Goal: Task Accomplishment & Management: Manage account settings

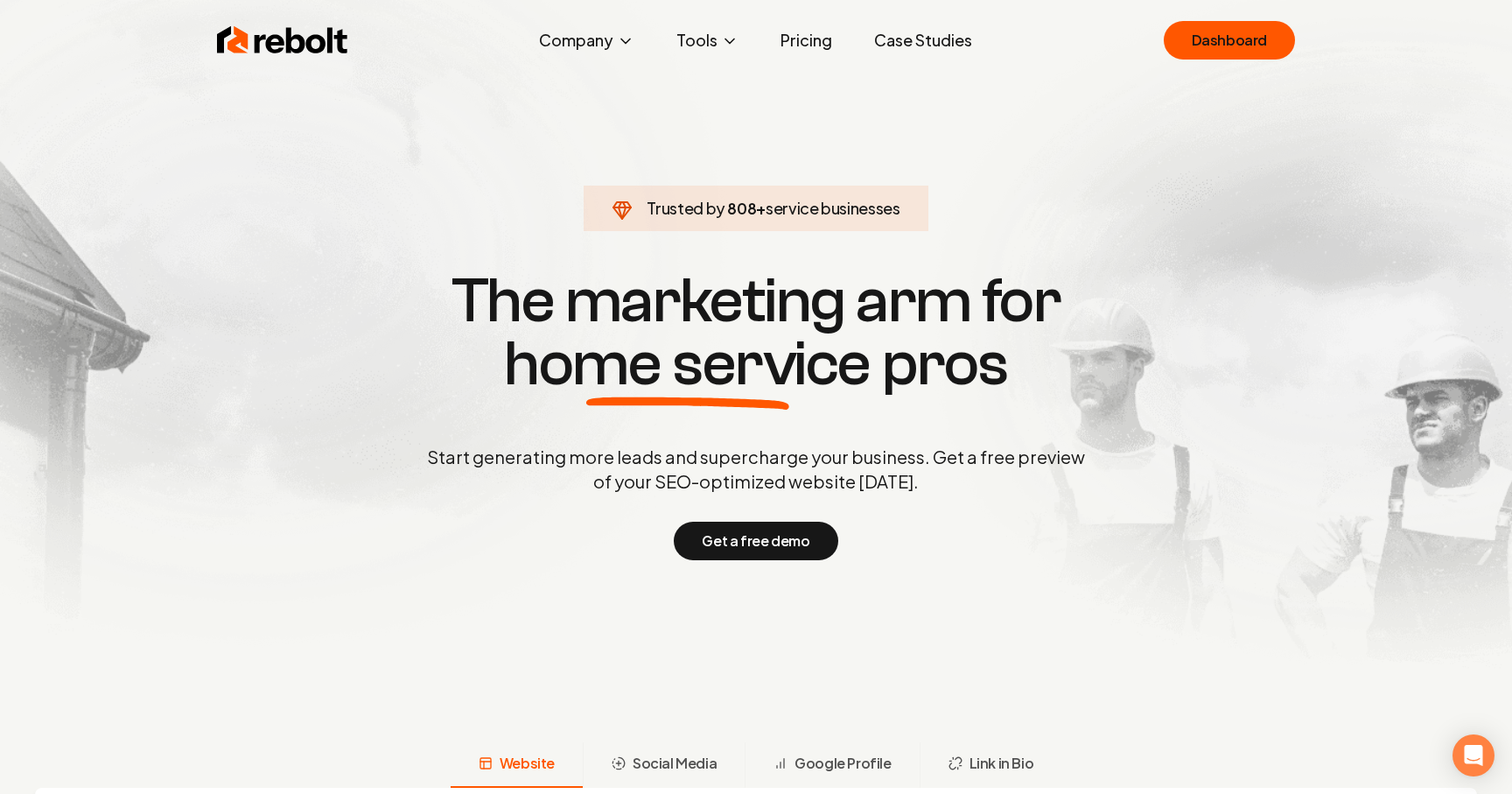
click at [1227, 14] on div "Rebolt Company About Blog Jobs Help Center Tools Google Review QR Code Generato…" at bounding box center [756, 40] width 1120 height 53
click at [1218, 42] on link "Dashboard" at bounding box center [1229, 40] width 131 height 38
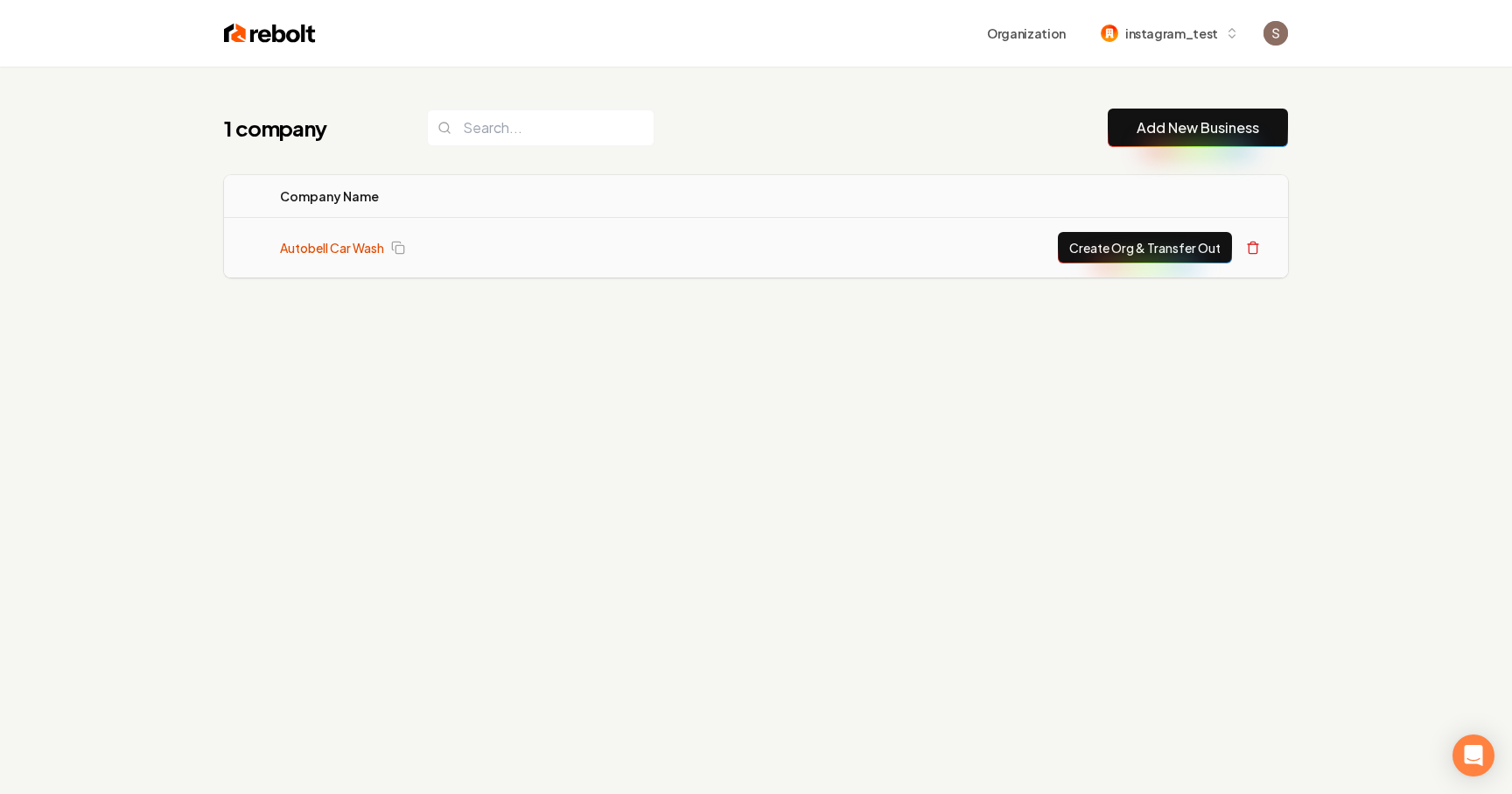
click at [375, 252] on link "Autobell Car Wash" at bounding box center [332, 247] width 104 height 17
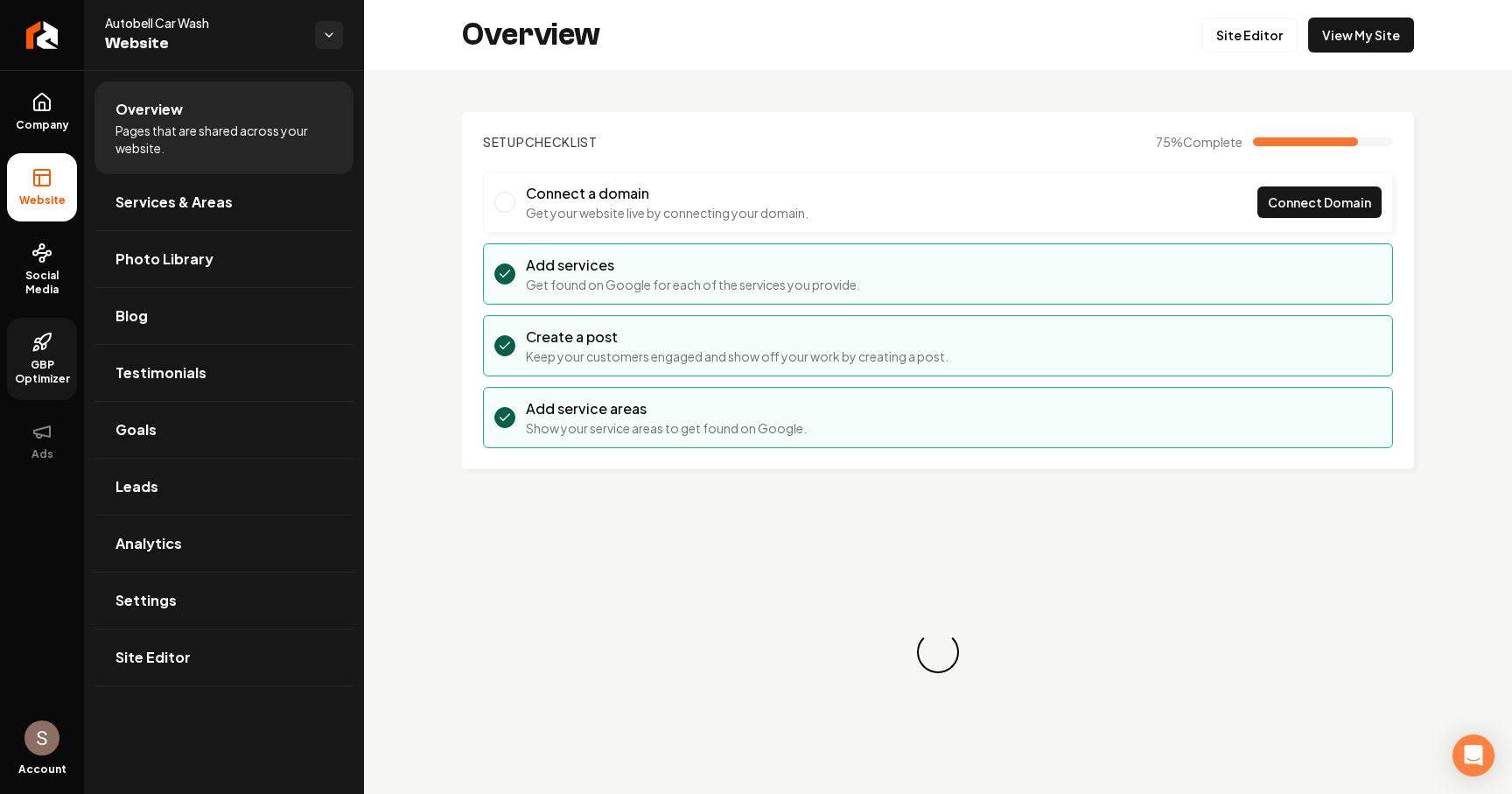
click at [49, 352] on link "GBP Optimizer" at bounding box center [42, 359] width 70 height 82
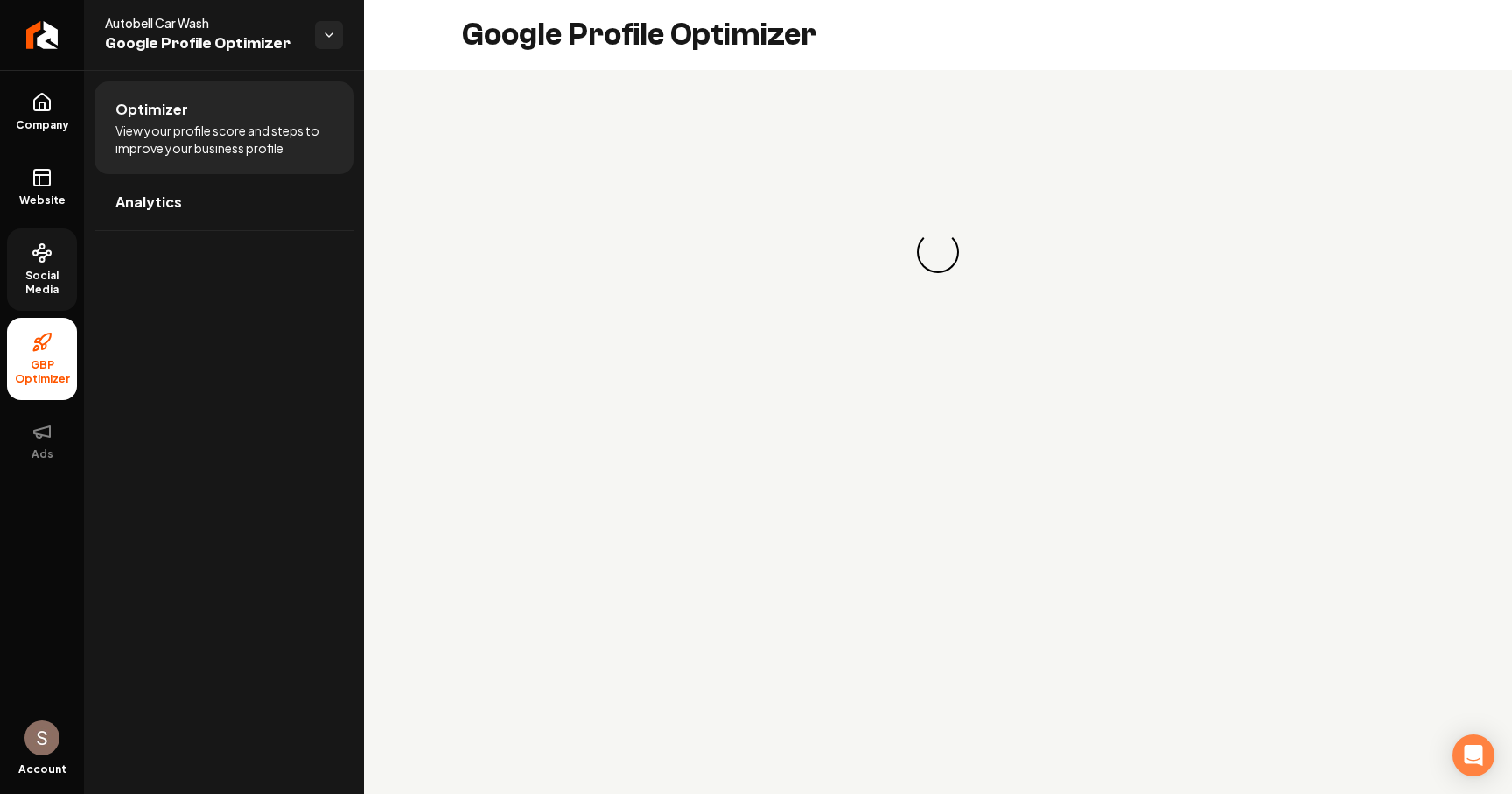
click at [66, 249] on link "Social Media" at bounding box center [42, 269] width 70 height 82
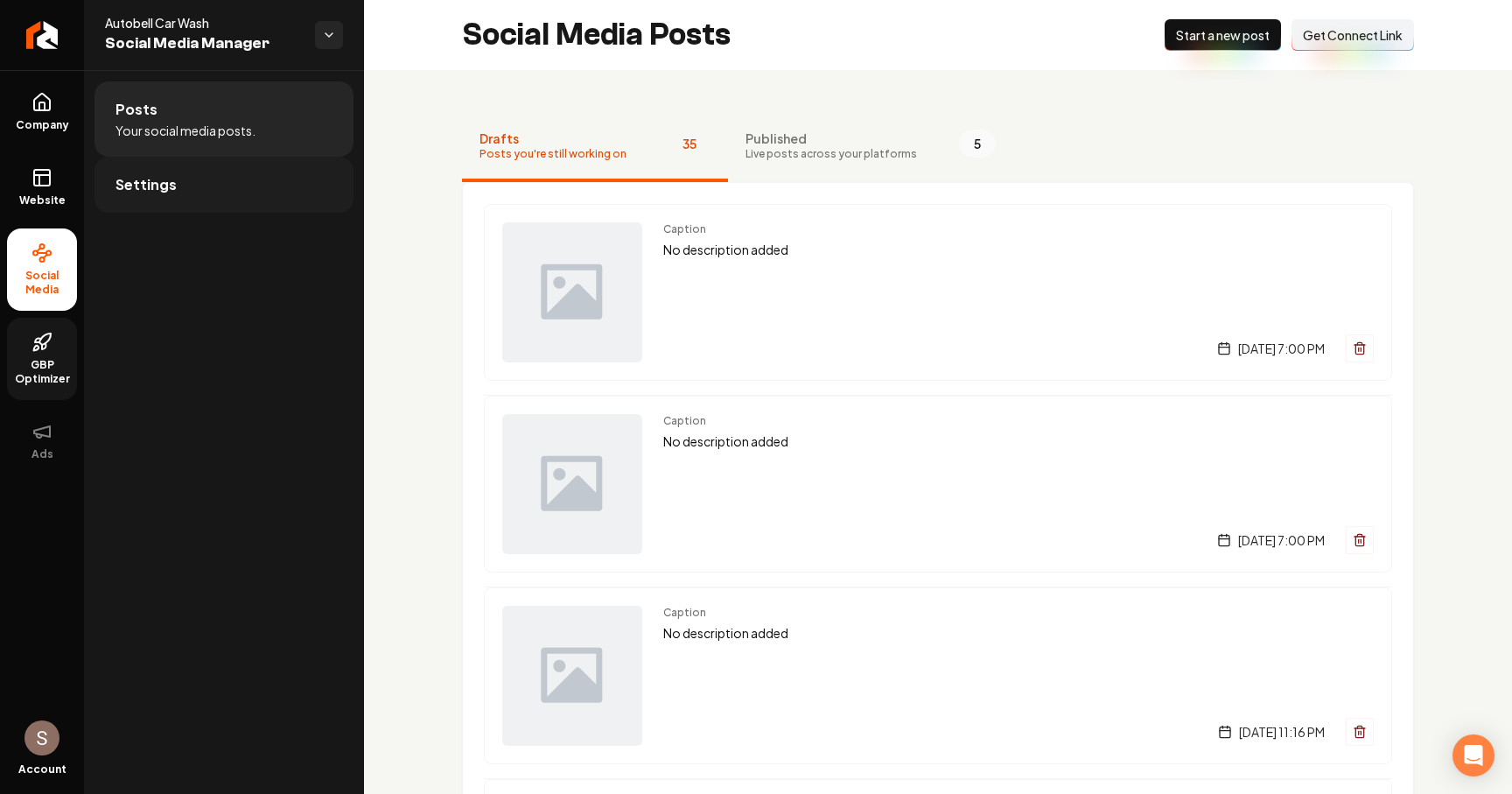
click at [220, 192] on link "Settings" at bounding box center [224, 184] width 259 height 56
click at [33, 69] on div "Company Website Social Media GBP Optimizer Ads" at bounding box center [42, 357] width 84 height 714
click at [23, 47] on link "Return to dashboard" at bounding box center [42, 35] width 84 height 70
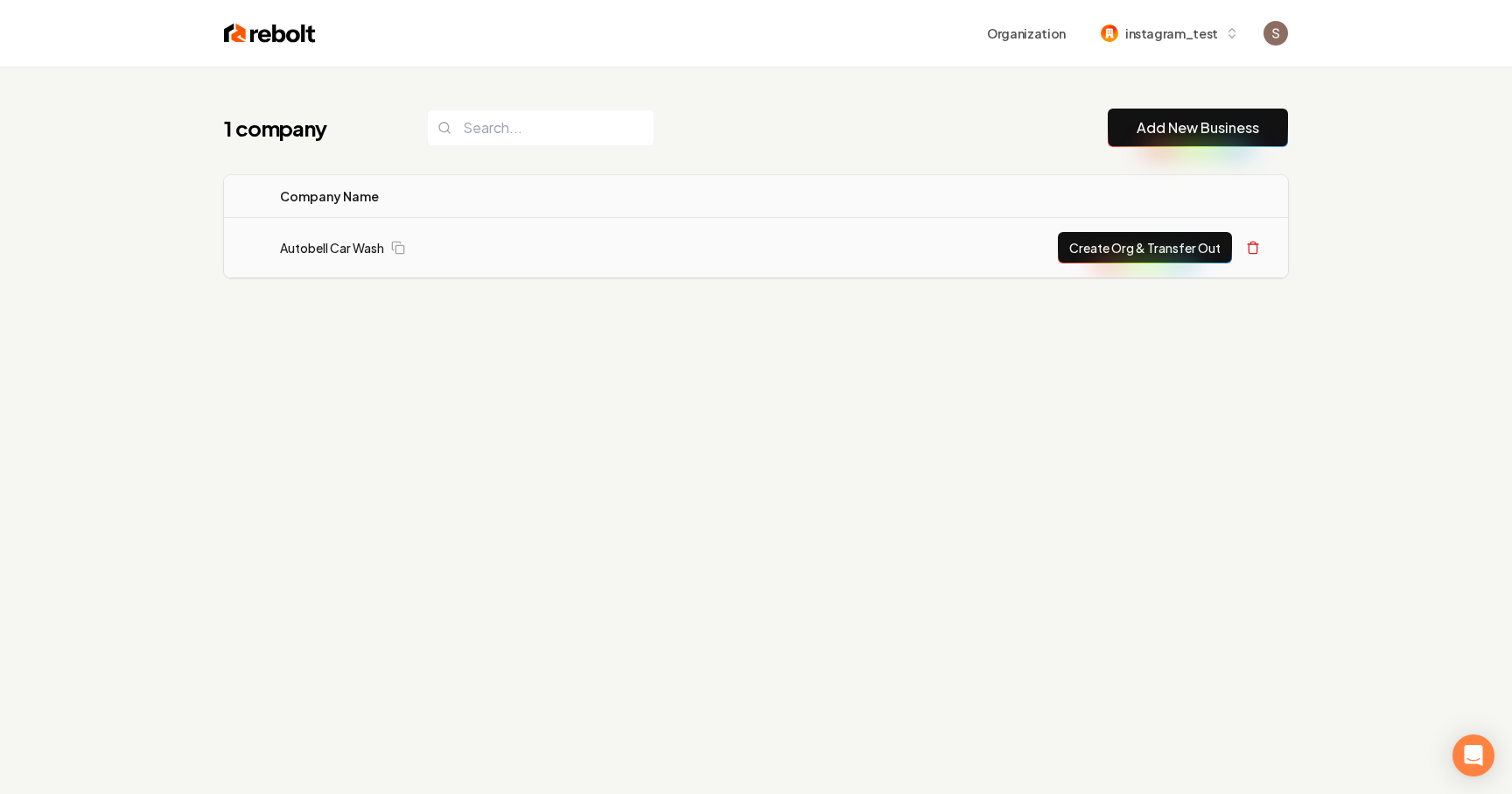
click at [352, 233] on td "Autobell Car Wash" at bounding box center [463, 248] width 392 height 60
click at [352, 246] on link "Autobell Car Wash" at bounding box center [332, 247] width 104 height 17
click at [356, 295] on div "1 company Add New Business Logo Company Name Actions Autobell Car Wash Copy sit…" at bounding box center [756, 228] width 1120 height 323
click at [364, 240] on link "Autobell Car Wash" at bounding box center [332, 247] width 104 height 17
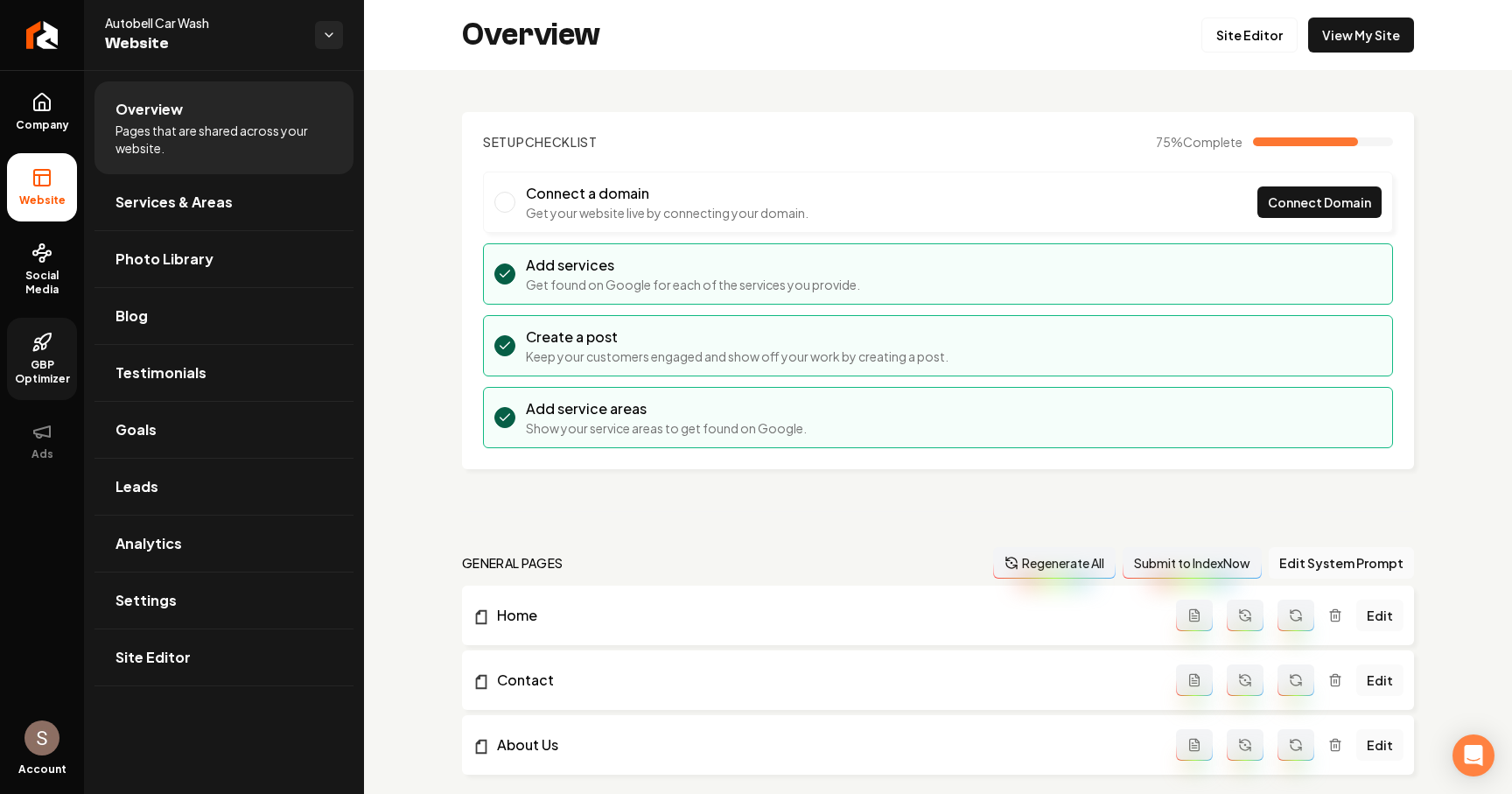
click at [38, 358] on span "GBP Optimizer" at bounding box center [42, 371] width 70 height 28
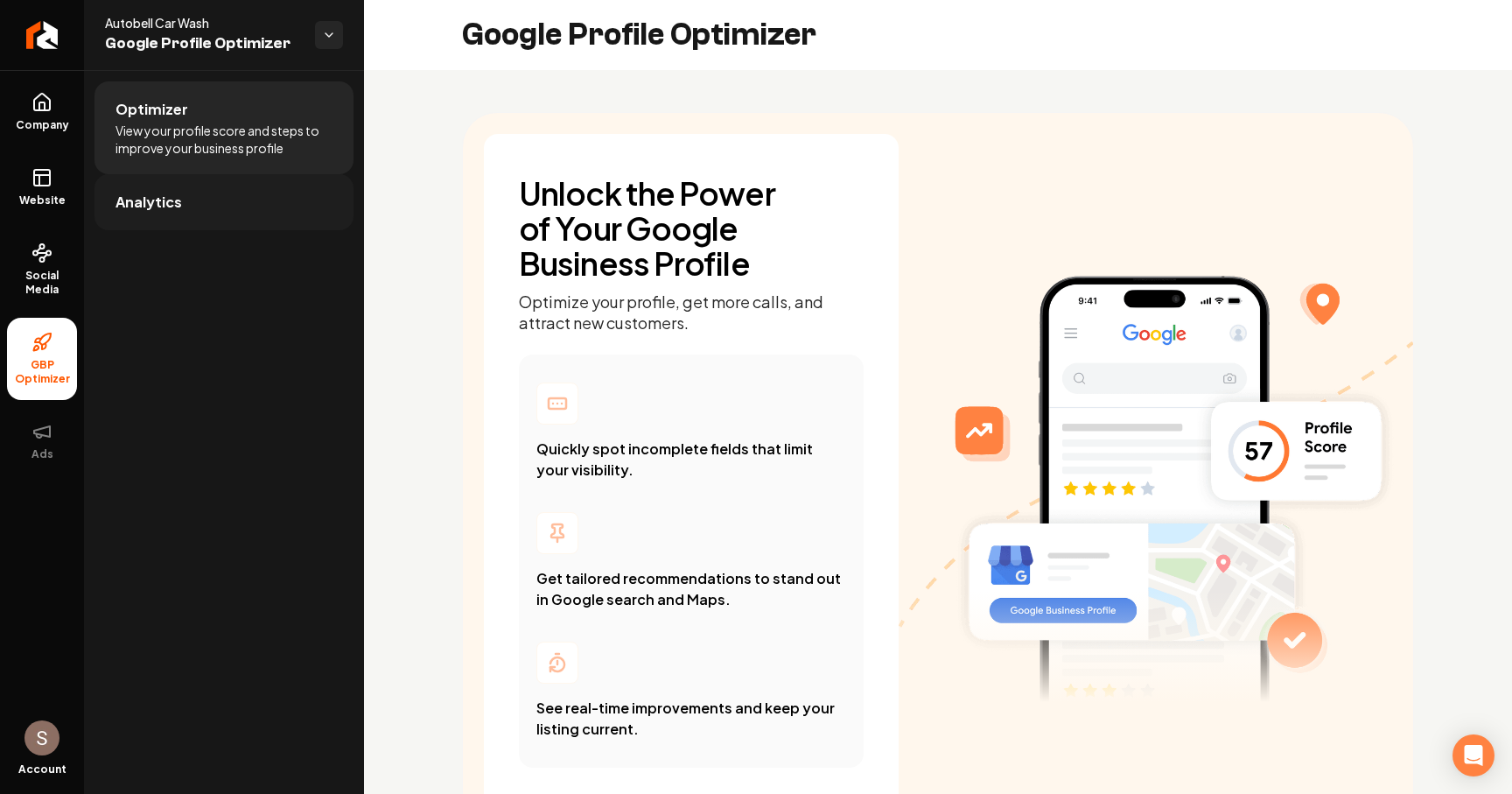
click at [230, 199] on link "Analytics" at bounding box center [224, 202] width 259 height 56
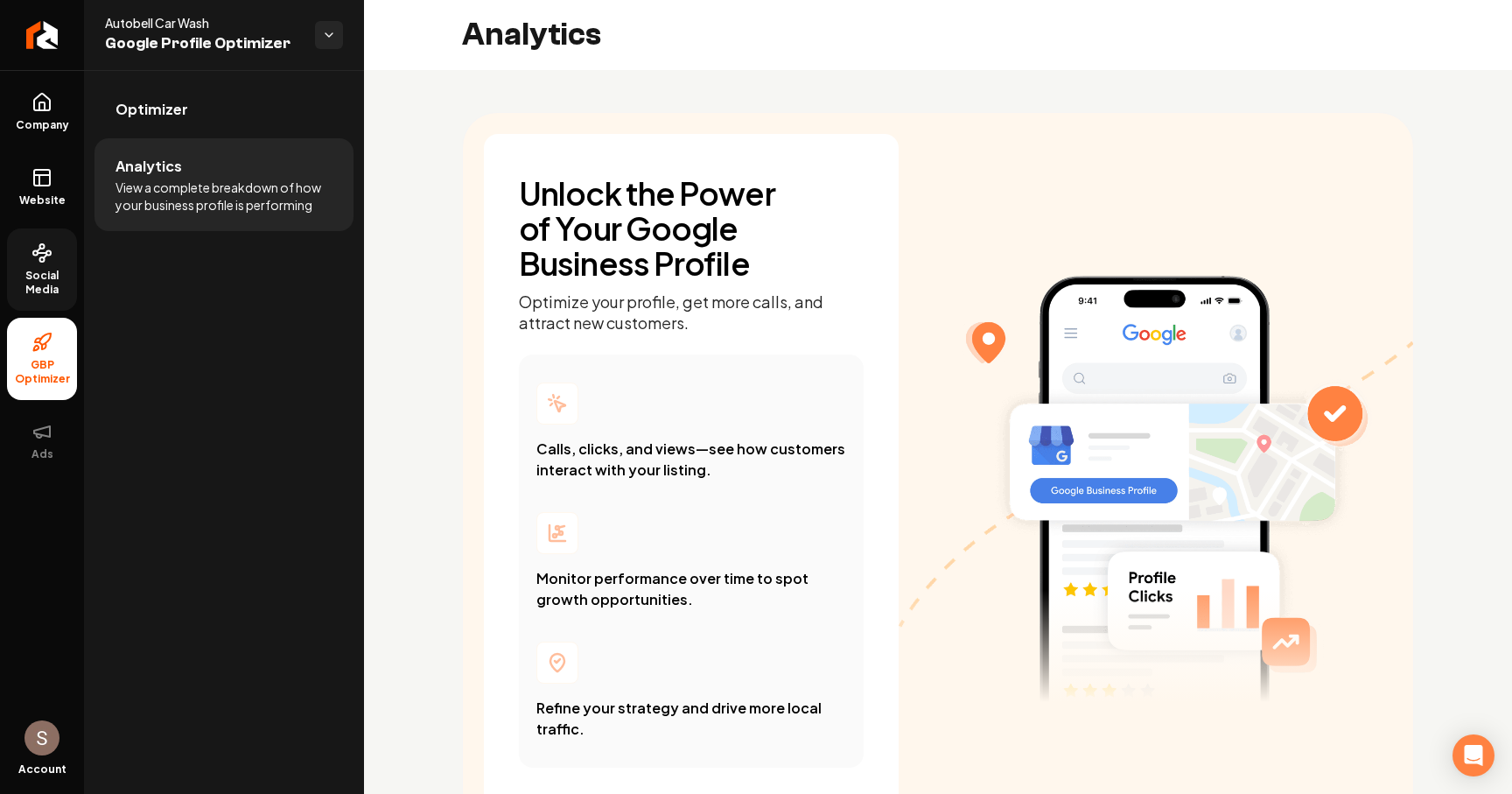
click at [47, 272] on span "Social Media" at bounding box center [42, 282] width 70 height 28
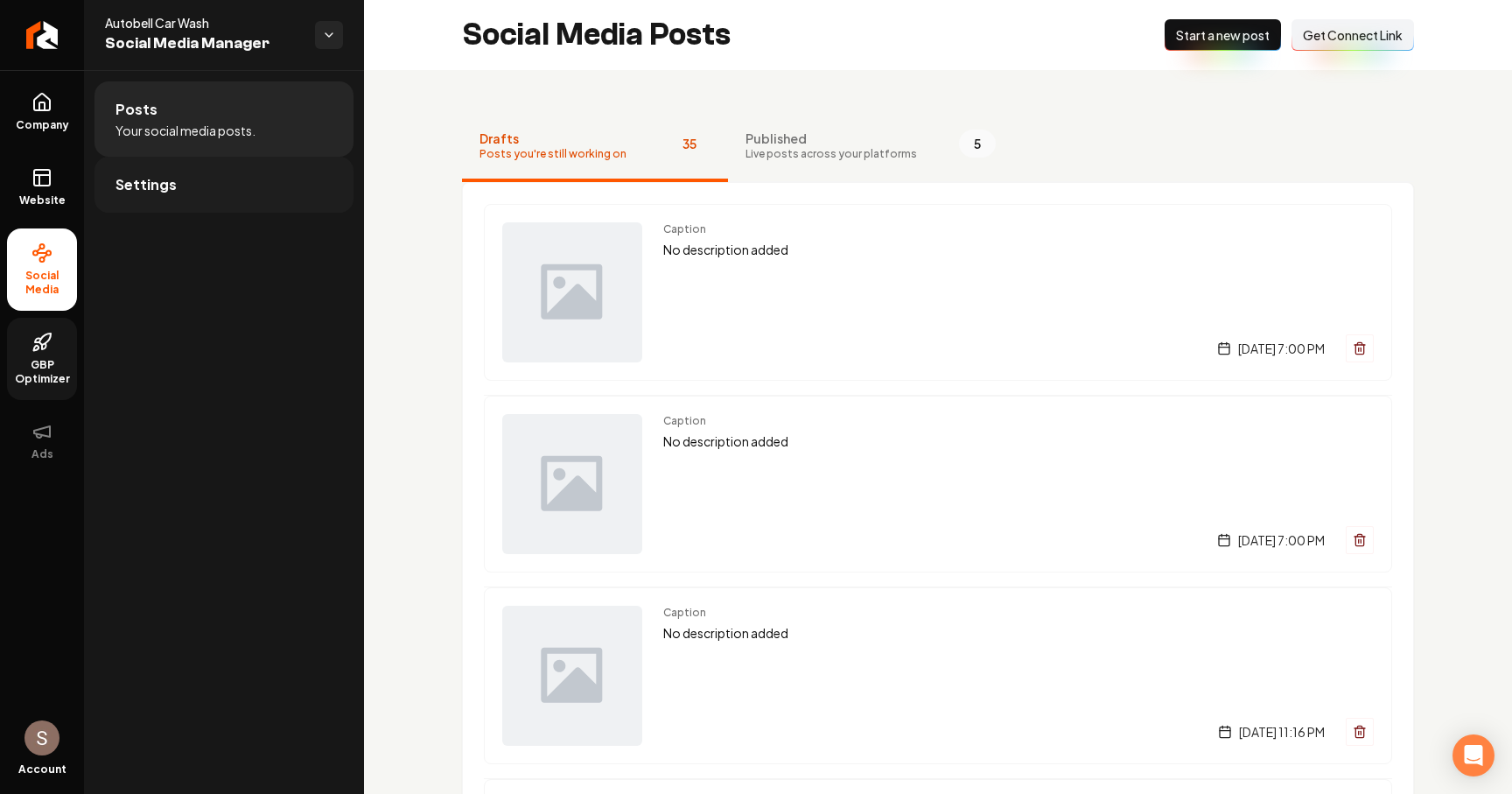
click at [207, 198] on link "Settings" at bounding box center [224, 184] width 259 height 56
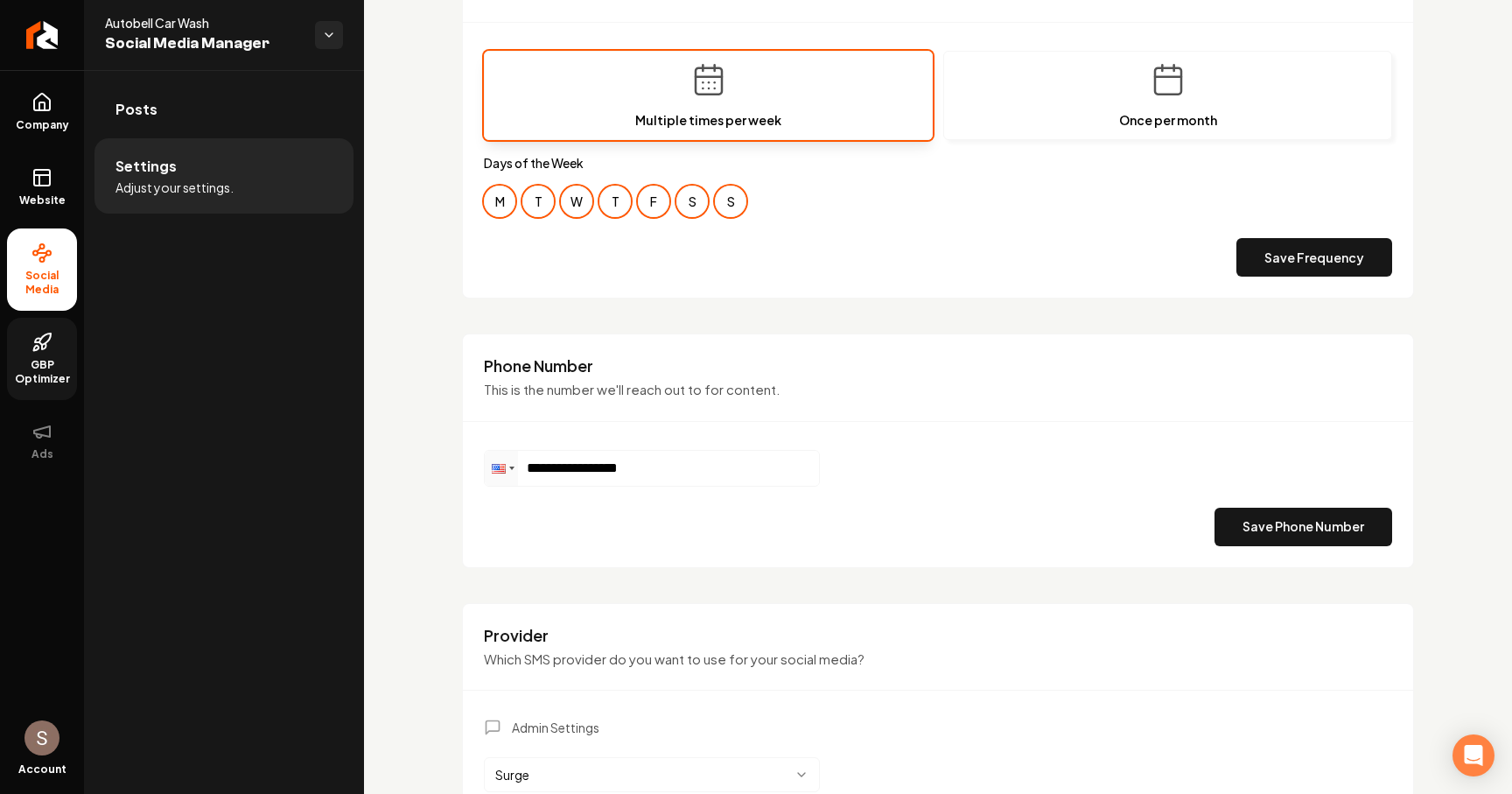
scroll to position [633, 0]
click at [44, 32] on icon "Return to dashboard" at bounding box center [42, 35] width 28 height 28
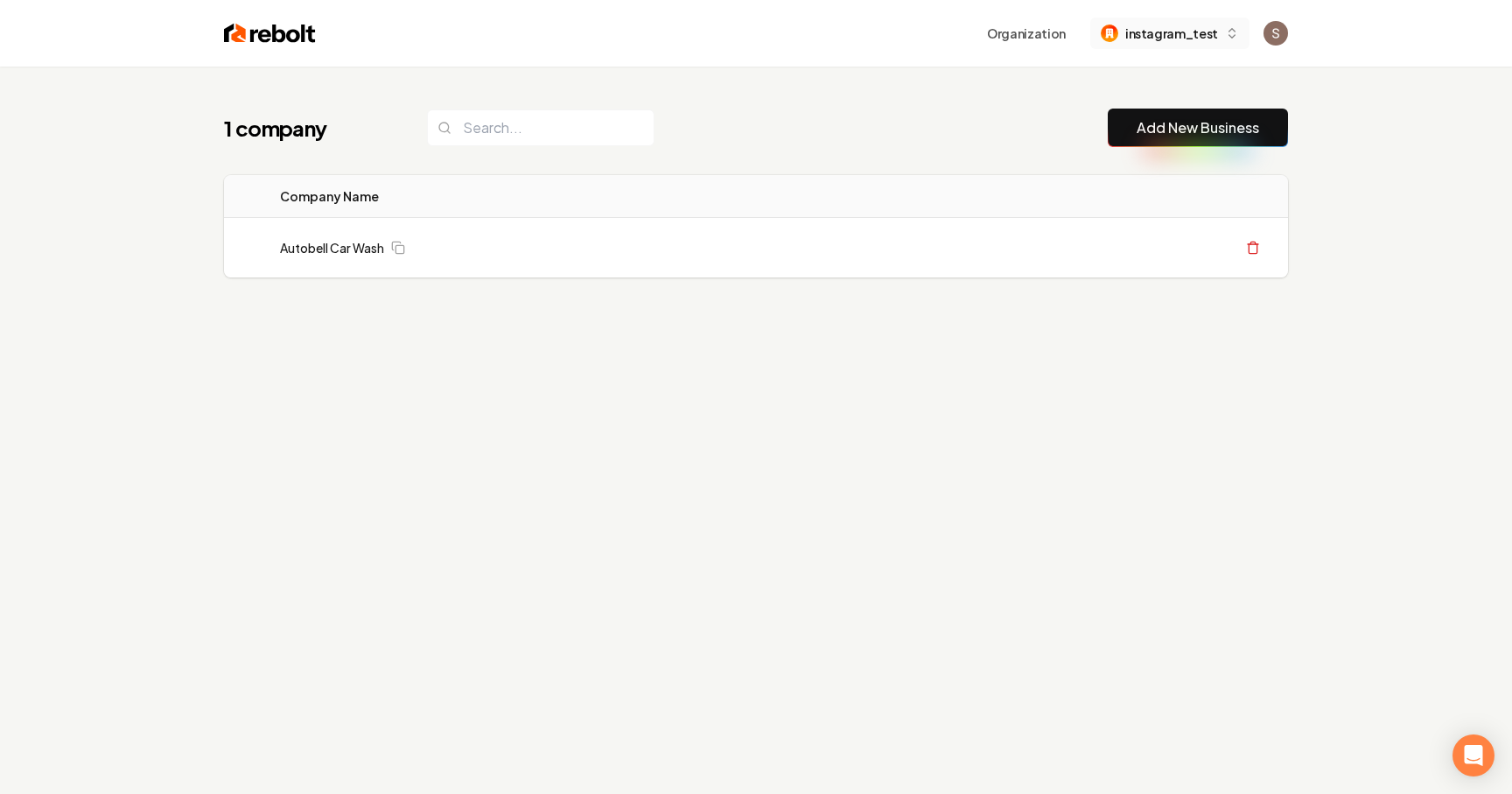
click at [1220, 34] on button "instagram_test" at bounding box center [1170, 33] width 160 height 32
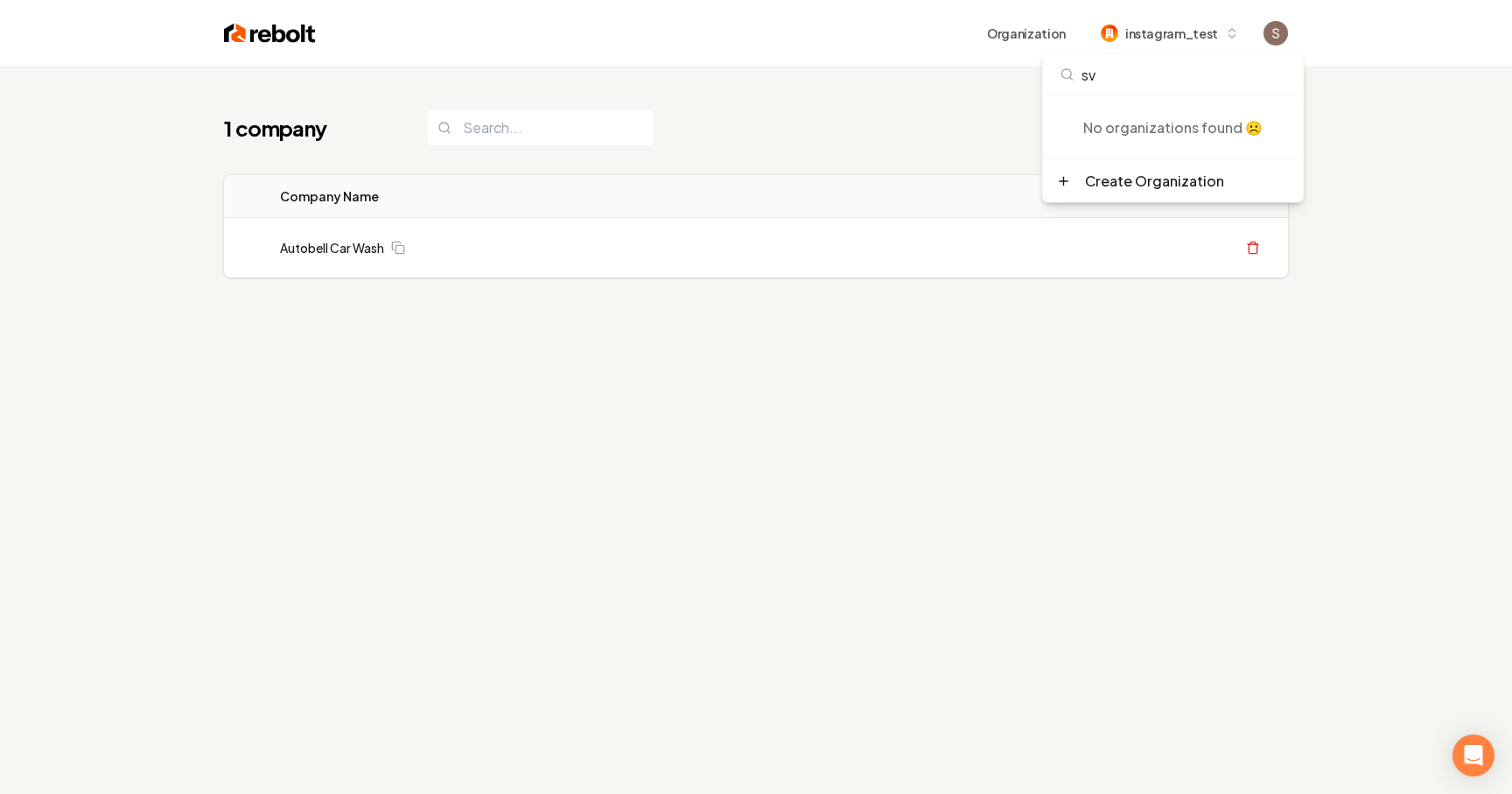
type input "s"
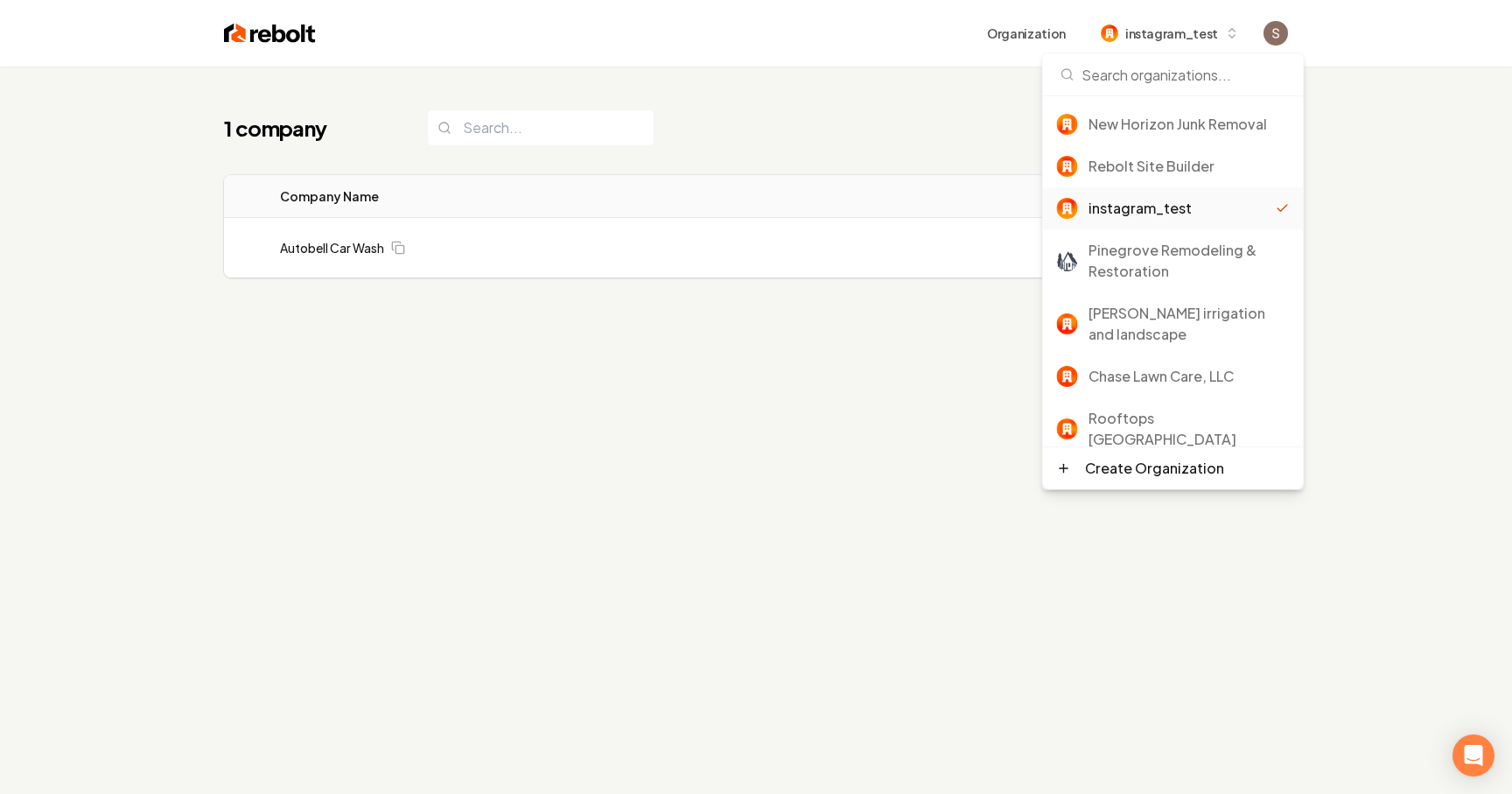
click at [826, 327] on div "1 company Add New Business Logo Company Name Actions Autobell Car Wash Create O…" at bounding box center [756, 228] width 1120 height 323
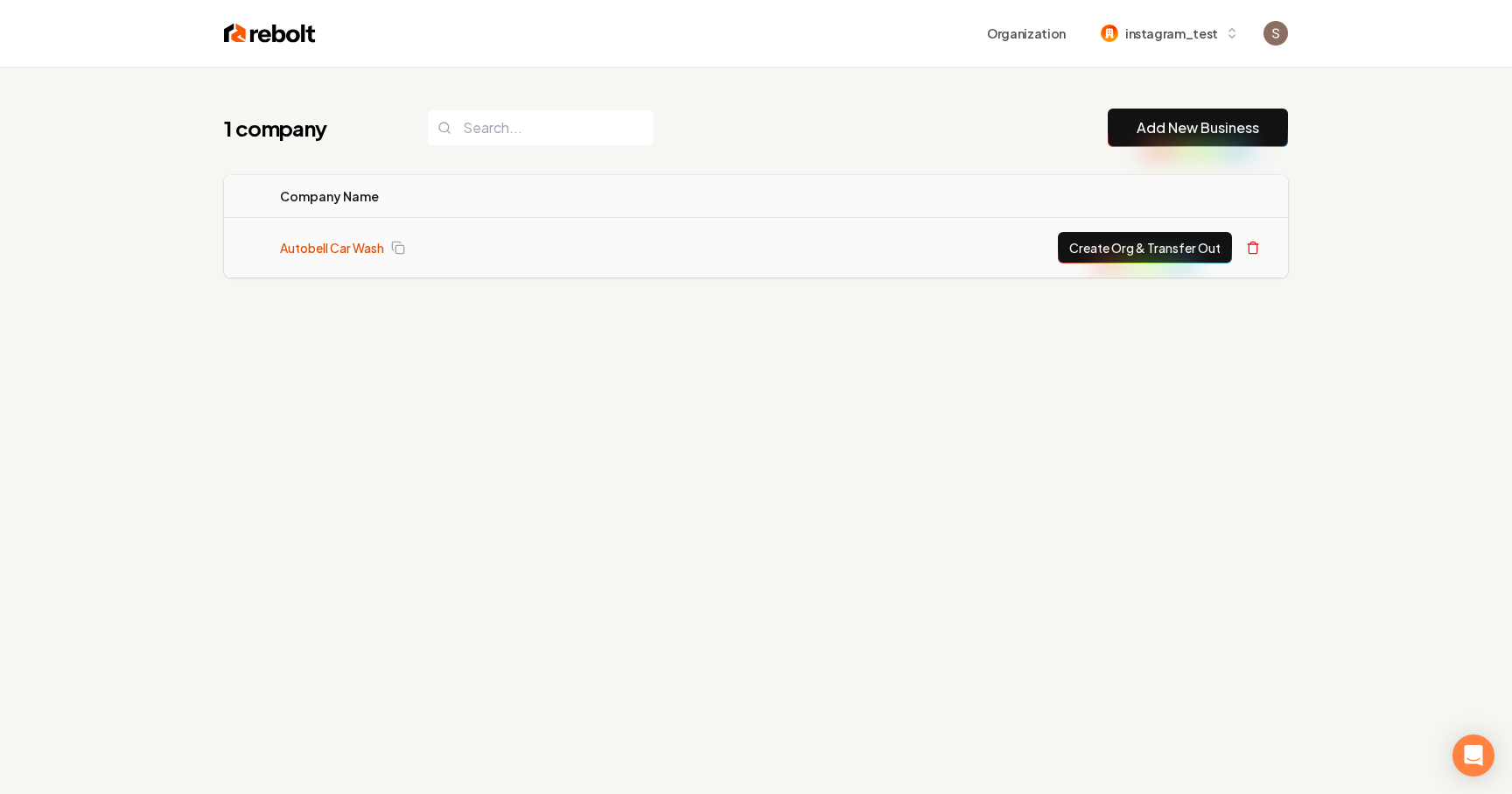
click at [349, 246] on link "Autobell Car Wash" at bounding box center [332, 247] width 104 height 17
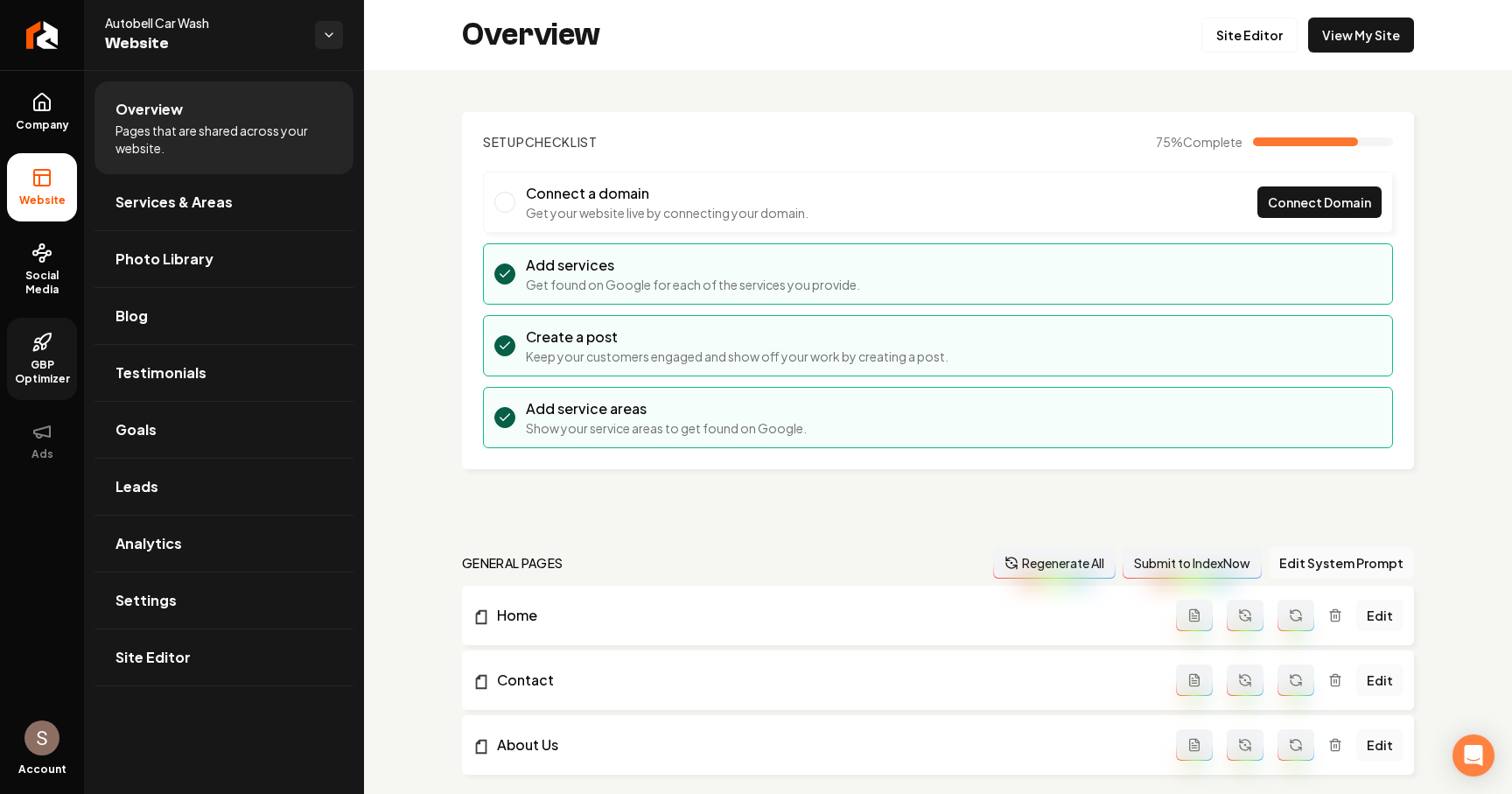
click at [68, 353] on link "GBP Optimizer" at bounding box center [42, 359] width 70 height 82
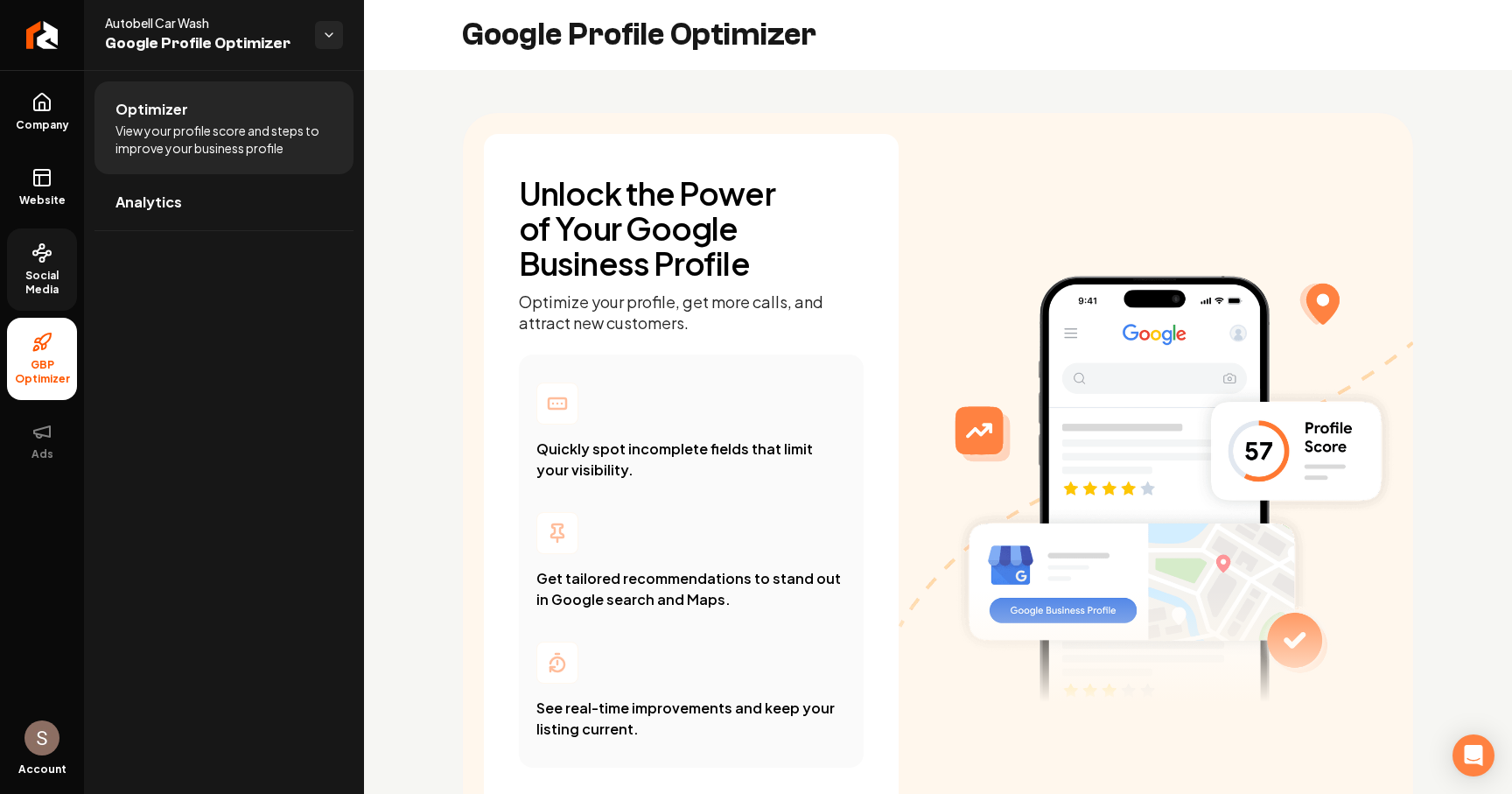
click at [69, 284] on span "Social Media" at bounding box center [42, 282] width 70 height 28
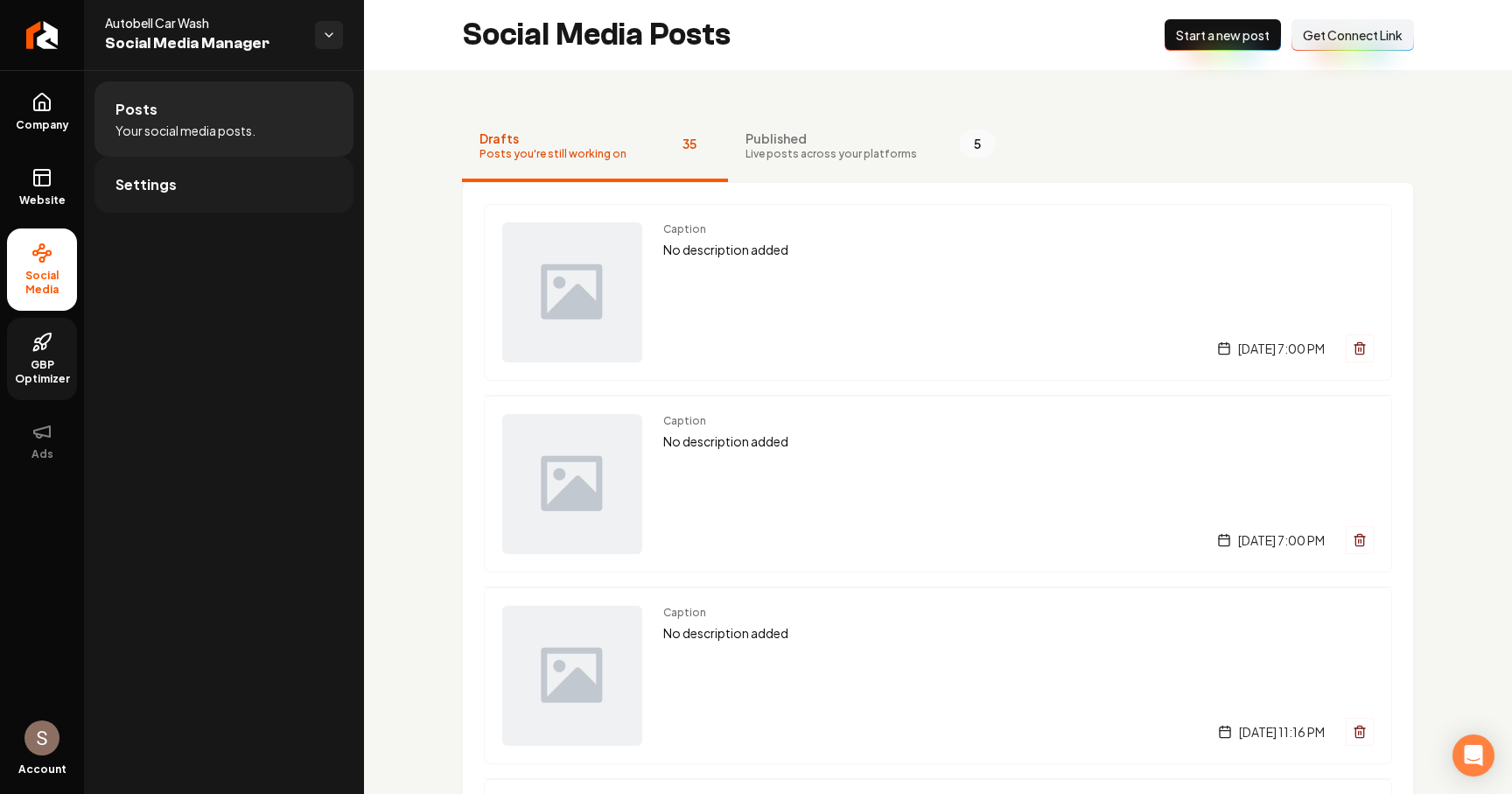
click at [220, 165] on link "Settings" at bounding box center [224, 184] width 259 height 56
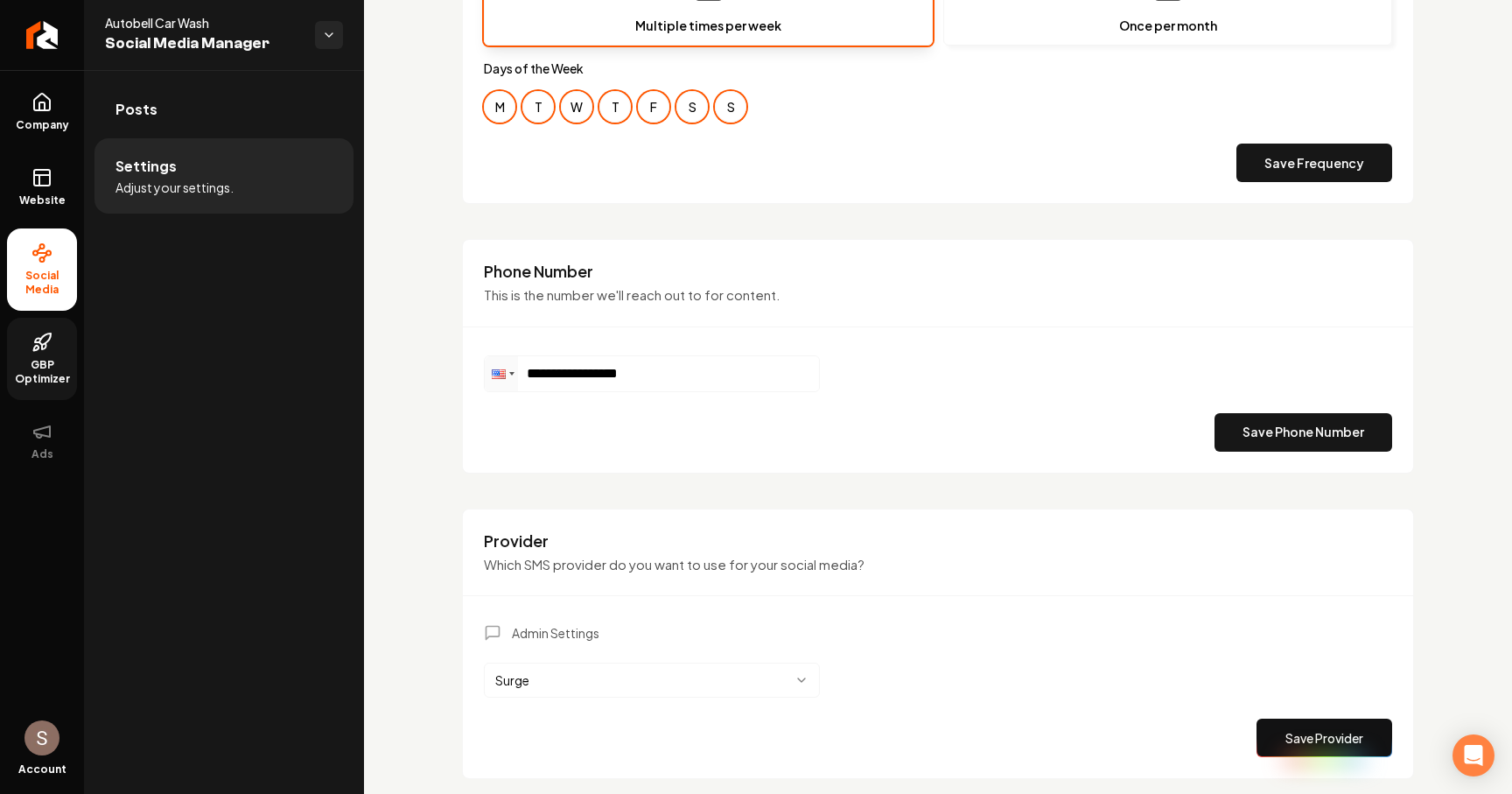
scroll to position [783, 0]
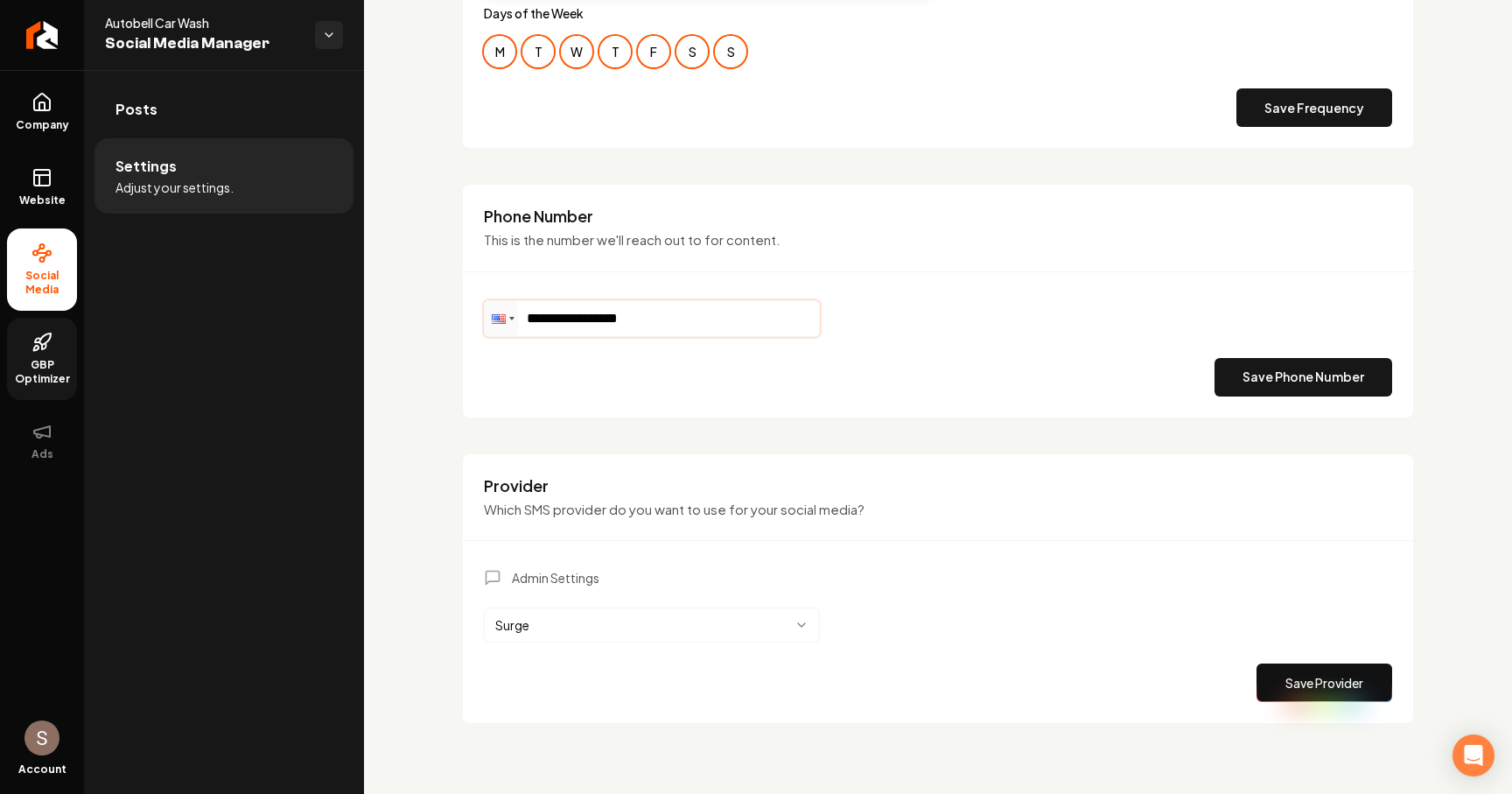
drag, startPoint x: 657, startPoint y: 313, endPoint x: 558, endPoint y: 315, distance: 99.0
click at [559, 315] on input "**********" at bounding box center [652, 319] width 334 height 35
type input "**********"
click at [1271, 370] on button "Save Phone Number" at bounding box center [1303, 377] width 178 height 38
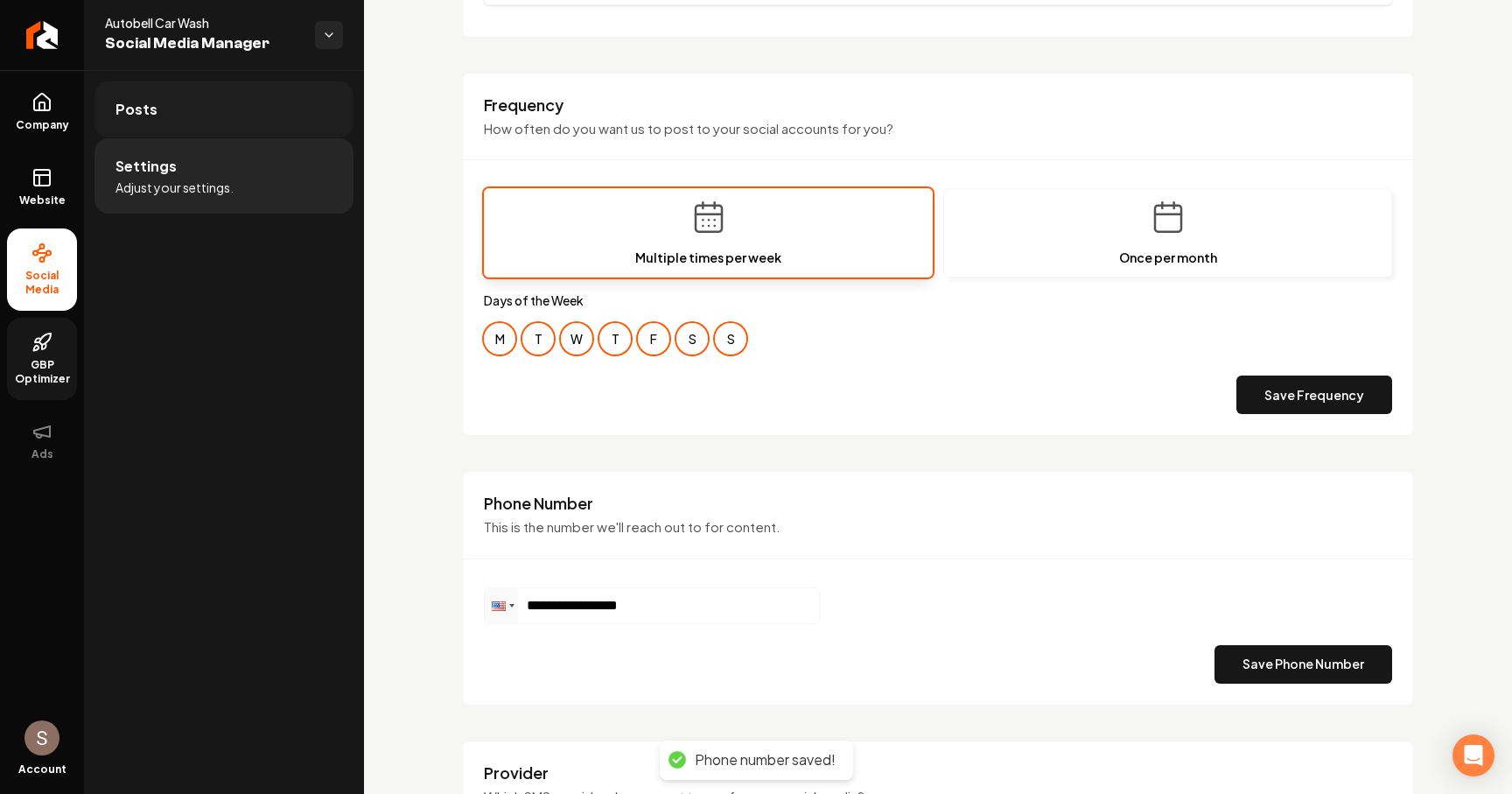
click at [287, 112] on link "Posts" at bounding box center [224, 109] width 259 height 56
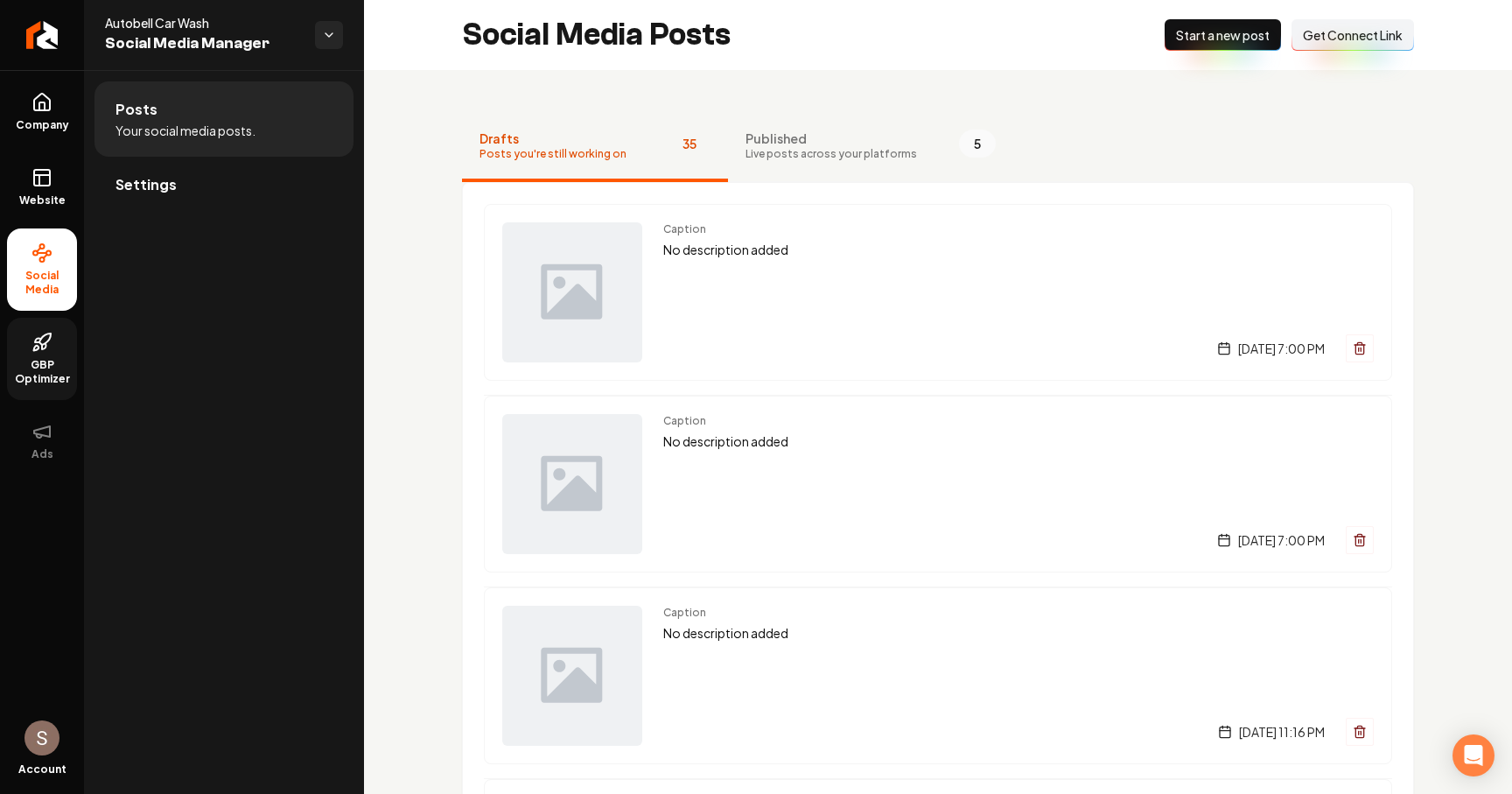
click at [1225, 8] on div "Social Media Posts New Post Start a new post Connect Link Get Connect Link" at bounding box center [938, 35] width 1148 height 70
click at [1215, 33] on span "Start a new post" at bounding box center [1223, 35] width 94 height 17
click at [49, 32] on icon "Return to dashboard" at bounding box center [42, 35] width 28 height 28
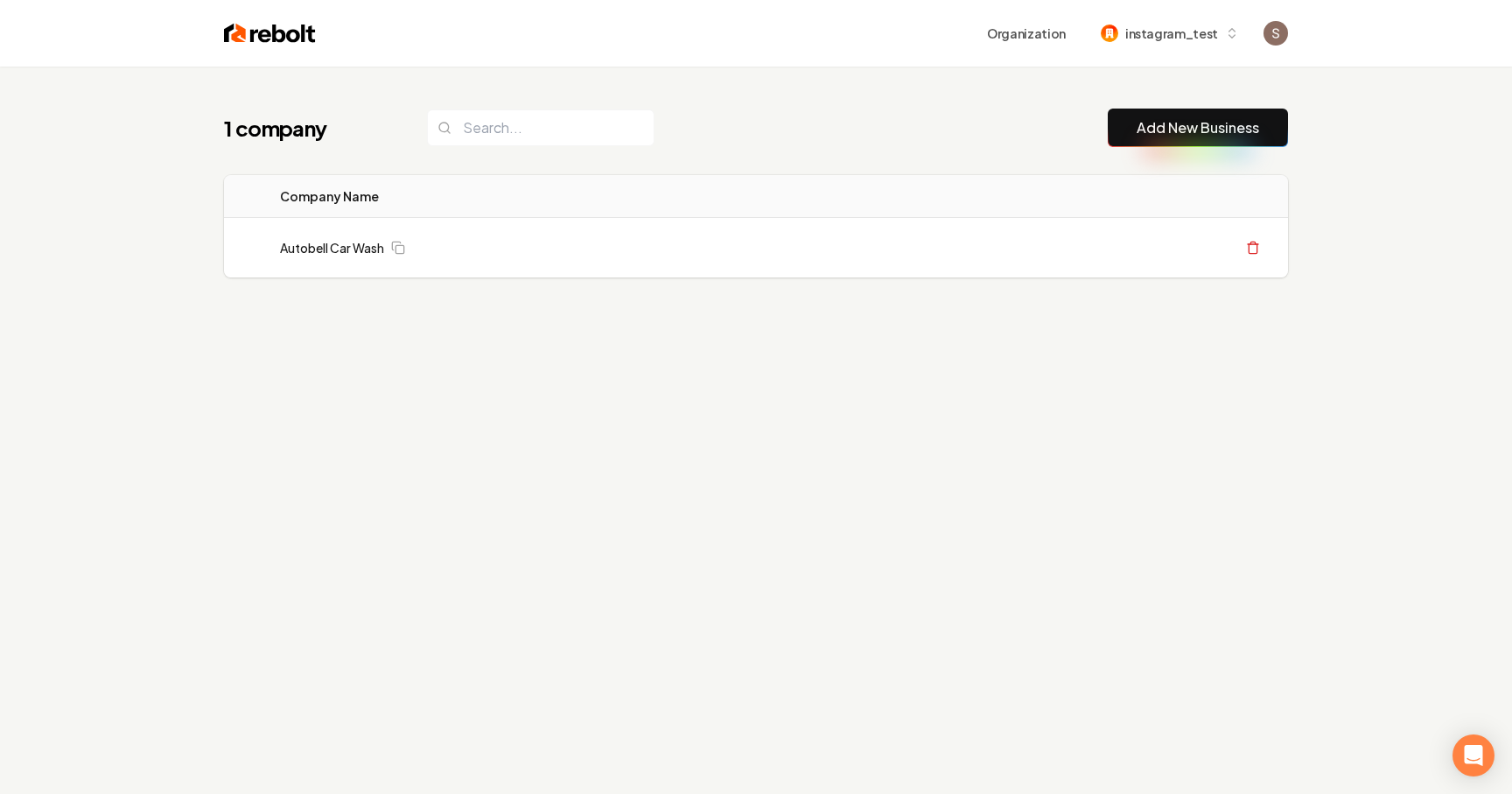
click at [413, 330] on div "1 company Add New Business Logo Company Name Actions Autobell Car Wash Create O…" at bounding box center [756, 228] width 1120 height 323
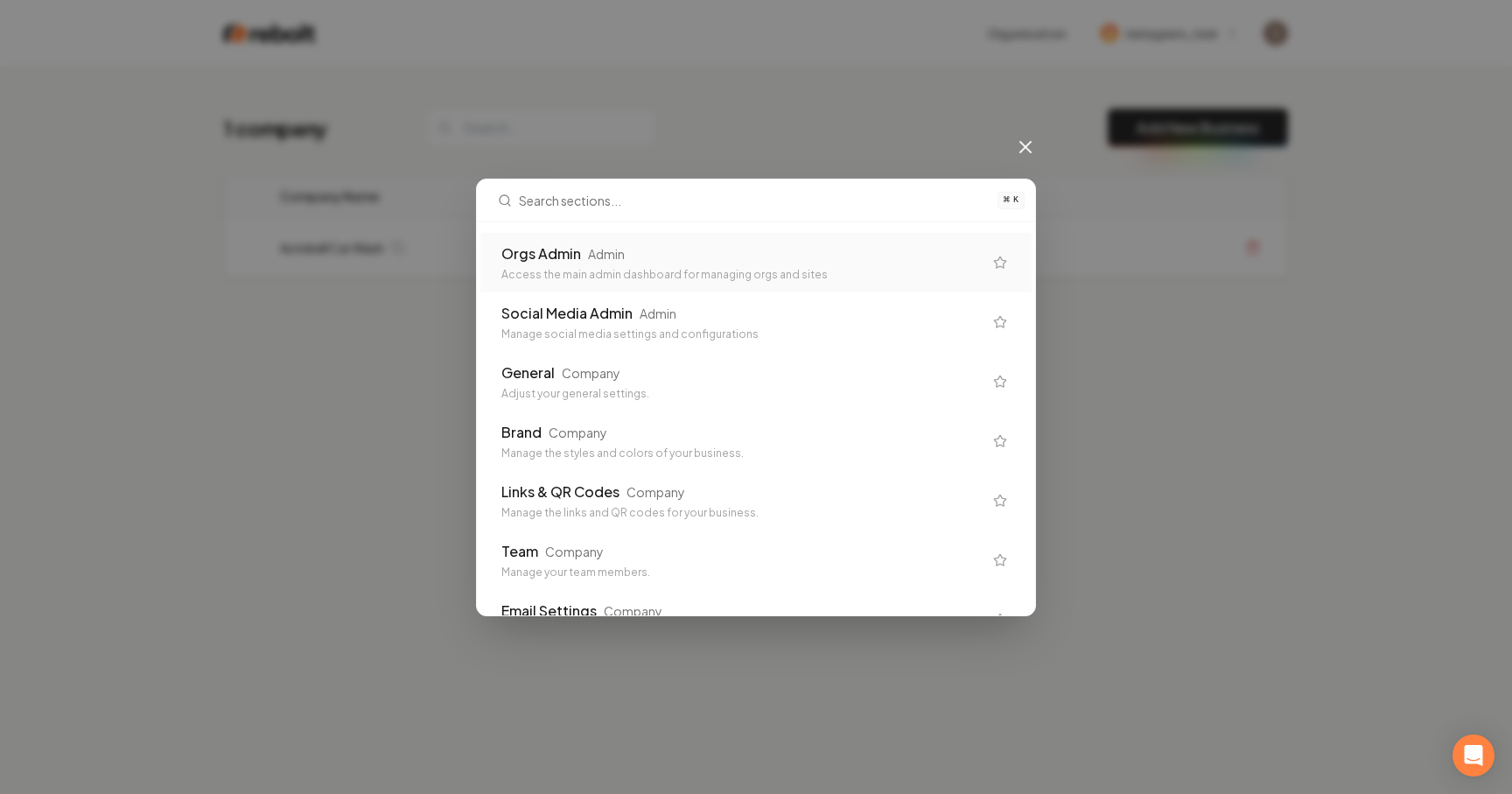
click at [583, 260] on div "Orgs Admin Admin" at bounding box center [741, 254] width 481 height 21
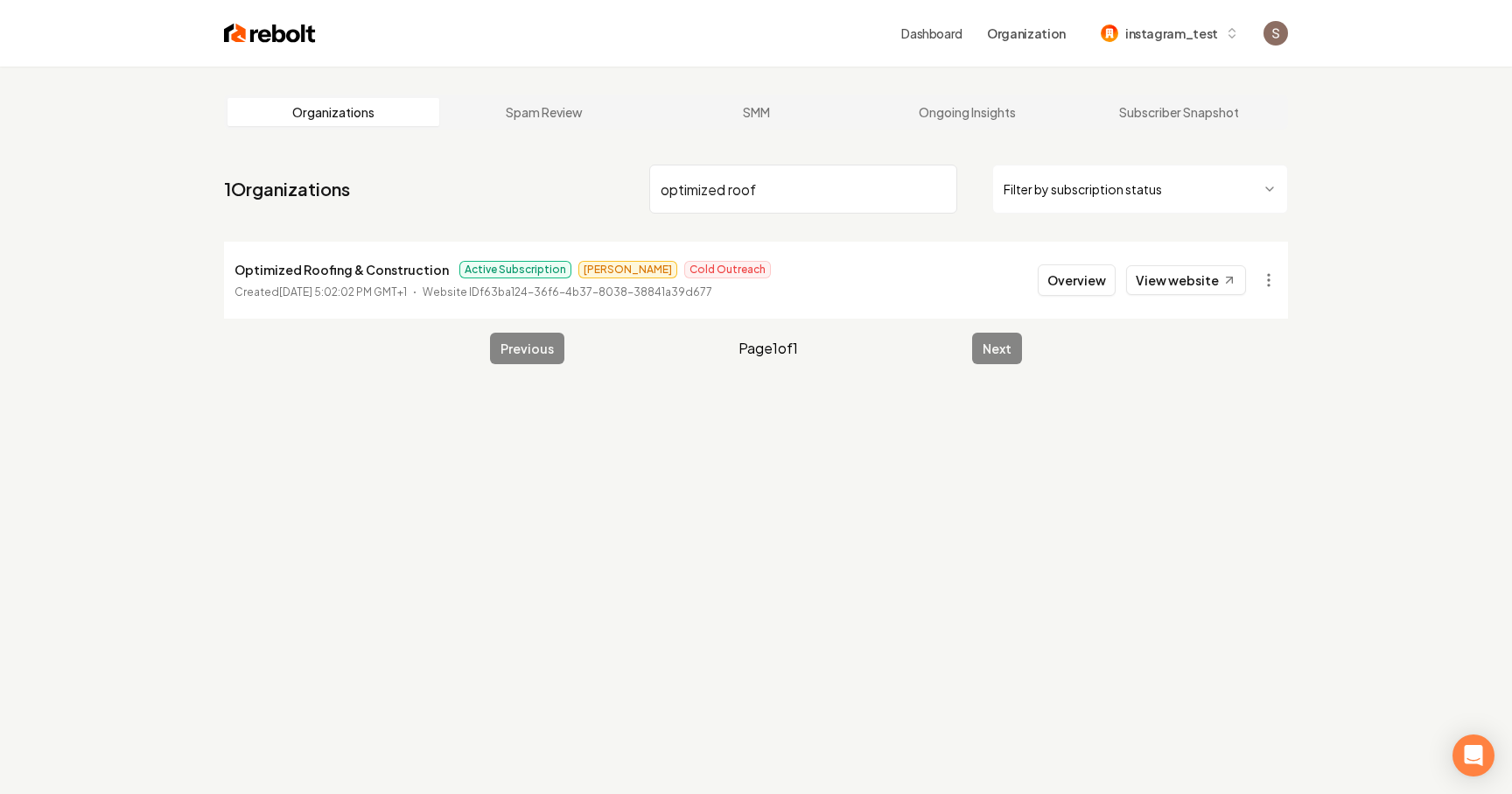
type input "optimized roof"
click at [387, 268] on p "Optimized Roofing & Construction" at bounding box center [341, 269] width 214 height 21
click at [380, 277] on p "Optimized Roofing & Construction" at bounding box center [341, 269] width 214 height 21
click at [1090, 262] on li "Optimized Roofing & Construction Active Subscription Matthew Cold Outreach Crea…" at bounding box center [756, 280] width 1064 height 77
click at [1087, 277] on button "Overview" at bounding box center [1076, 280] width 78 height 32
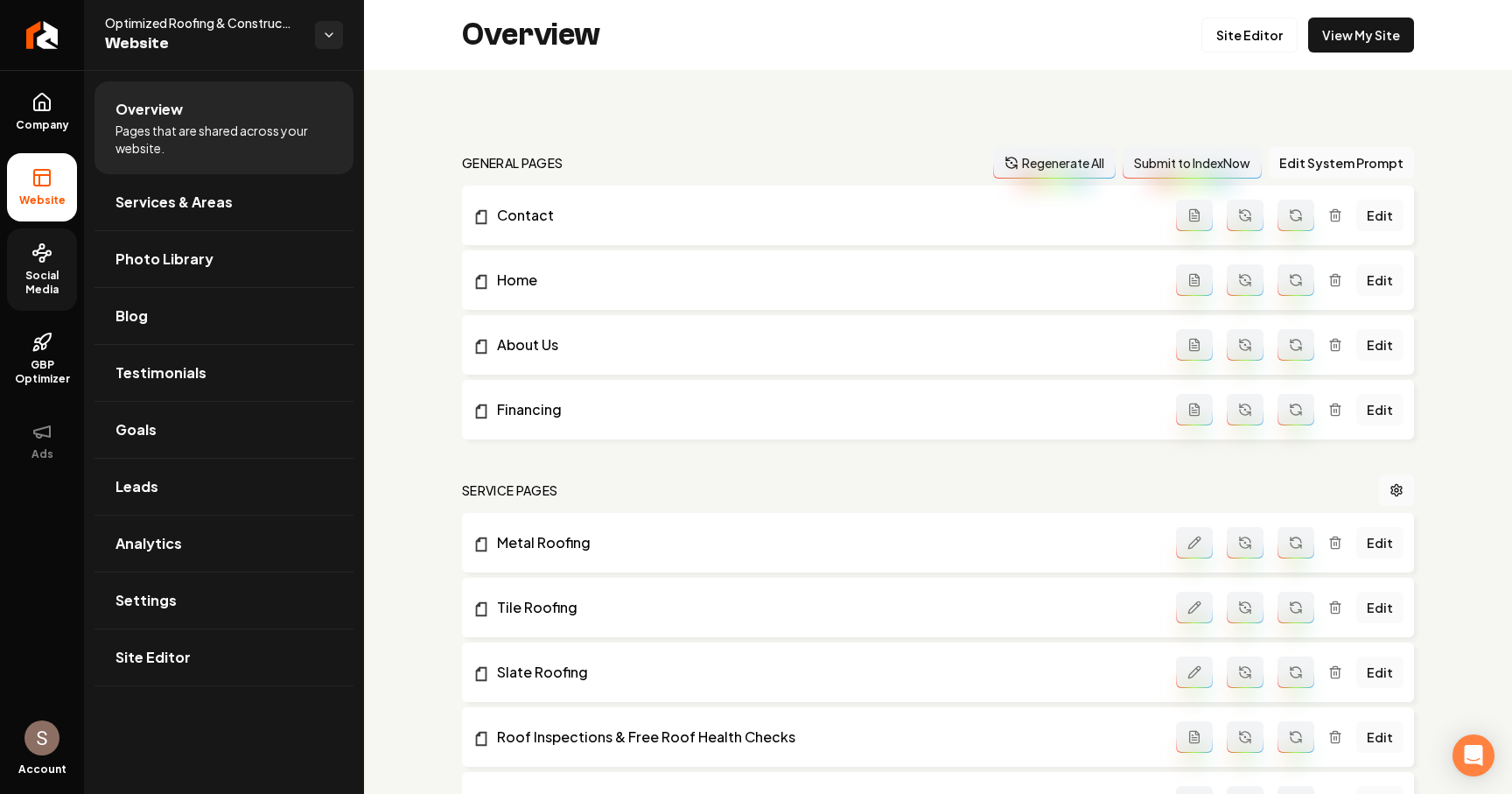
click at [52, 285] on span "Social Media" at bounding box center [42, 282] width 70 height 28
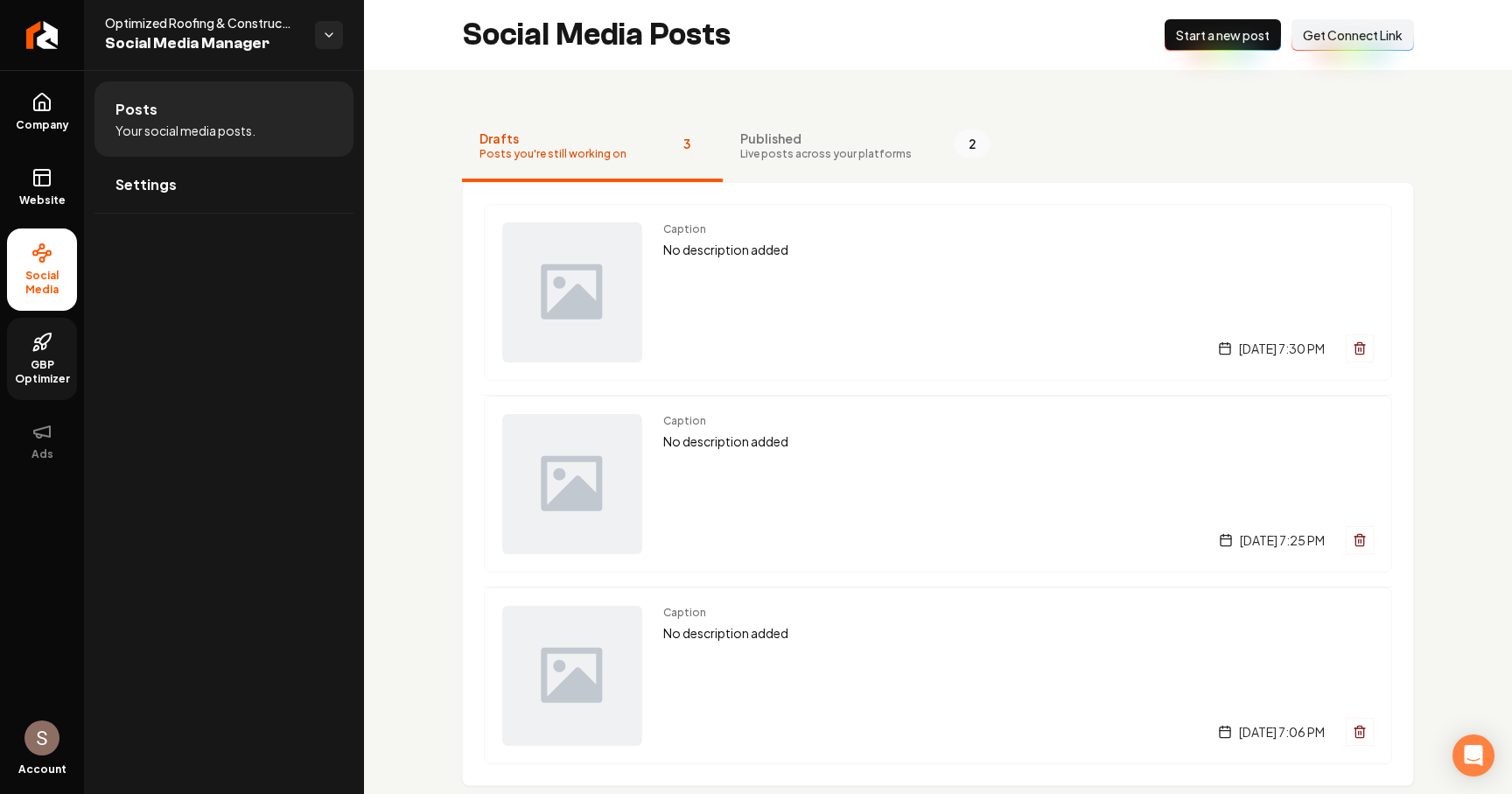
click at [41, 341] on icon at bounding box center [42, 341] width 21 height 21
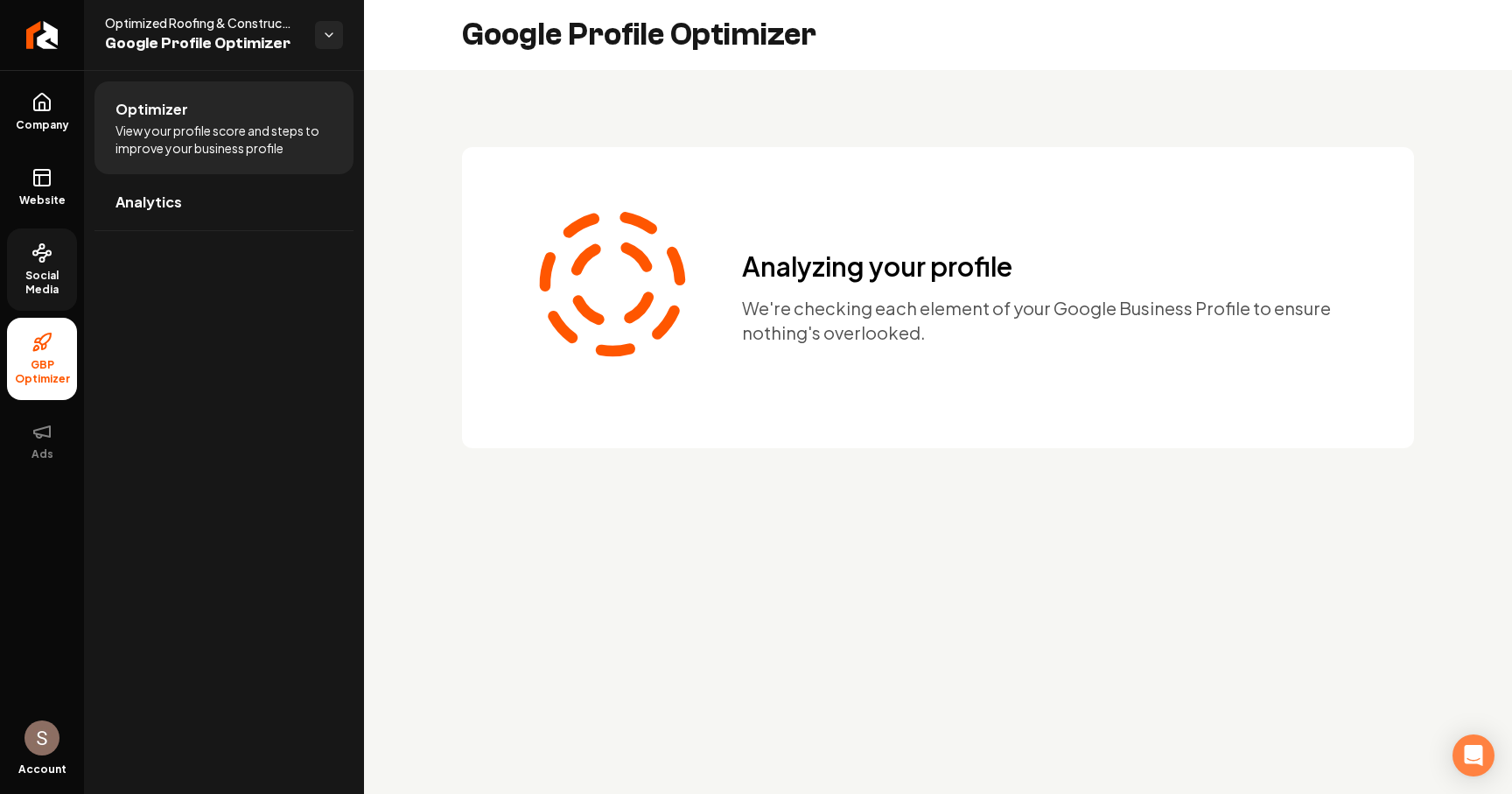
click at [63, 264] on link "Social Media" at bounding box center [42, 269] width 70 height 82
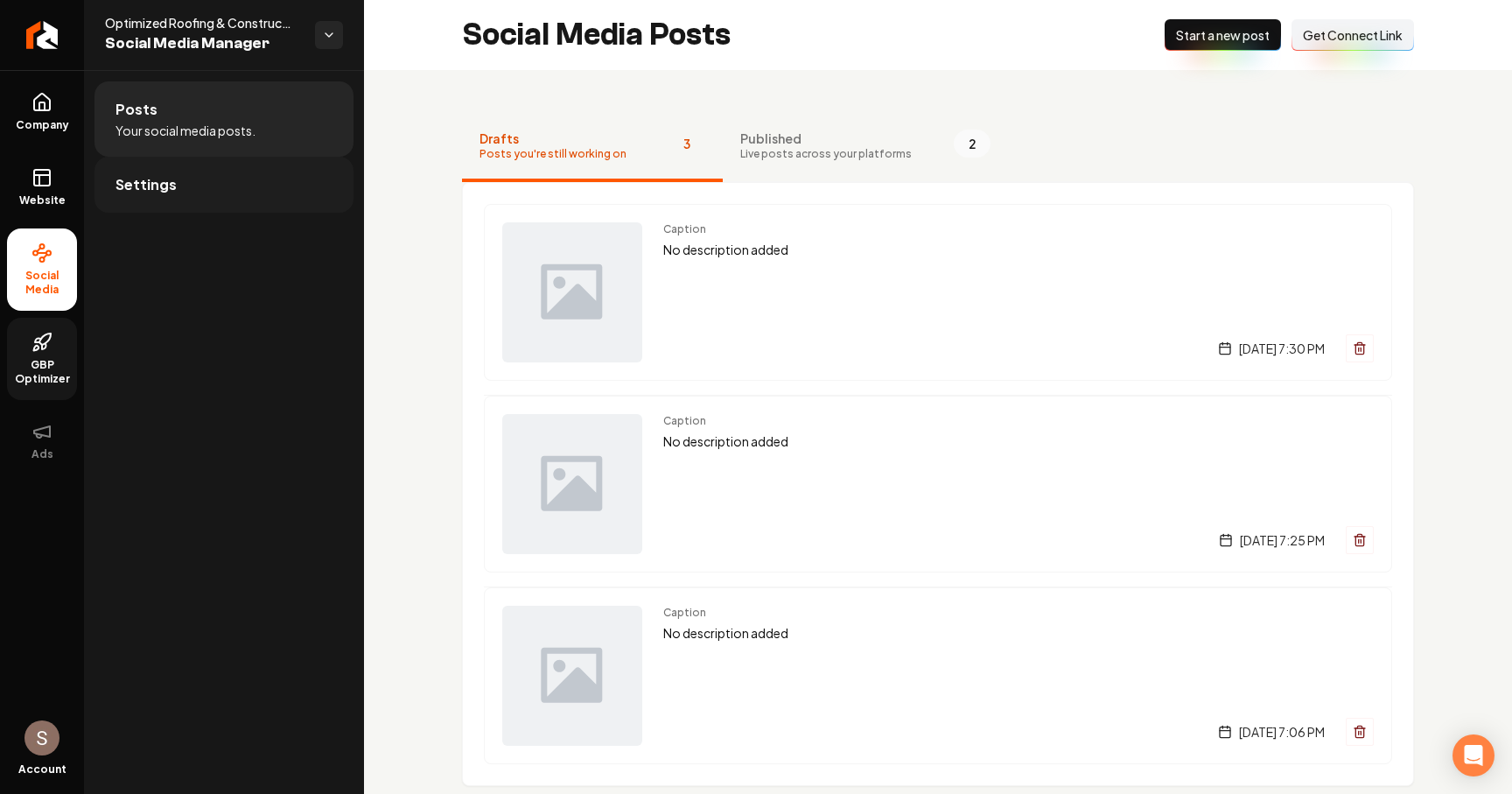
click at [254, 207] on link "Settings" at bounding box center [224, 184] width 259 height 56
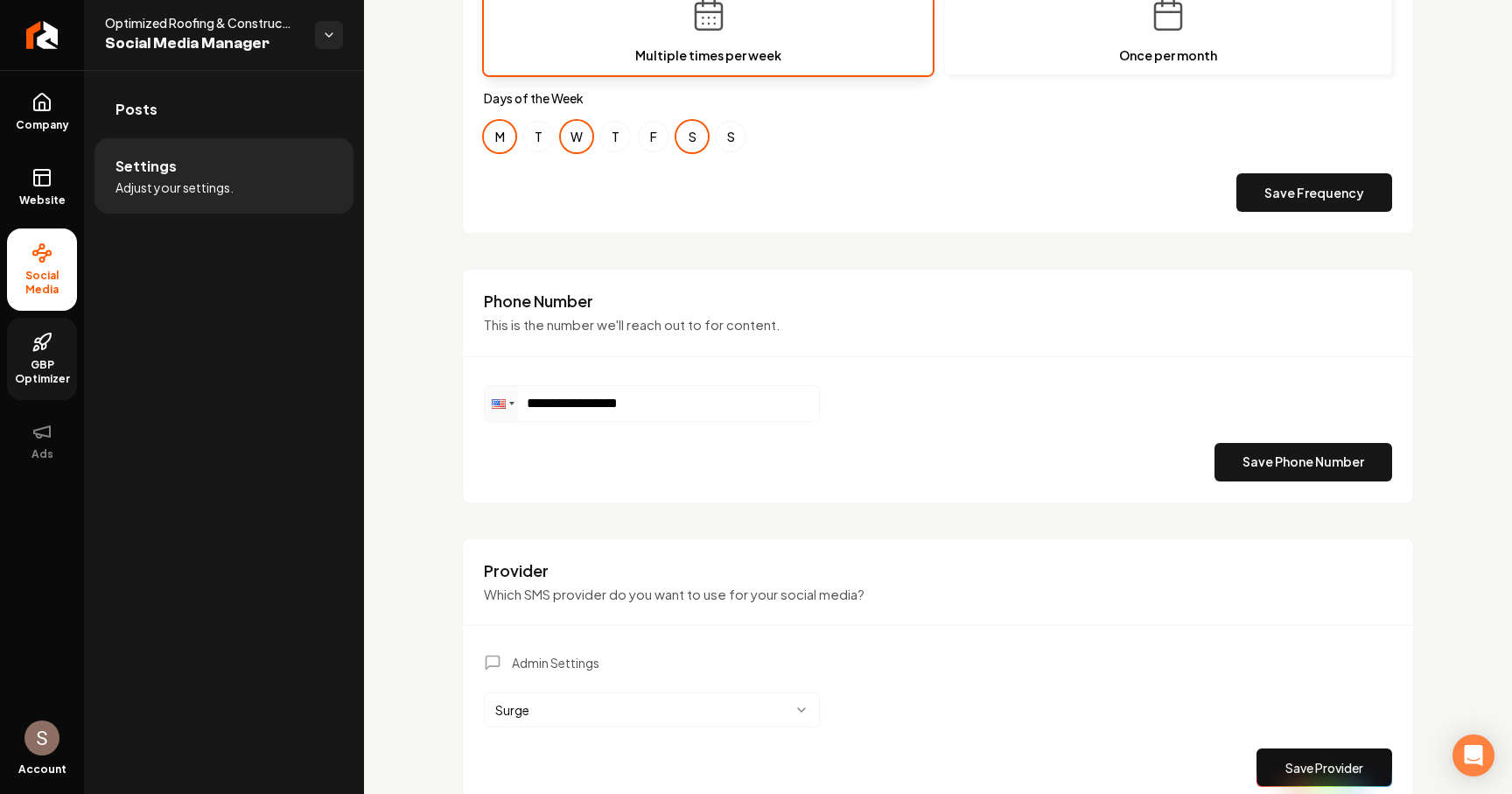
scroll to position [711, 0]
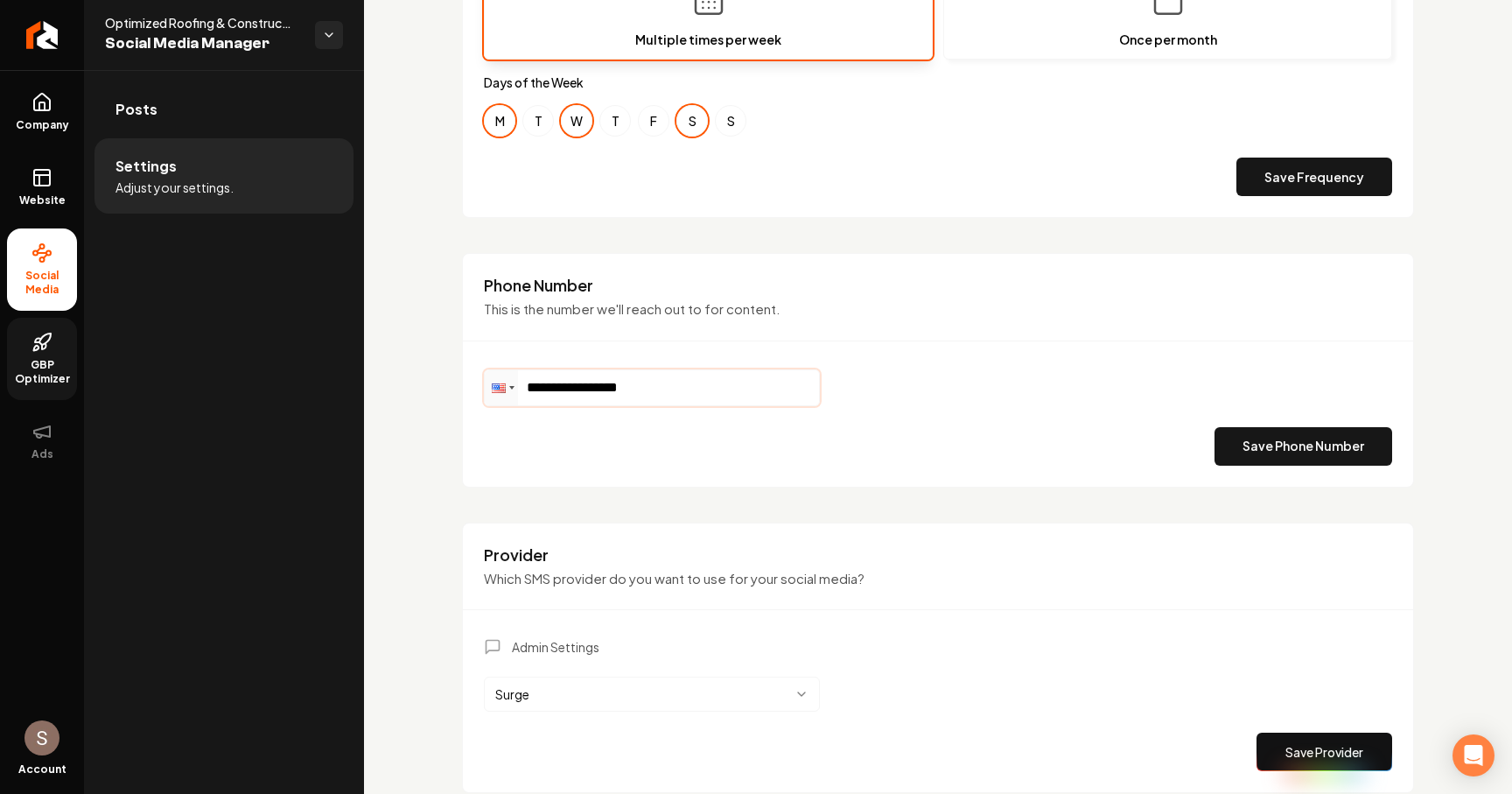
drag, startPoint x: 660, startPoint y: 386, endPoint x: 547, endPoint y: 385, distance: 113.0
click at [547, 385] on input "**********" at bounding box center [652, 388] width 334 height 35
click at [659, 398] on input "**********" at bounding box center [652, 388] width 334 height 35
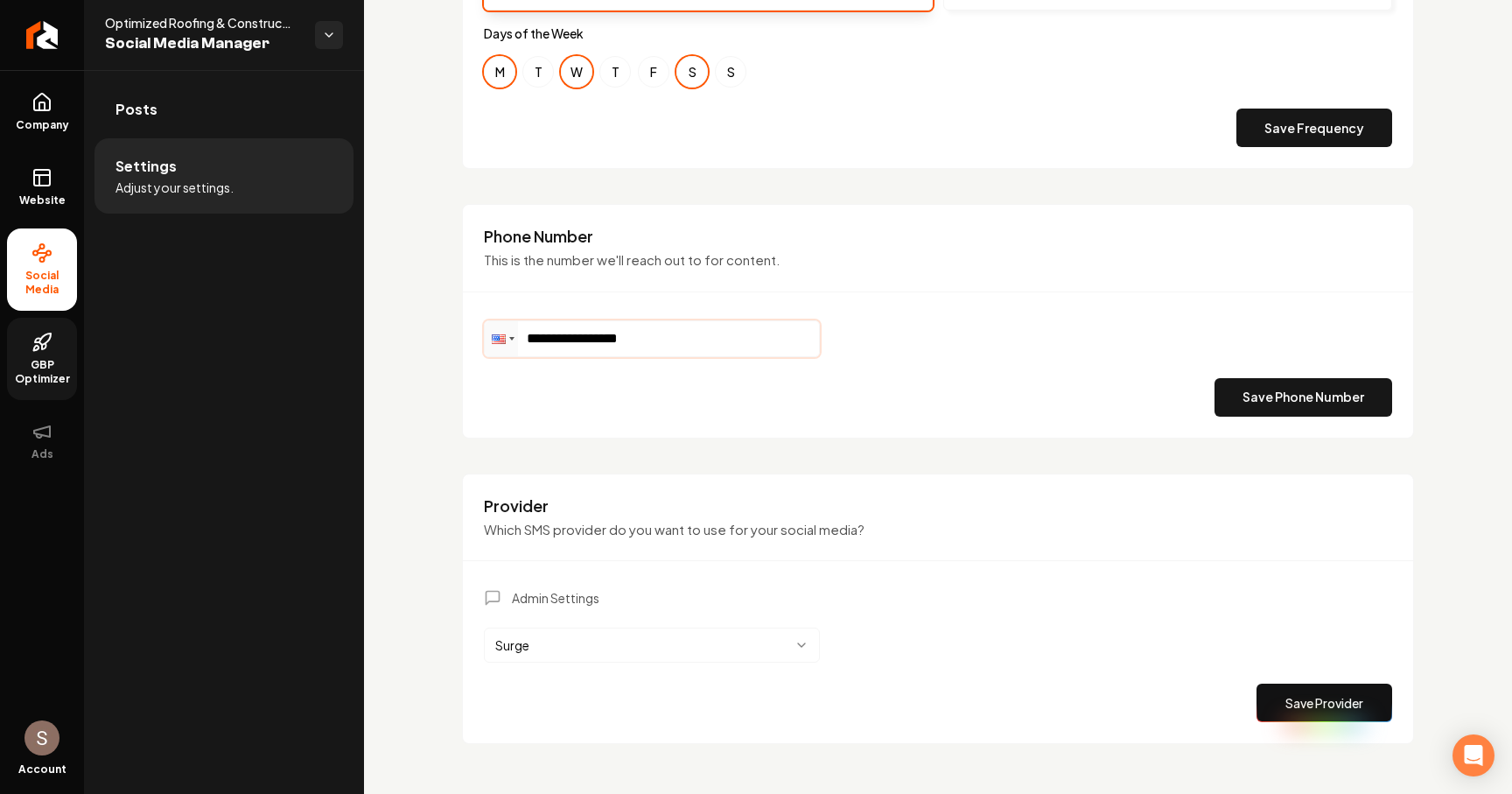
scroll to position [757, 0]
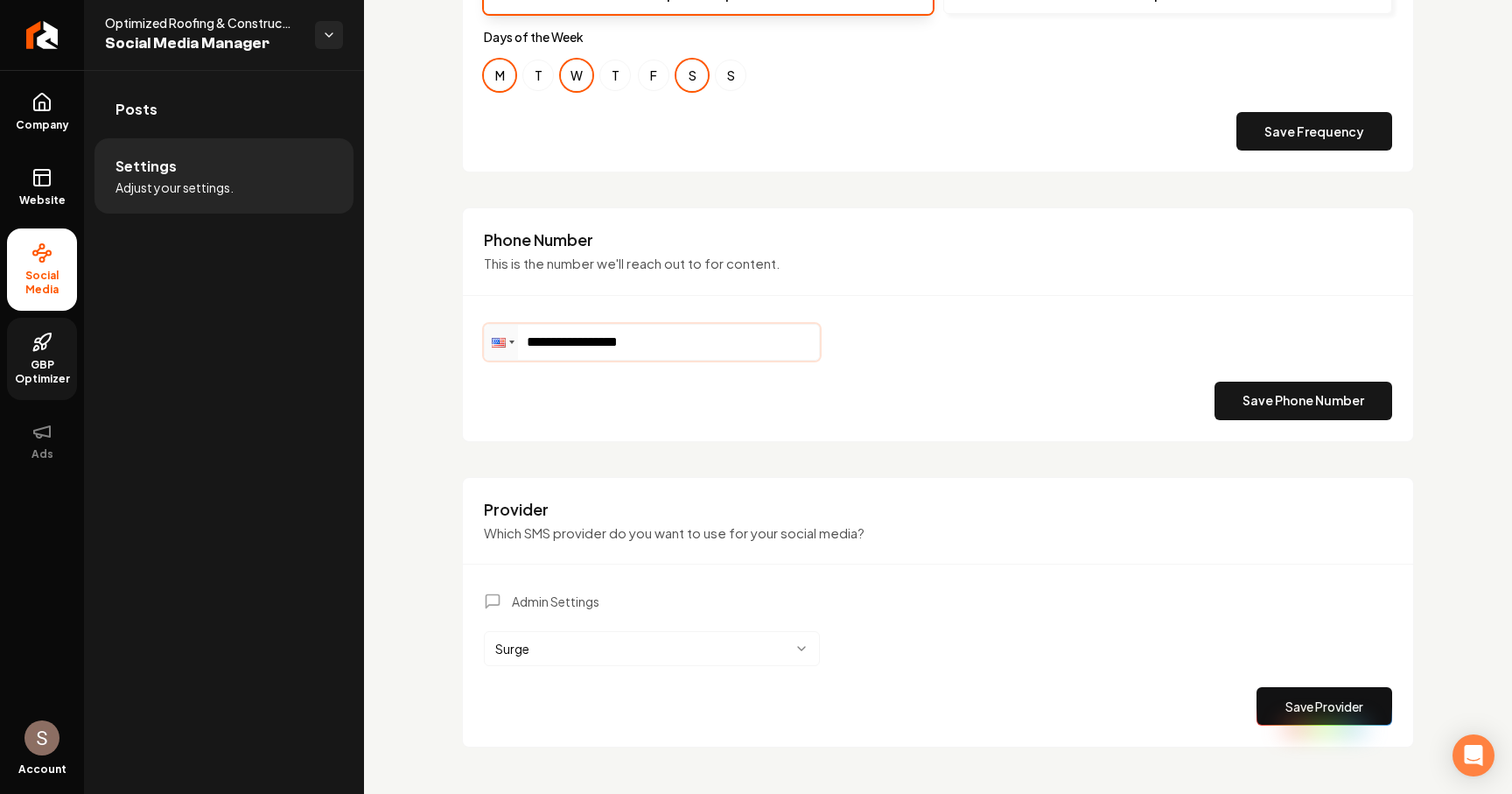
drag, startPoint x: 668, startPoint y: 349, endPoint x: 551, endPoint y: 344, distance: 117.1
click at [551, 344] on input "**********" at bounding box center [652, 342] width 334 height 35
drag, startPoint x: 689, startPoint y: 335, endPoint x: 565, endPoint y: 340, distance: 124.1
click at [565, 340] on input "**********" at bounding box center [652, 342] width 334 height 35
click at [634, 344] on input "**" at bounding box center [652, 342] width 334 height 35
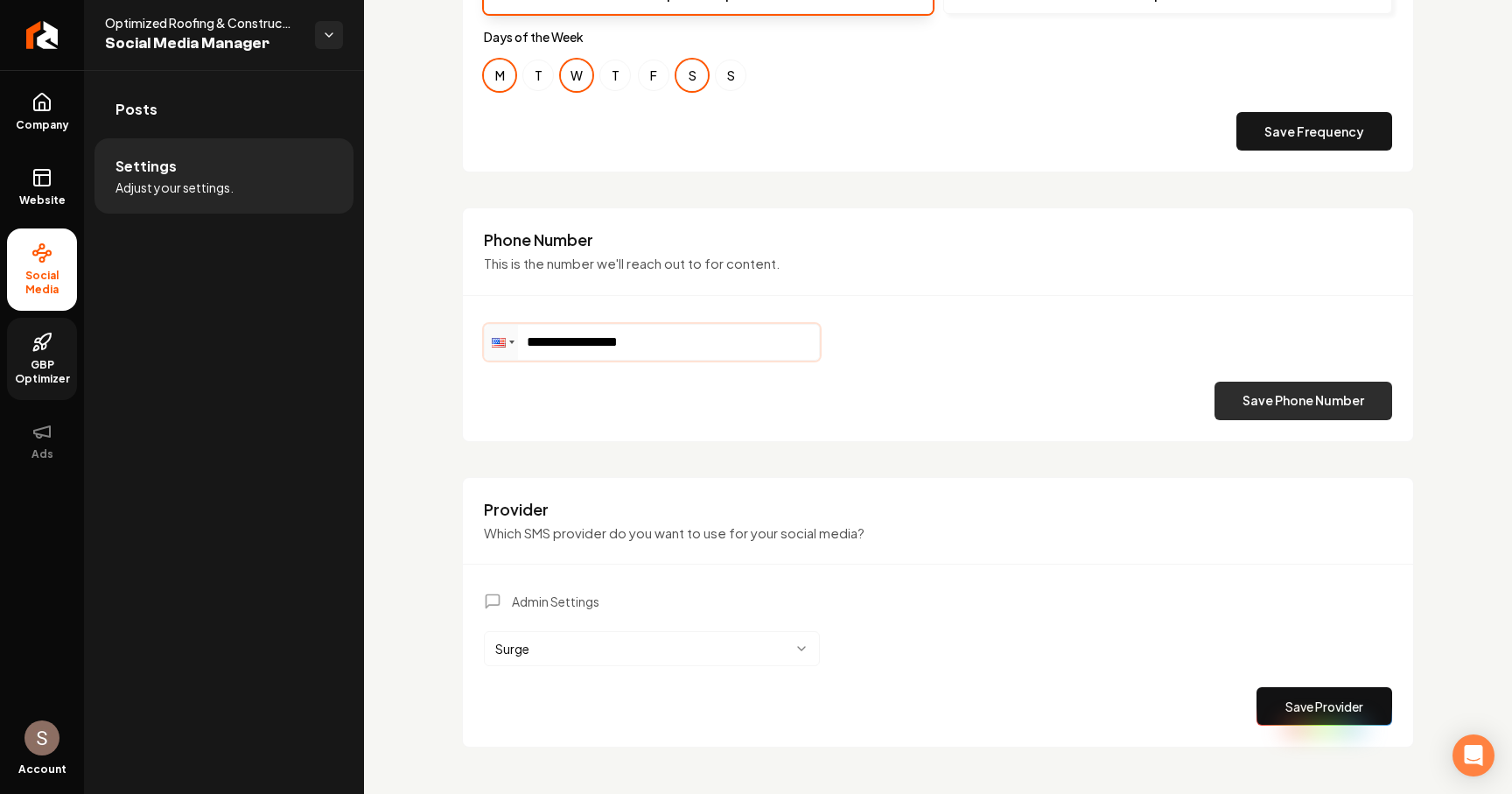
type input "**********"
drag, startPoint x: 1280, startPoint y: 386, endPoint x: 1027, endPoint y: 377, distance: 253.2
click at [1027, 380] on div "**********" at bounding box center [937, 371] width 908 height 96
click at [1299, 394] on button "Save Phone Number" at bounding box center [1303, 401] width 178 height 38
click at [1266, 394] on button "Save Phone Number" at bounding box center [1303, 401] width 178 height 38
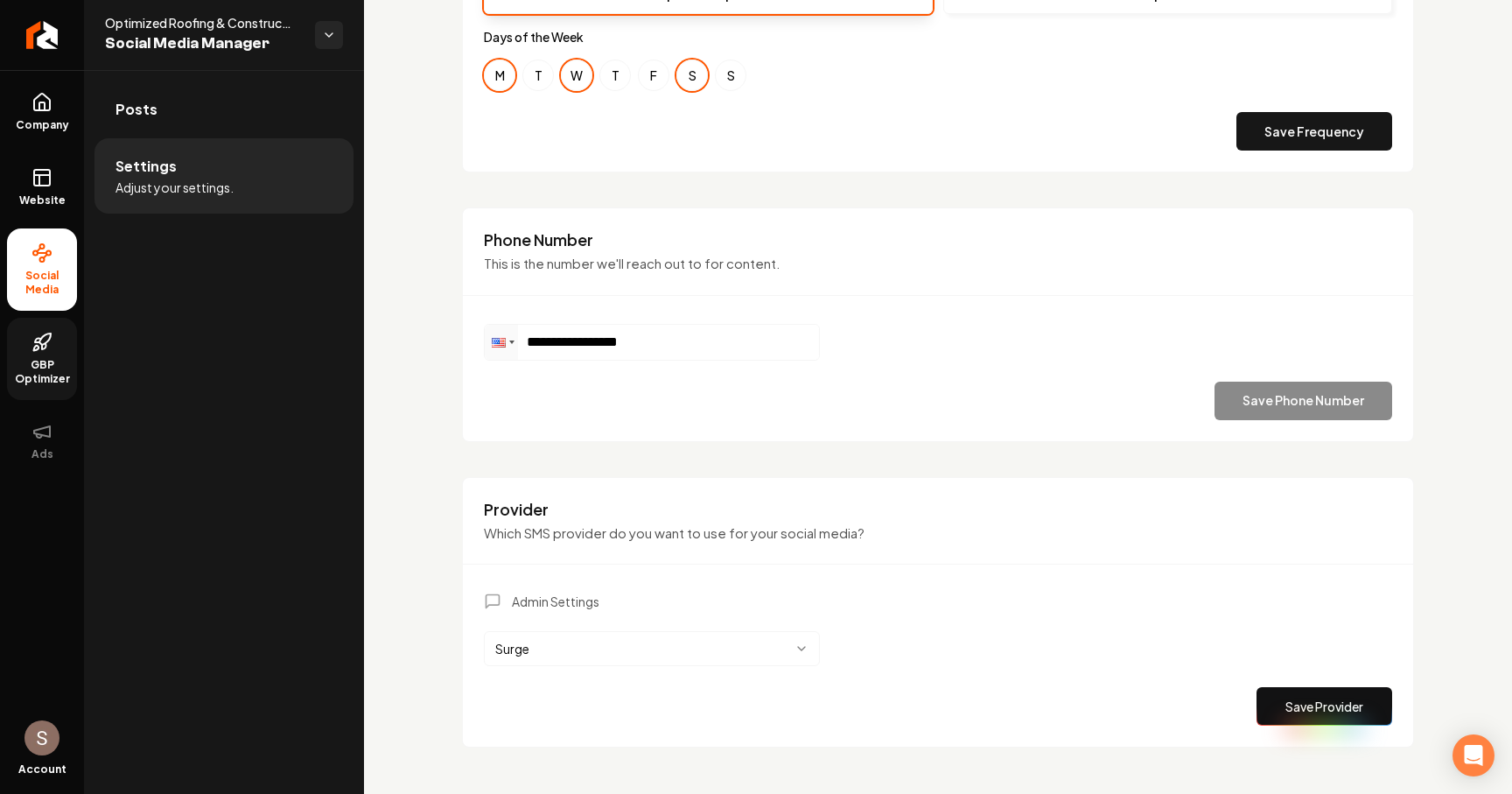
scroll to position [732, 0]
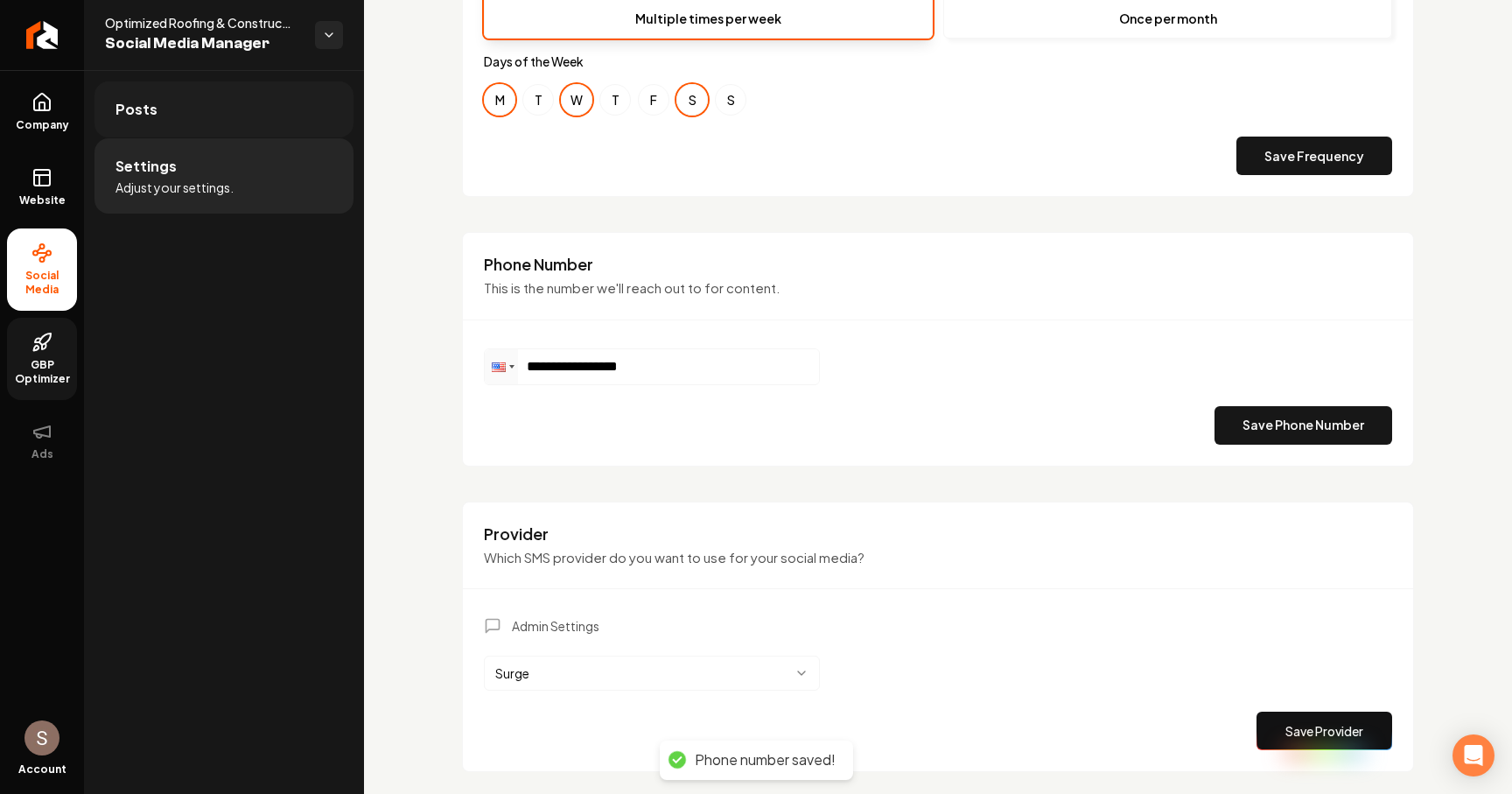
click at [317, 114] on link "Posts" at bounding box center [224, 109] width 259 height 56
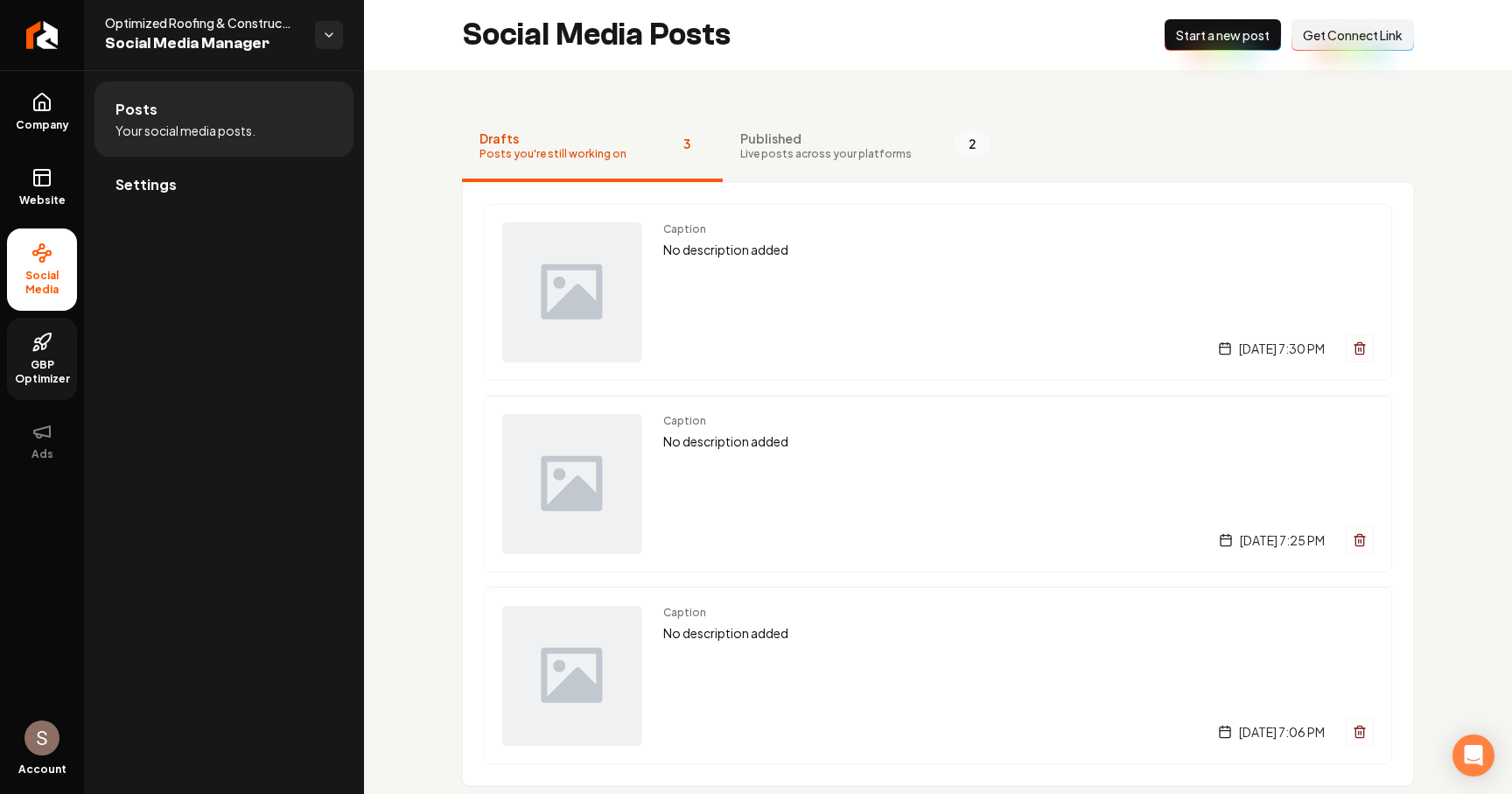
click at [1220, 31] on span "Start a new post" at bounding box center [1223, 35] width 94 height 17
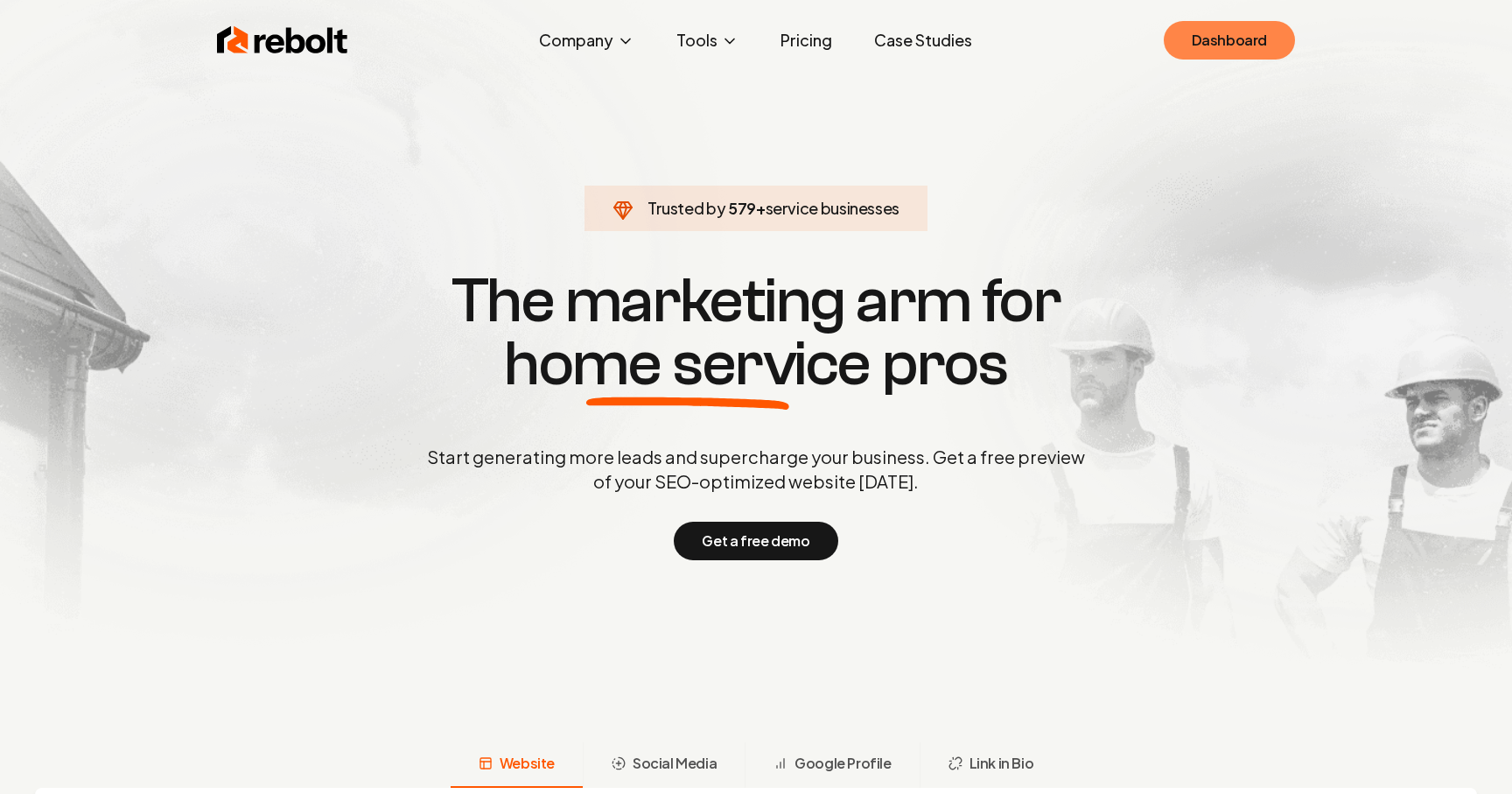
click at [1230, 57] on link "Dashboard" at bounding box center [1229, 40] width 131 height 38
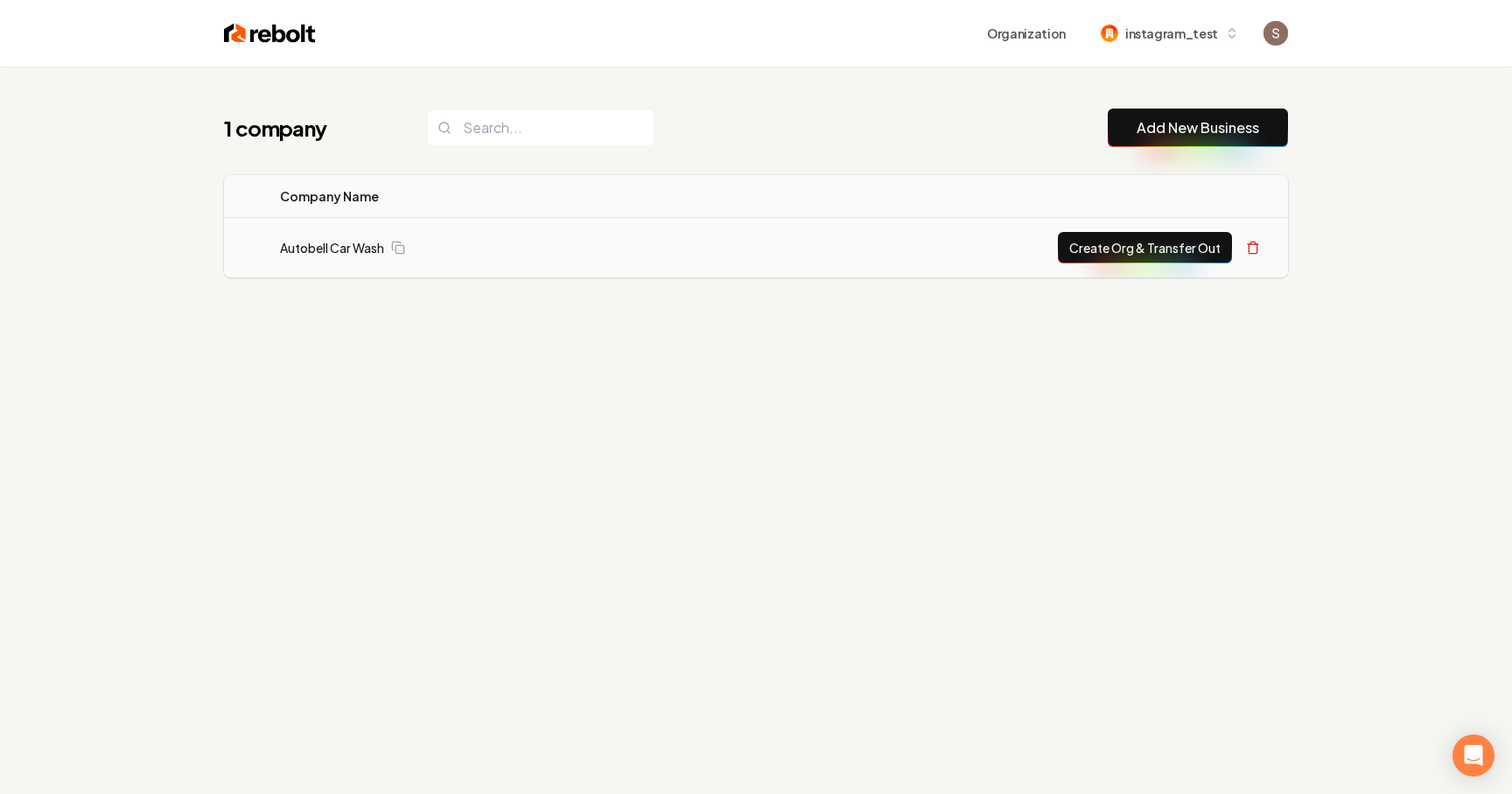
click at [528, 252] on div "Autobell Car Wash" at bounding box center [464, 247] width 368 height 17
click at [346, 235] on td "Autobell Car Wash" at bounding box center [463, 248] width 392 height 60
click at [339, 250] on link "Autobell Car Wash" at bounding box center [332, 247] width 104 height 17
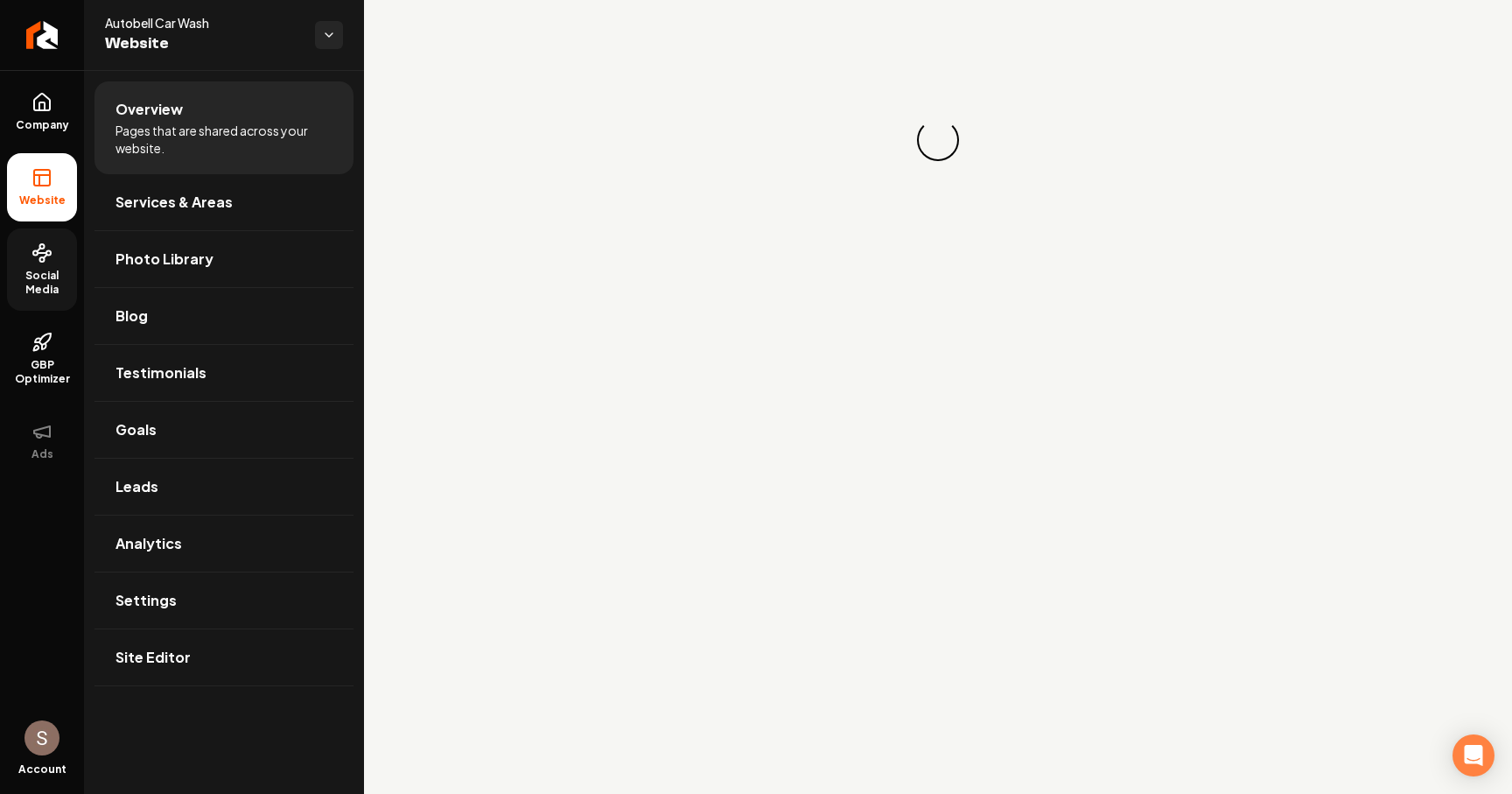
click at [55, 277] on span "Social Media" at bounding box center [42, 282] width 70 height 28
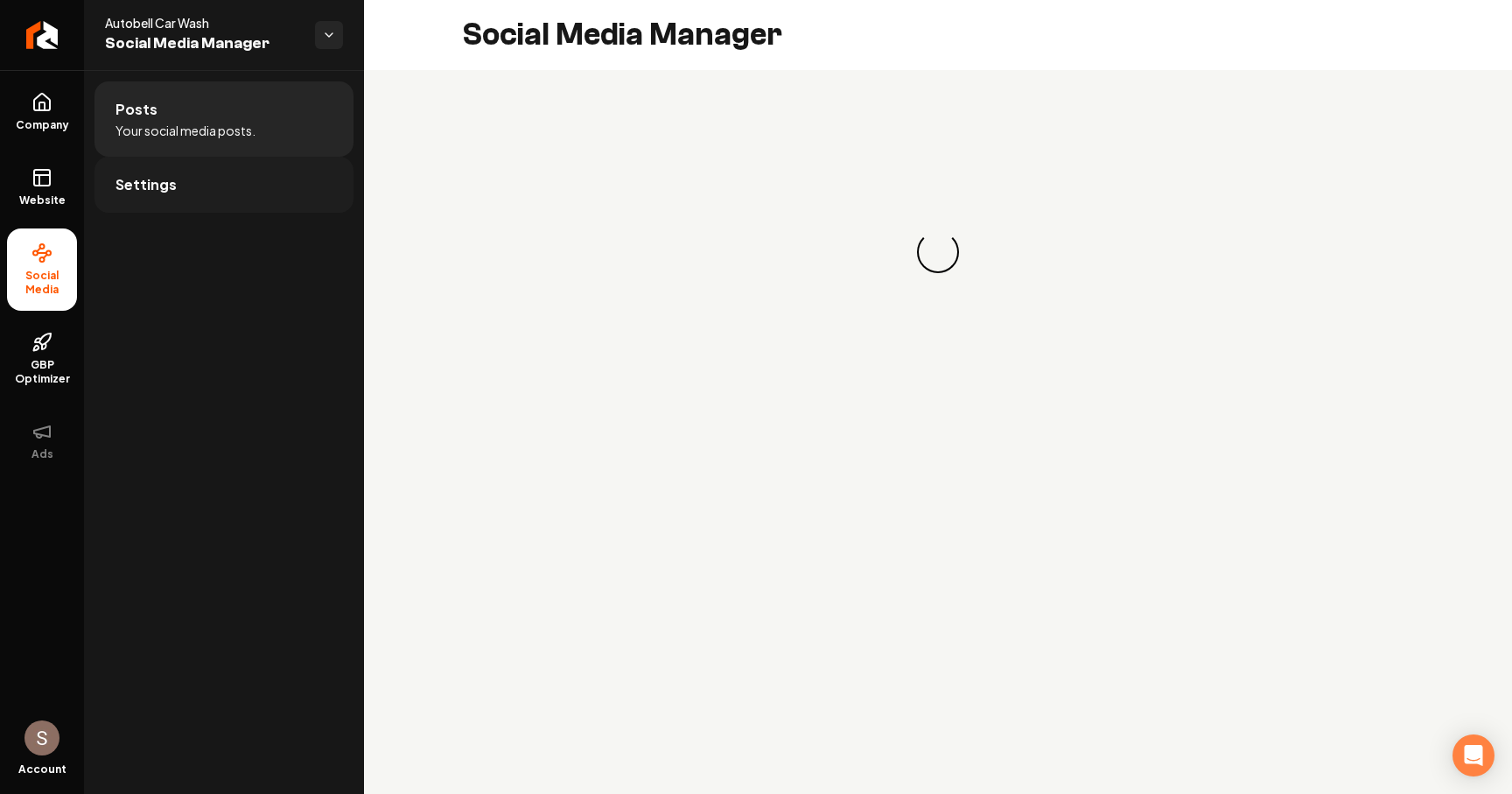
click at [154, 193] on span "Settings" at bounding box center [146, 184] width 61 height 21
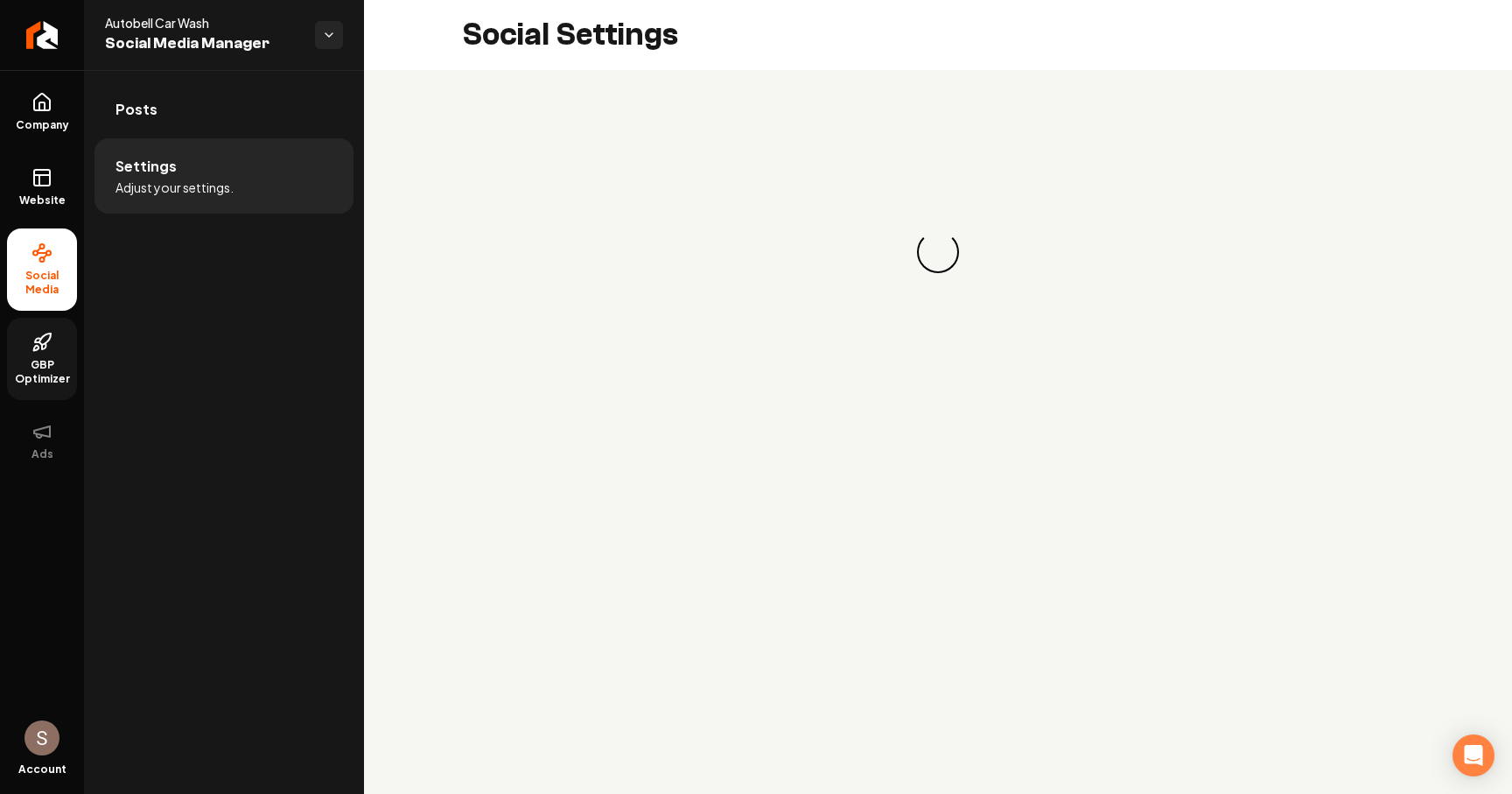
click at [50, 355] on link "GBP Optimizer" at bounding box center [42, 359] width 70 height 82
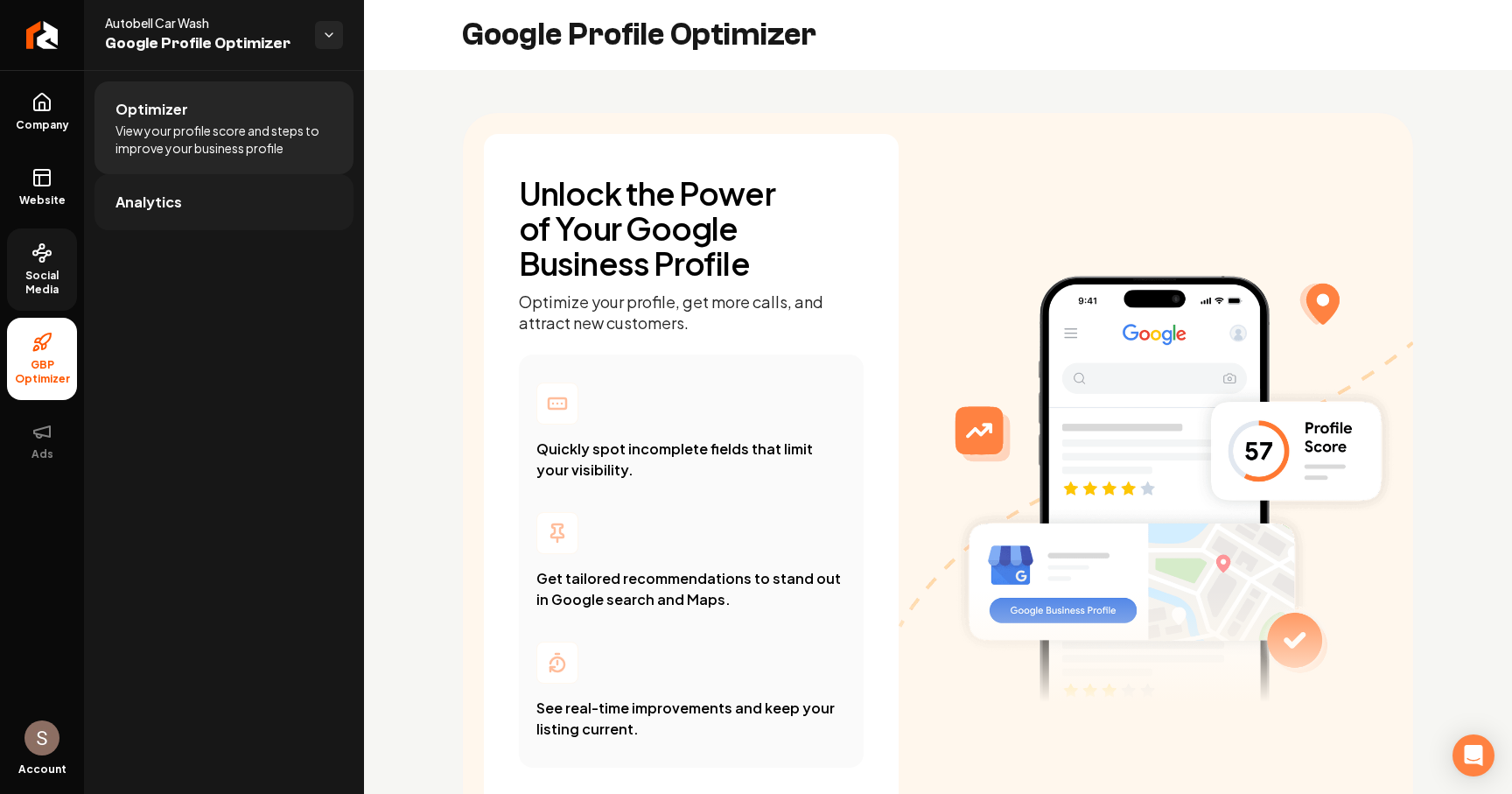
click at [250, 196] on link "Analytics" at bounding box center [224, 202] width 259 height 56
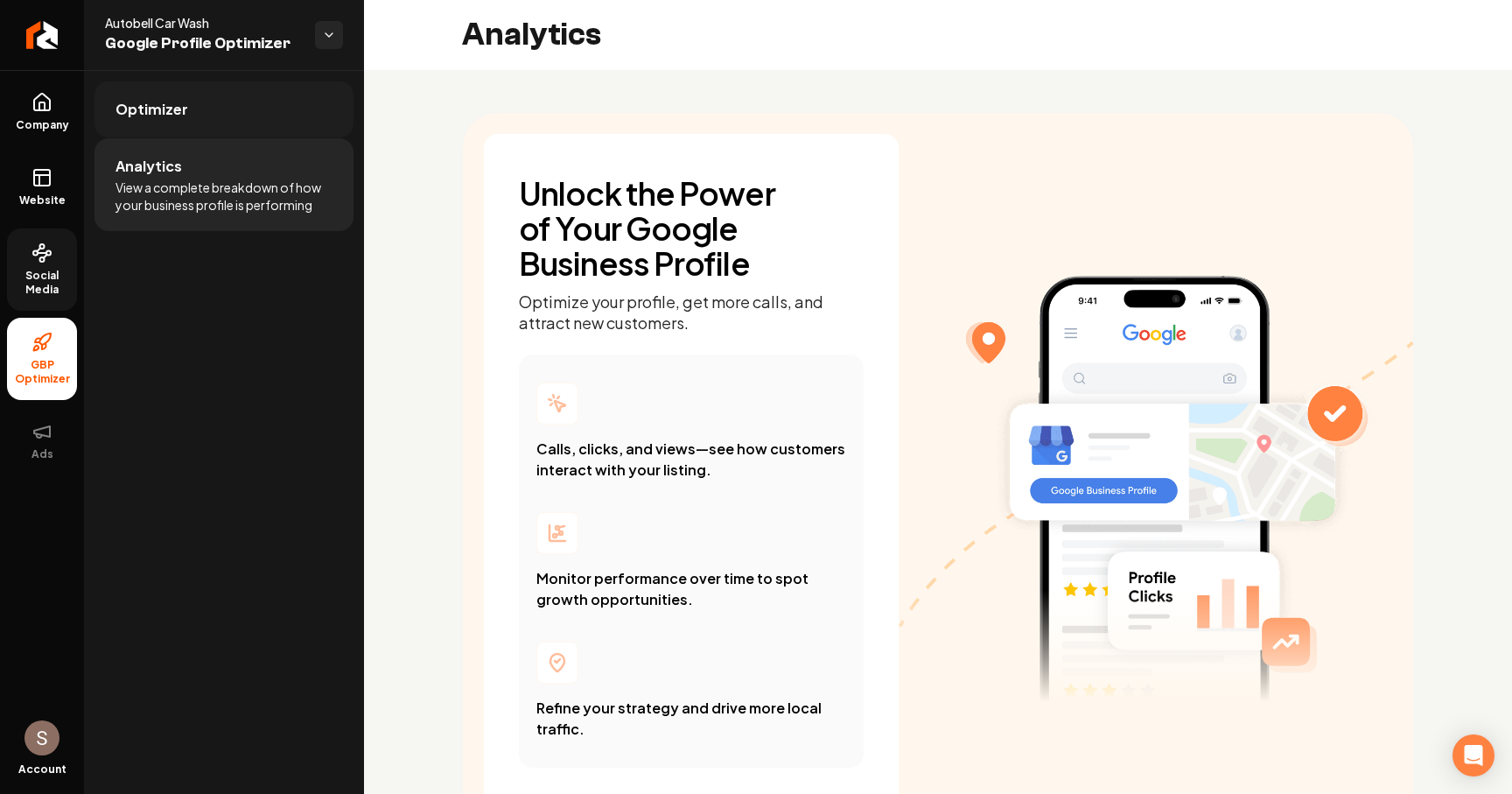
click at [207, 99] on link "Optimizer" at bounding box center [224, 109] width 259 height 56
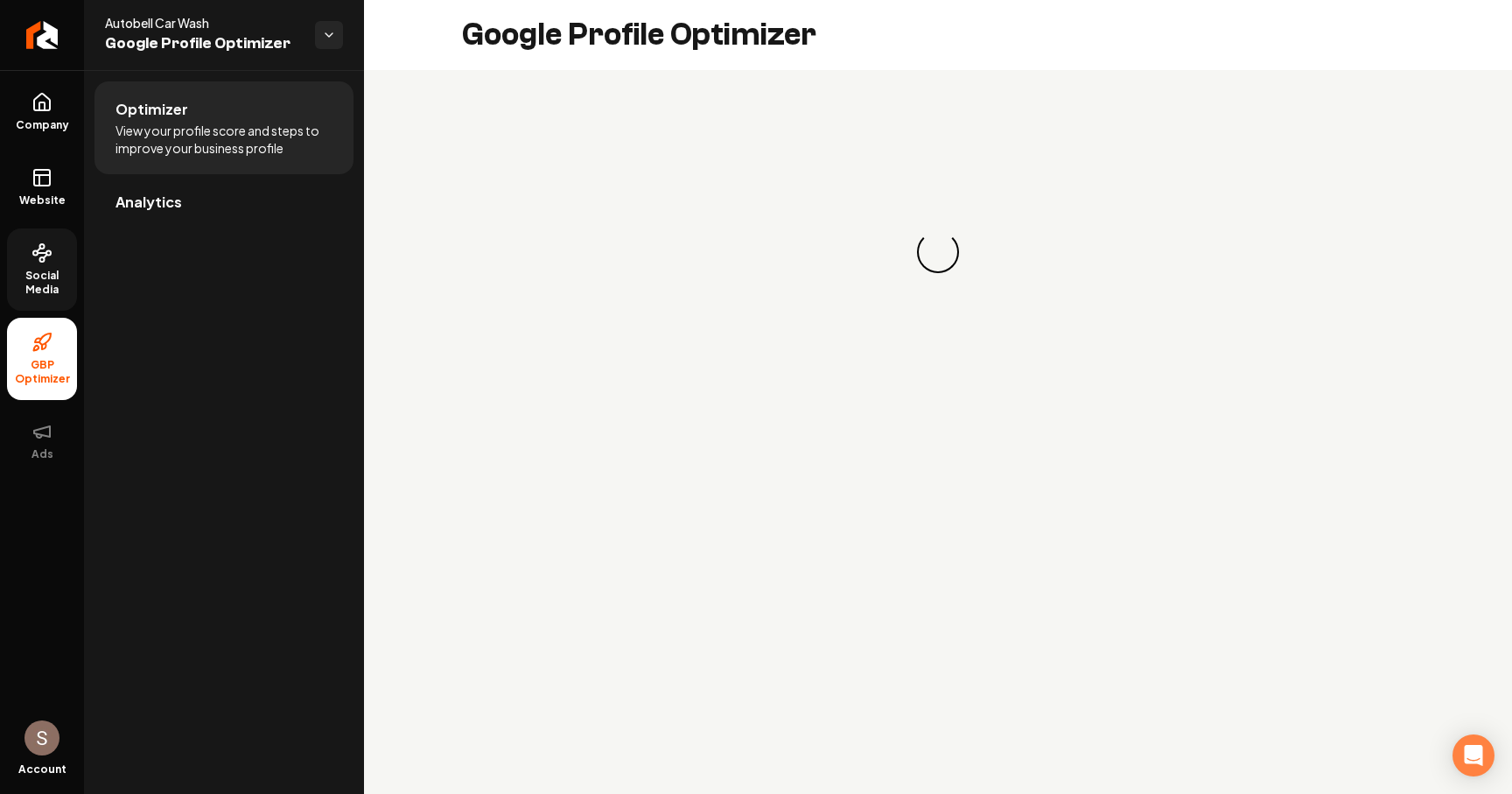
click at [50, 249] on icon at bounding box center [42, 253] width 21 height 21
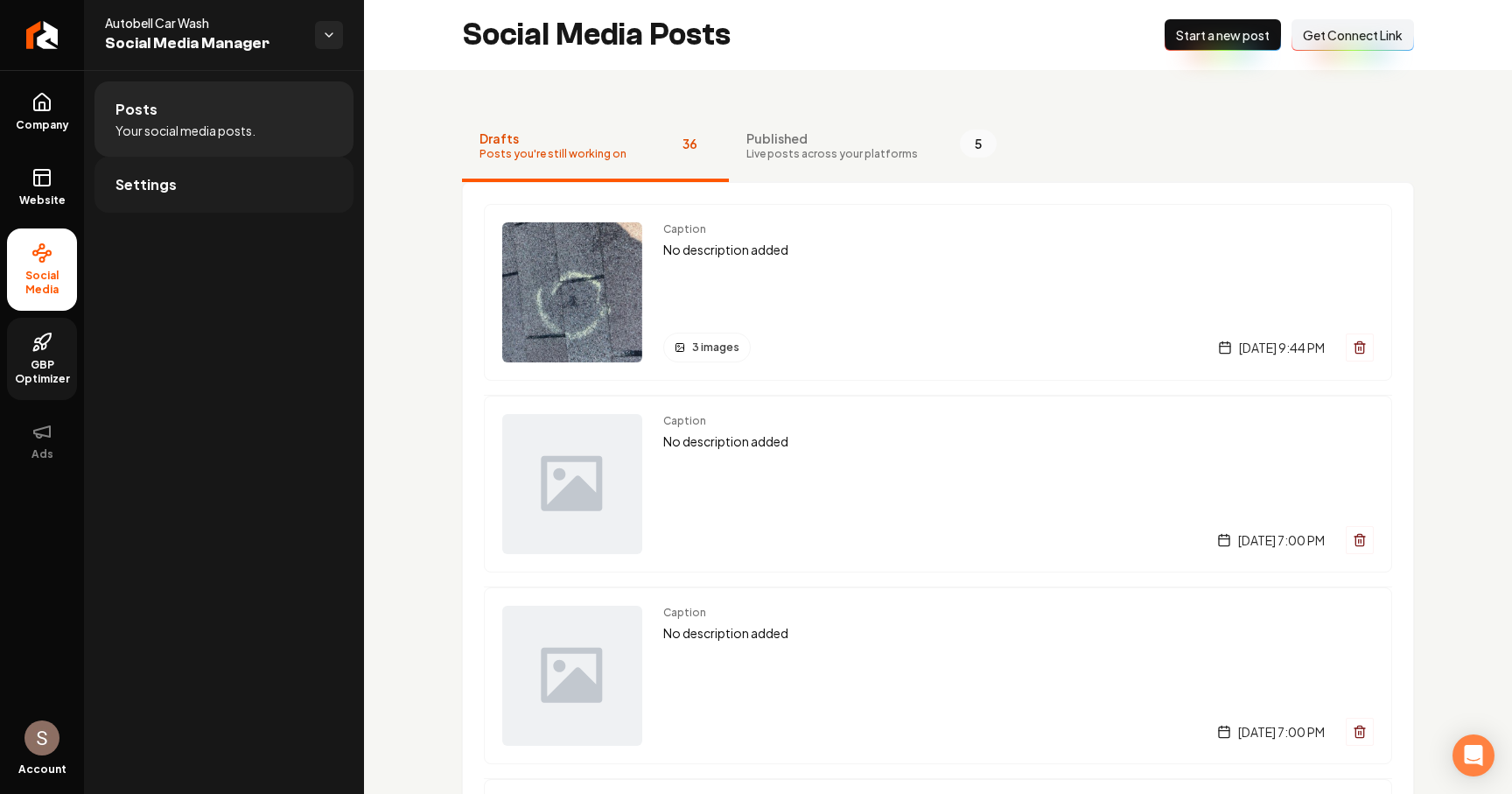
click at [245, 205] on link "Settings" at bounding box center [224, 184] width 259 height 56
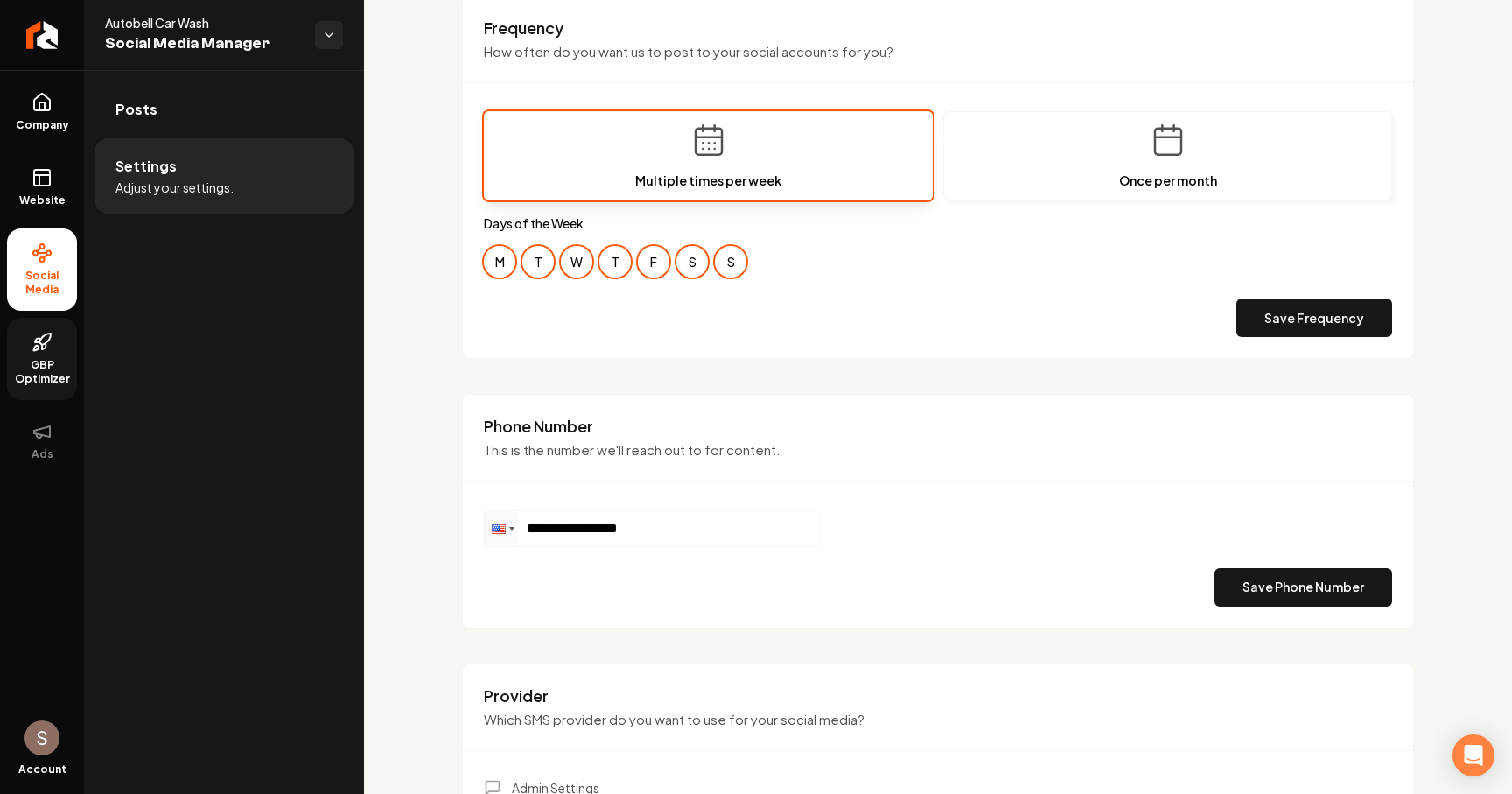
scroll to position [538, 0]
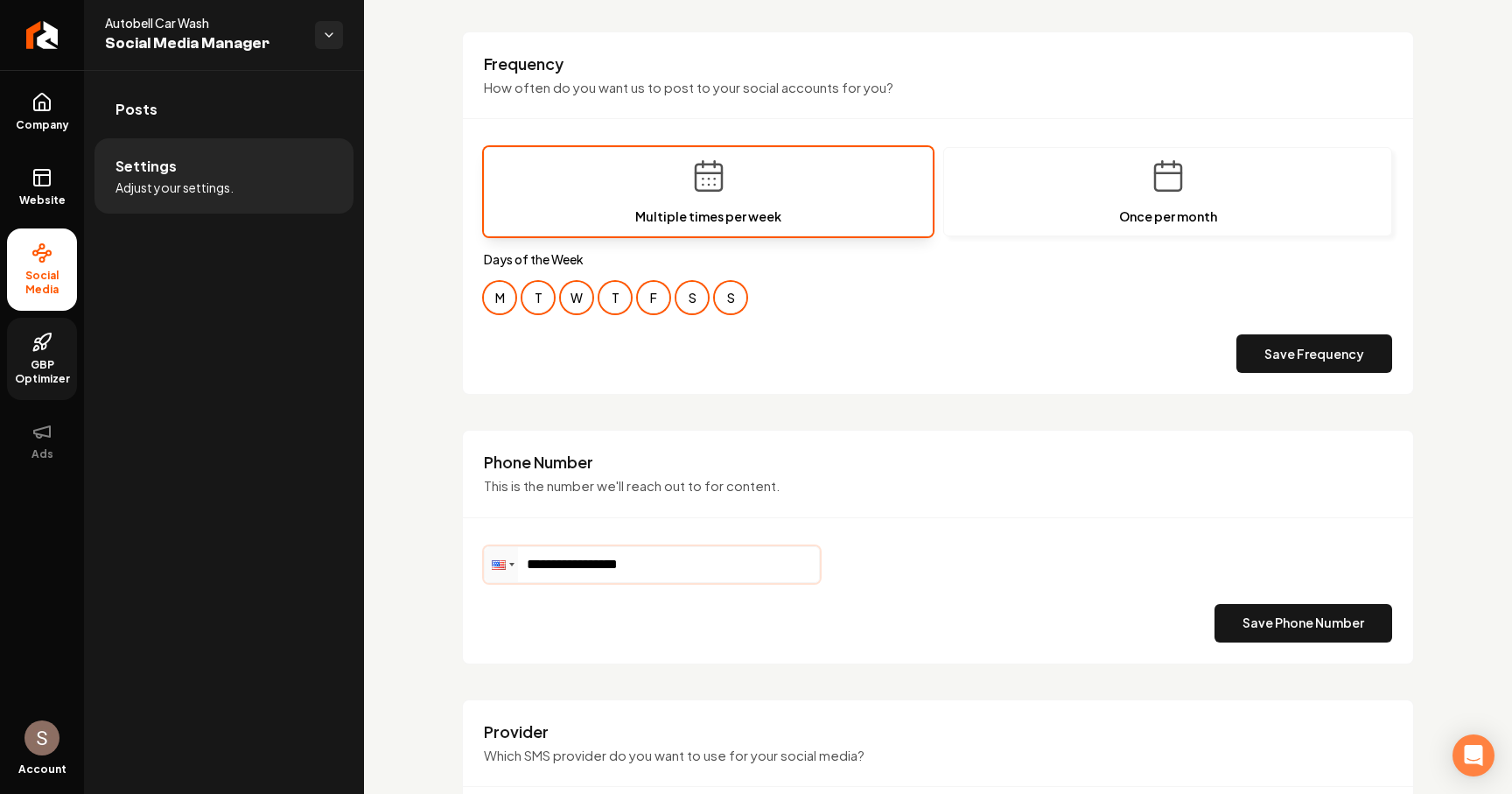
click at [730, 558] on input "**********" at bounding box center [652, 564] width 334 height 35
type input "**********"
click at [1320, 628] on button "Save Phone Number" at bounding box center [1303, 623] width 178 height 38
click at [247, 125] on link "Posts" at bounding box center [224, 109] width 259 height 56
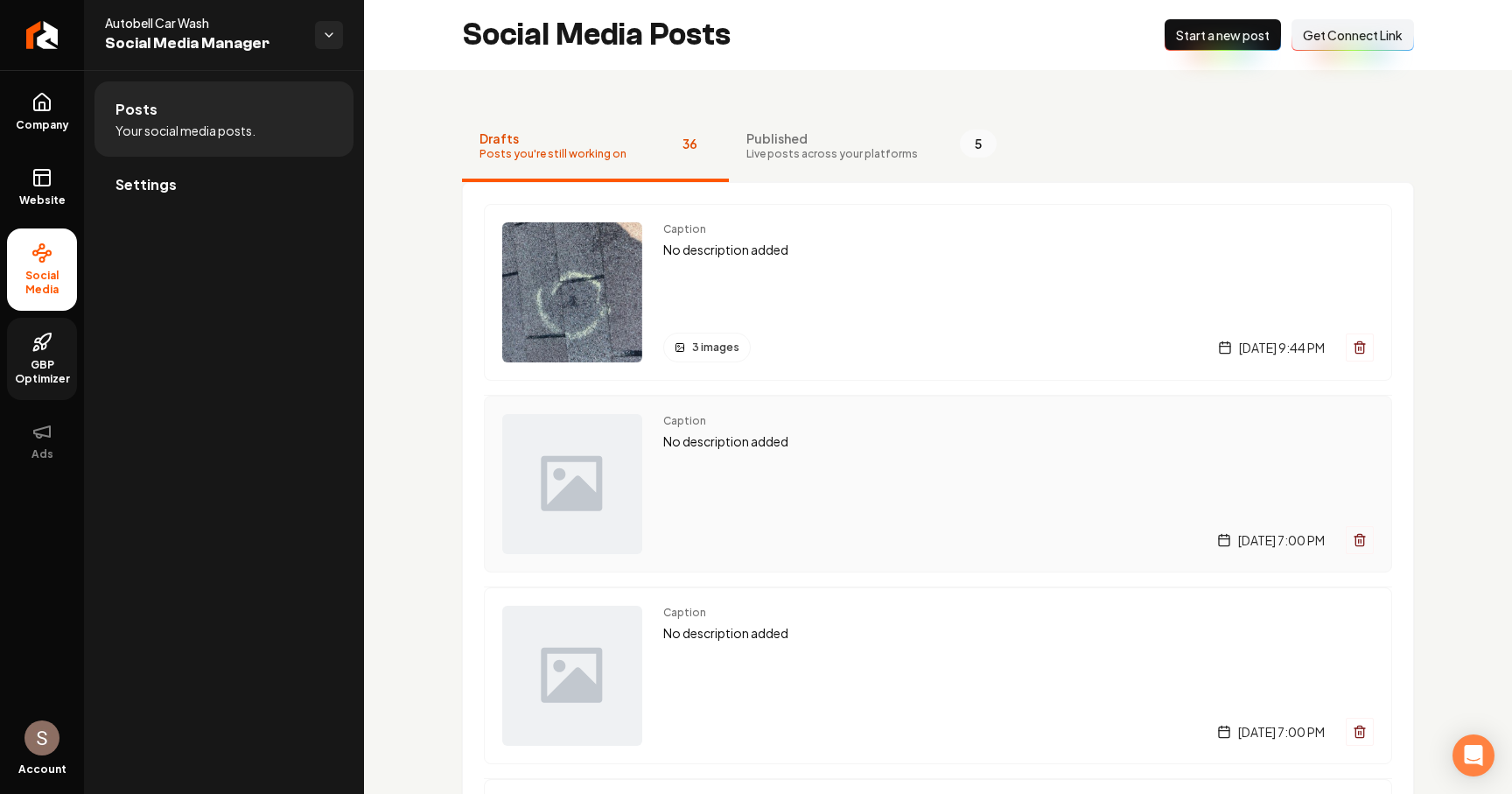
click at [766, 465] on div "Caption No description added Wednesday, October 8, 2025 | 7:00 PM" at bounding box center [1018, 484] width 711 height 140
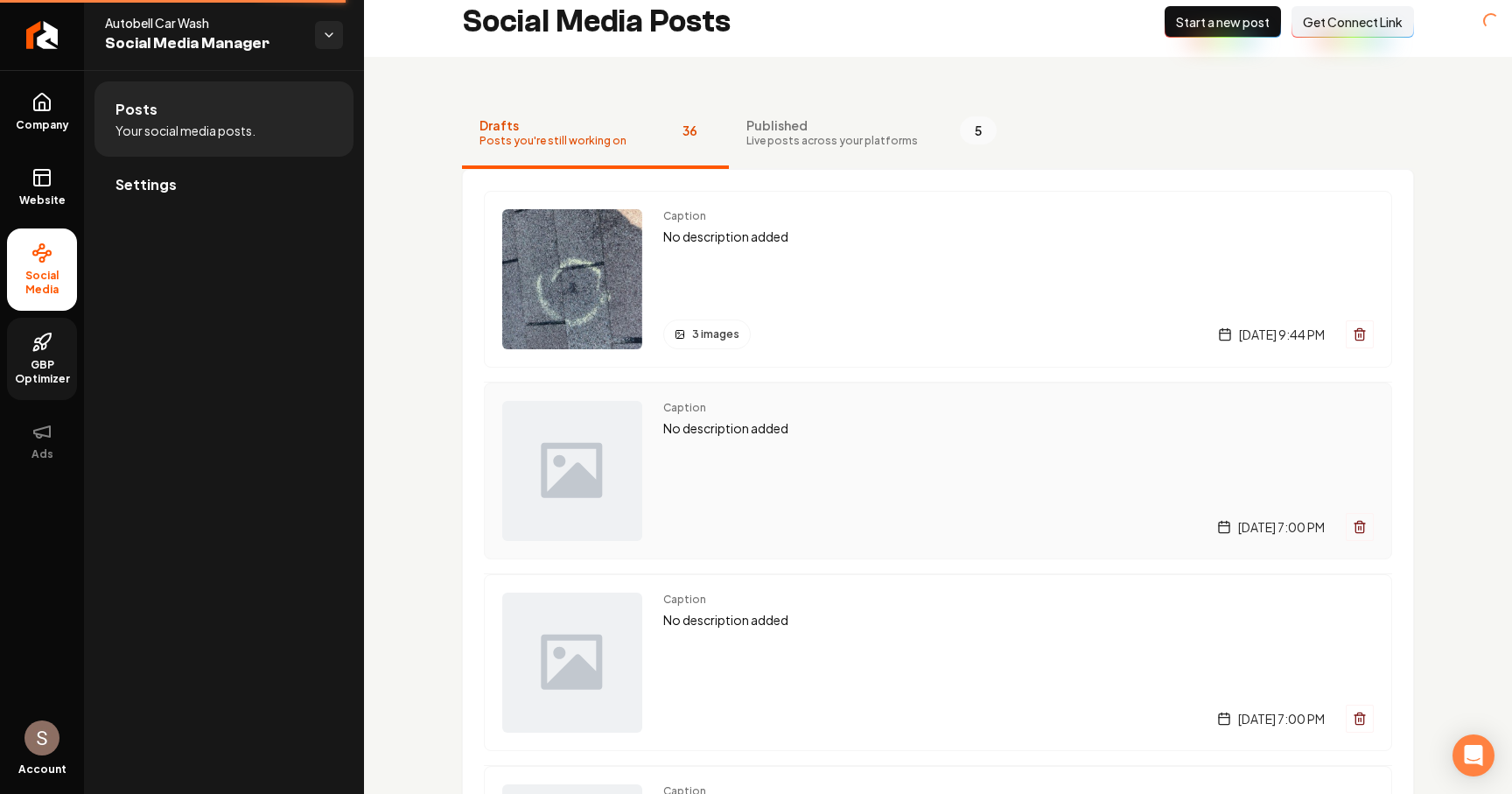
click at [737, 426] on p "No description added" at bounding box center [1018, 428] width 711 height 20
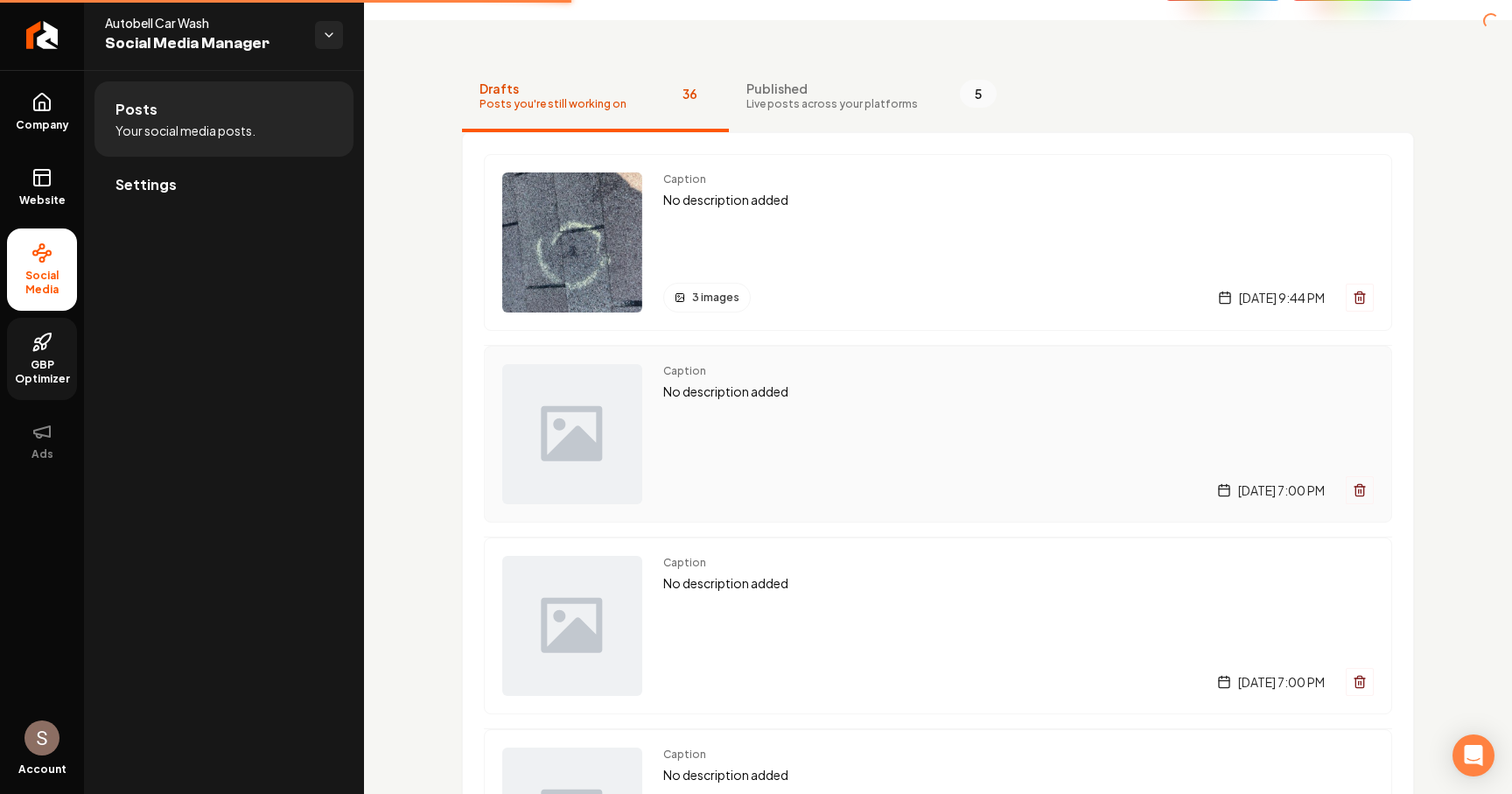
click at [731, 402] on div "Caption No description added Wednesday, October 8, 2025 | 7:00 PM" at bounding box center [1018, 434] width 711 height 140
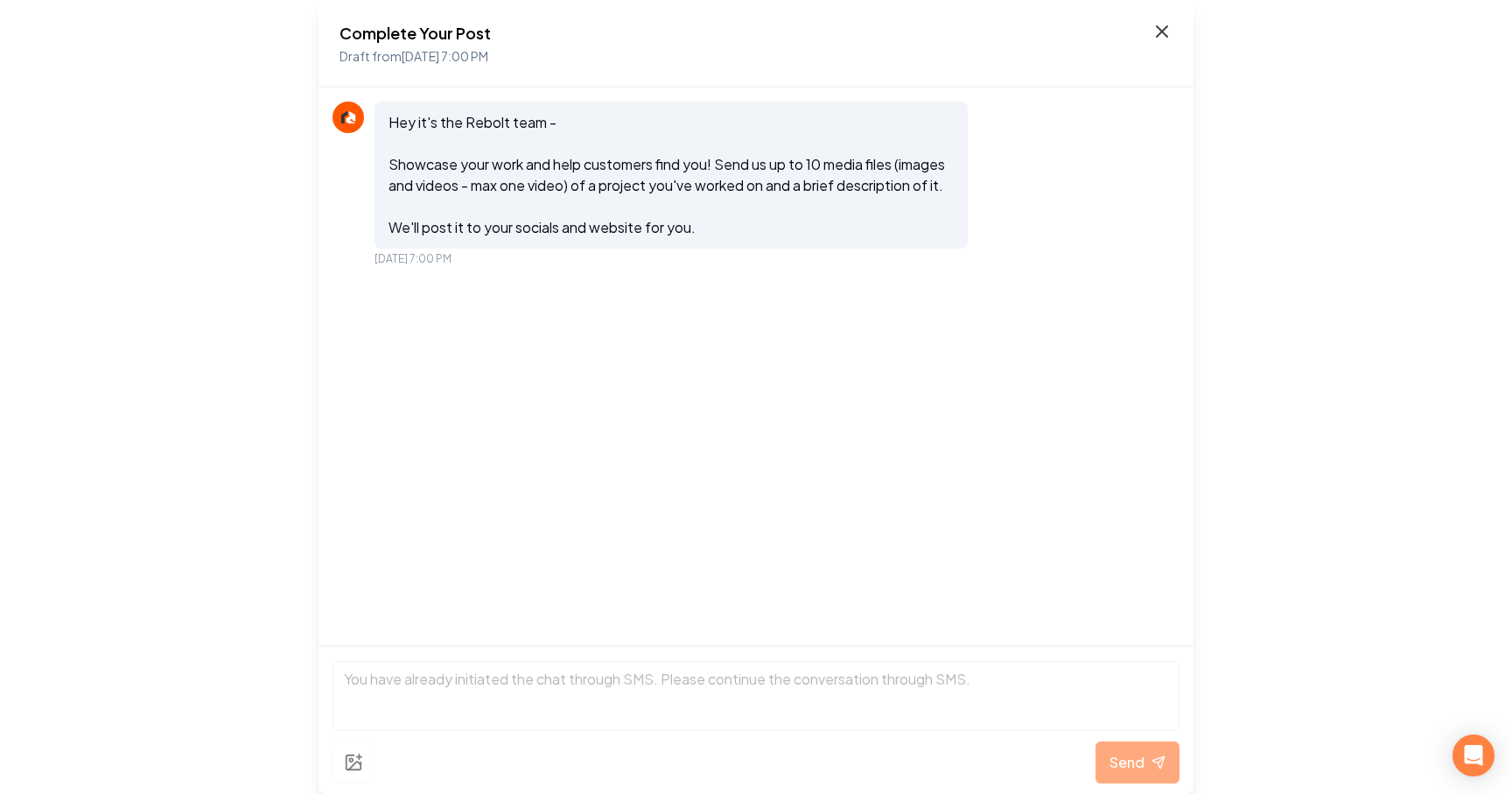
click at [1163, 32] on icon at bounding box center [1163, 32] width 11 height 11
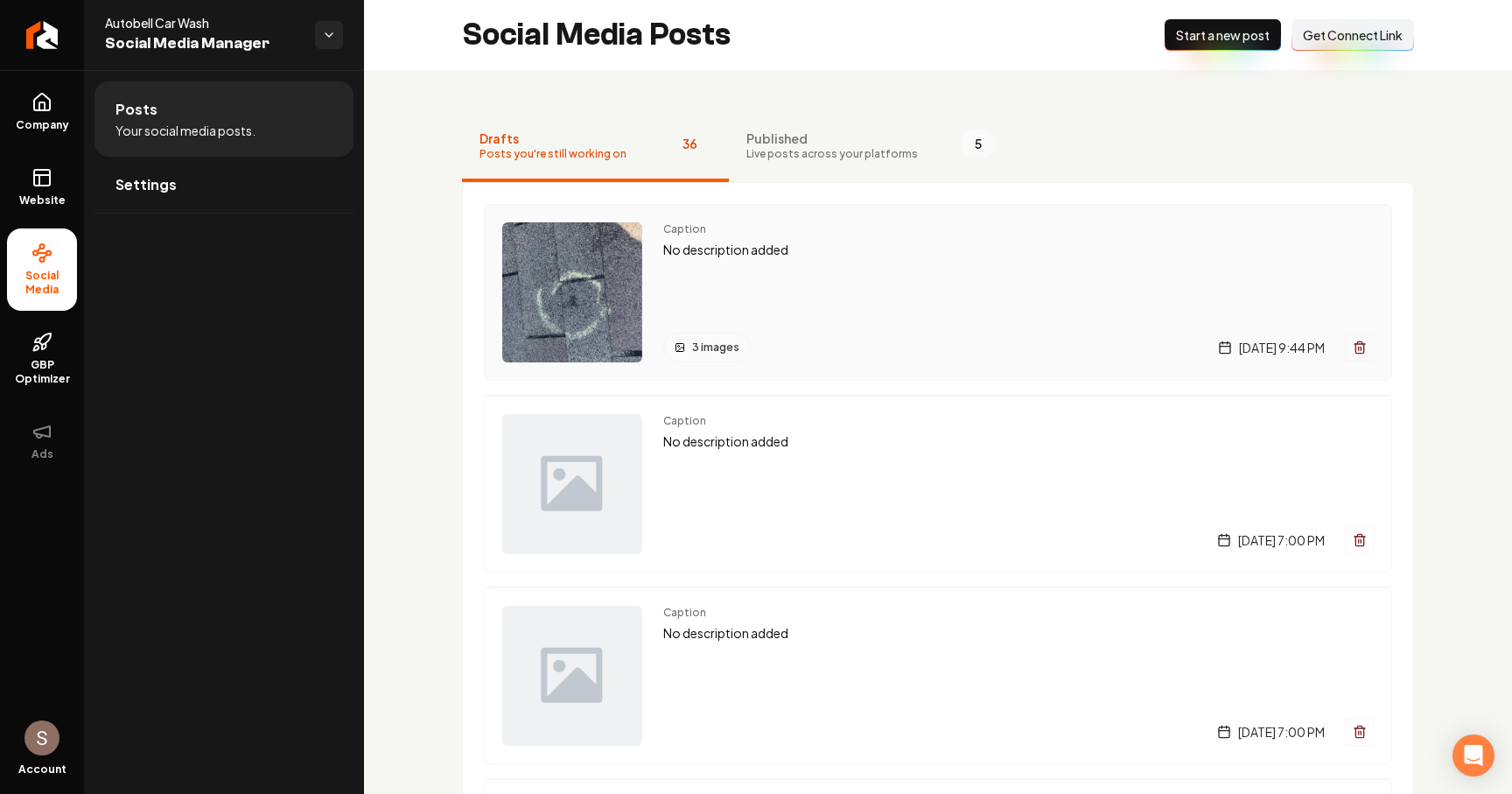
click at [1353, 345] on icon "Main content area" at bounding box center [1360, 347] width 14 height 14
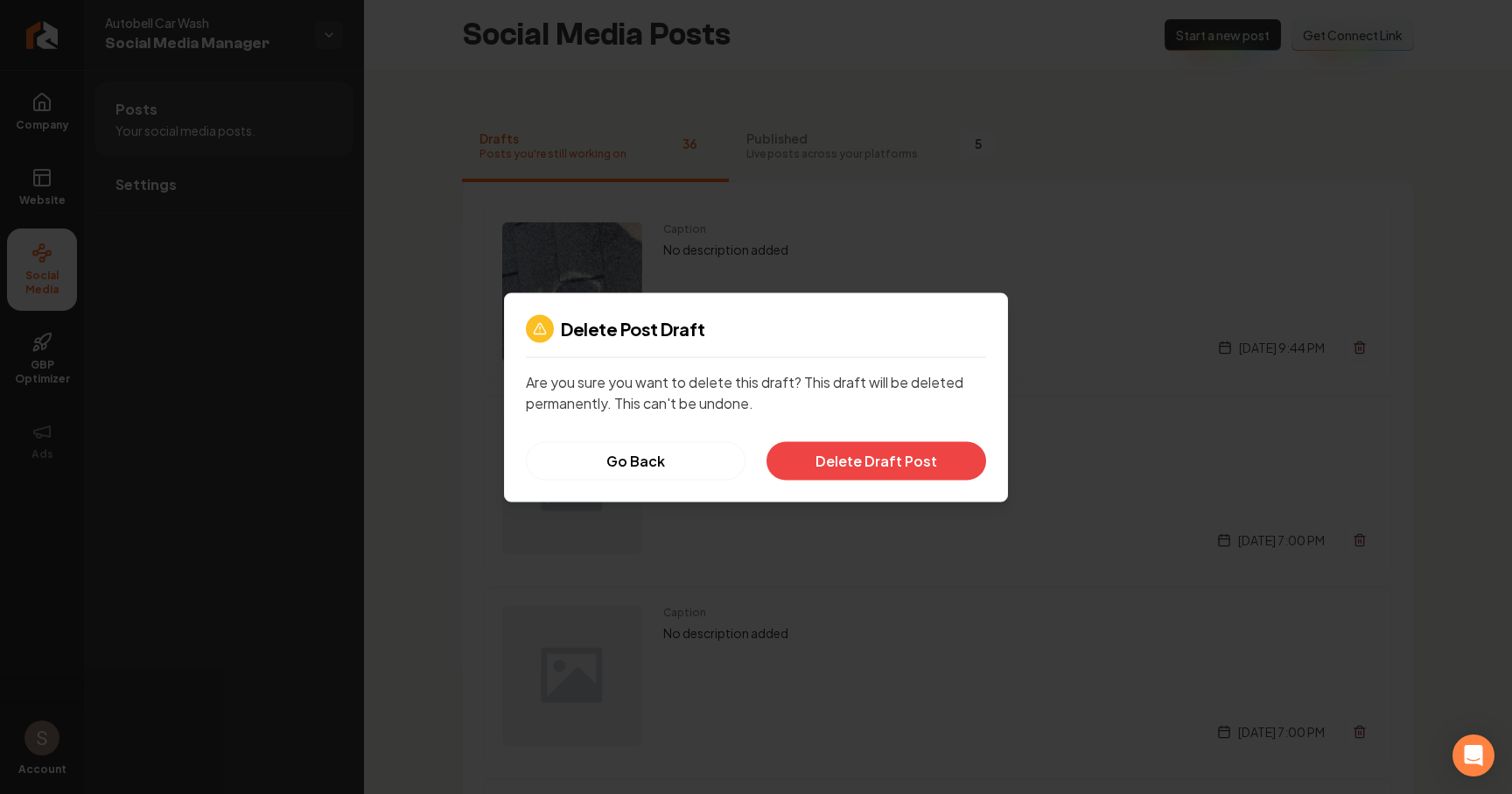
click at [985, 278] on div at bounding box center [756, 397] width 1512 height 794
click at [707, 228] on div at bounding box center [756, 397] width 1512 height 794
click at [642, 477] on button "Go Back" at bounding box center [635, 460] width 220 height 38
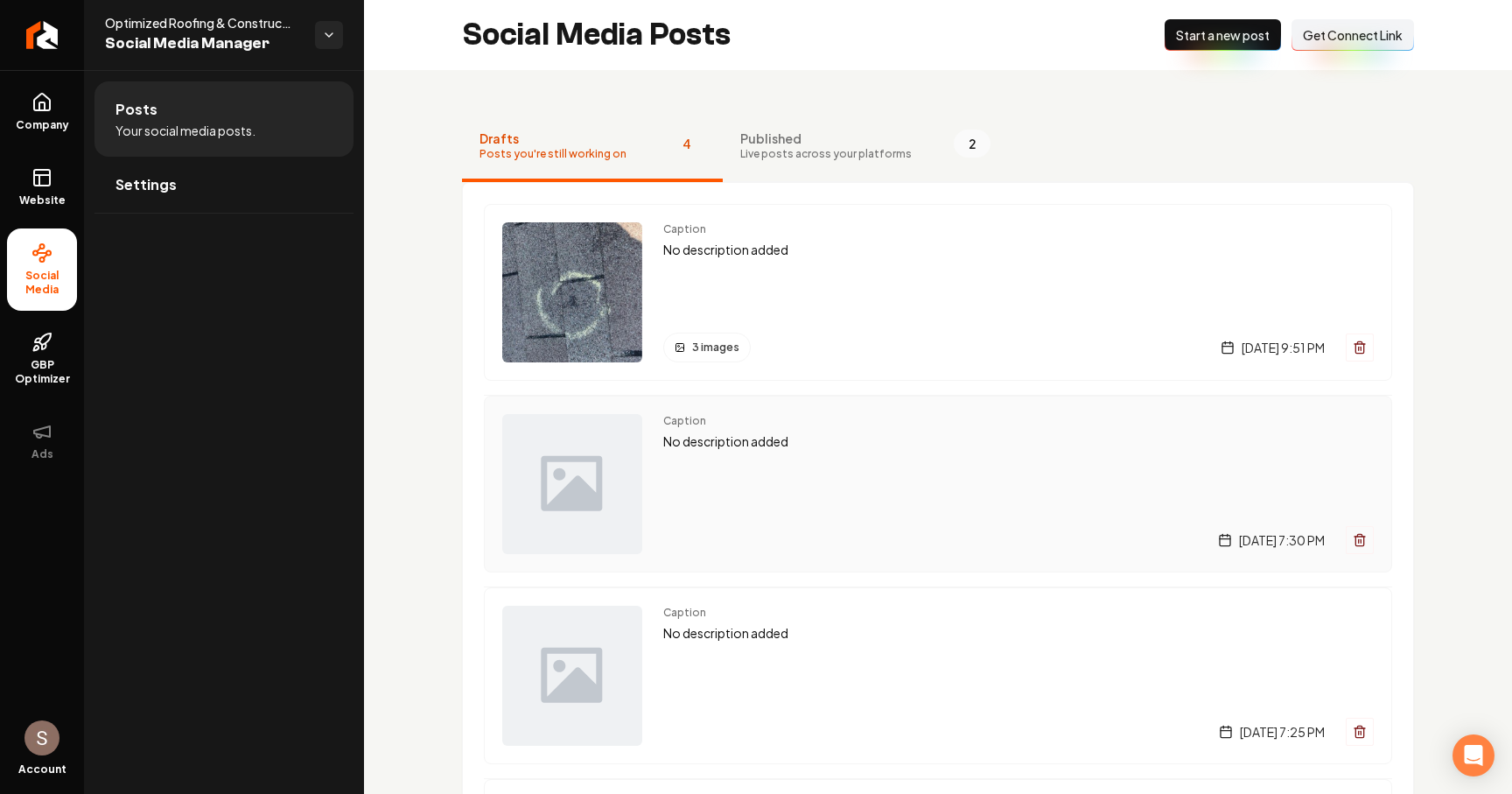
click at [792, 451] on p "No description added" at bounding box center [1018, 442] width 711 height 20
click at [1356, 344] on icon "Main content area" at bounding box center [1361, 344] width 11 height 0
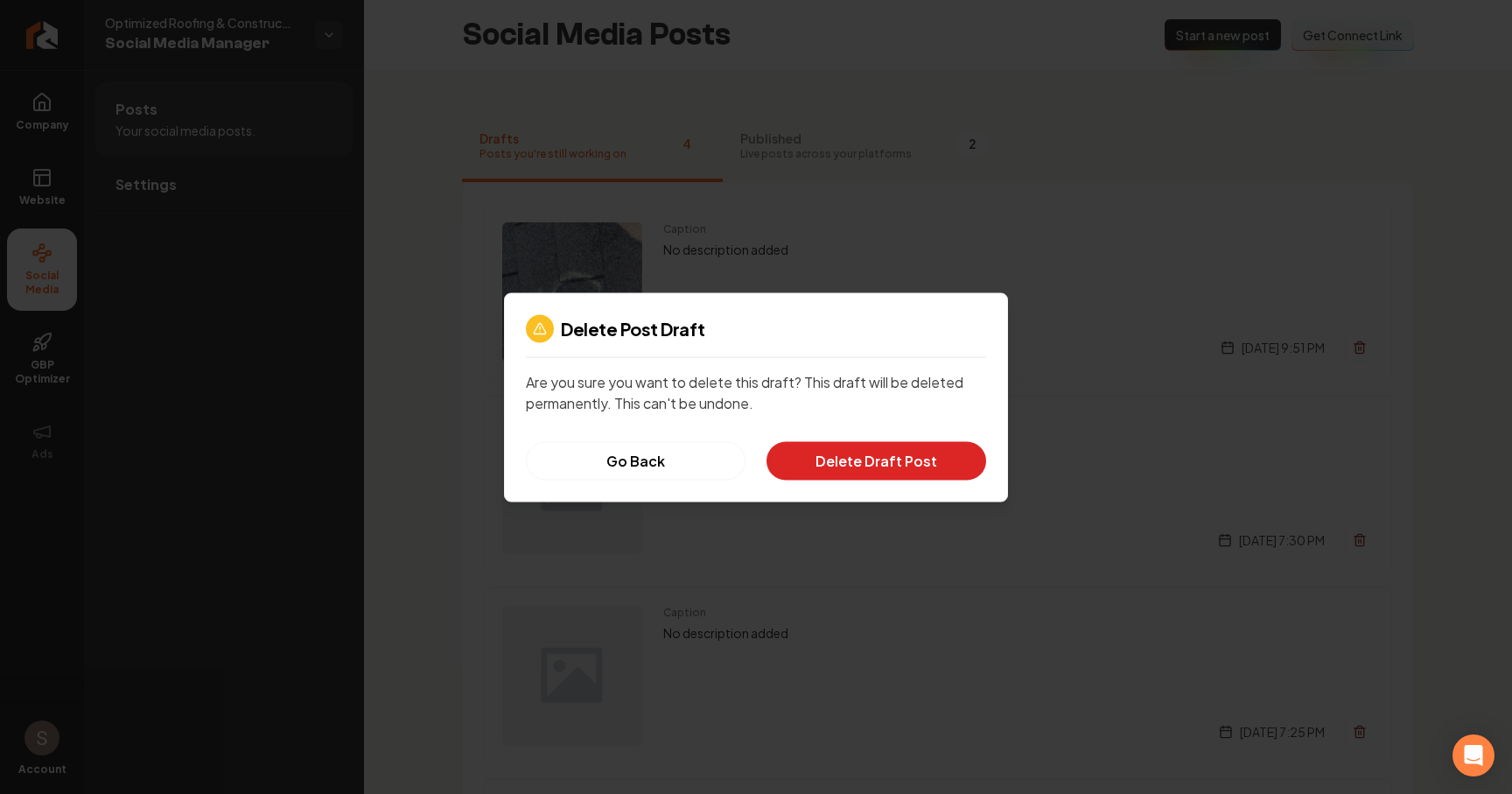
click at [910, 466] on button "Delete Draft Post" at bounding box center [876, 460] width 220 height 38
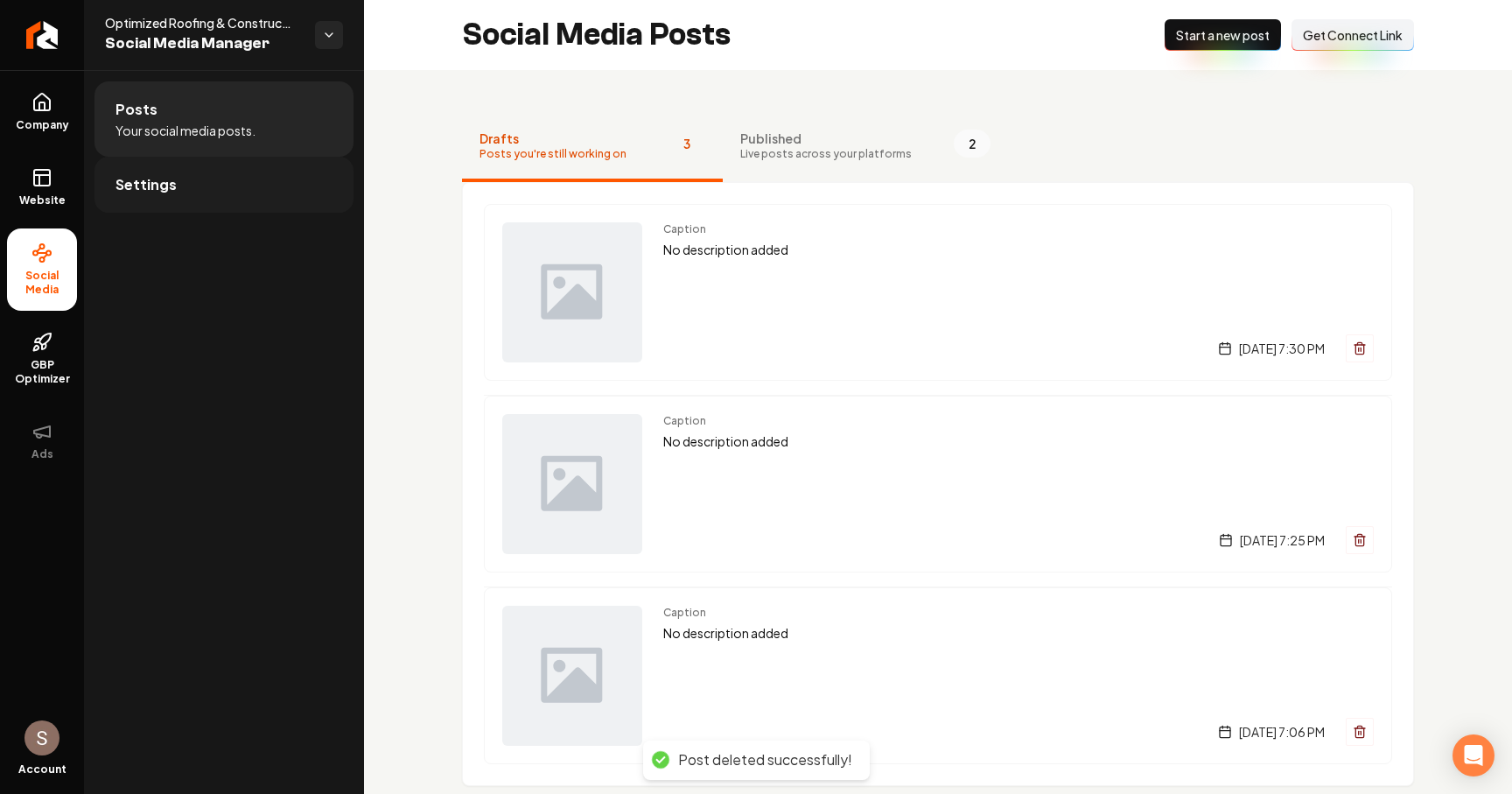
click at [203, 172] on link "Settings" at bounding box center [224, 184] width 259 height 56
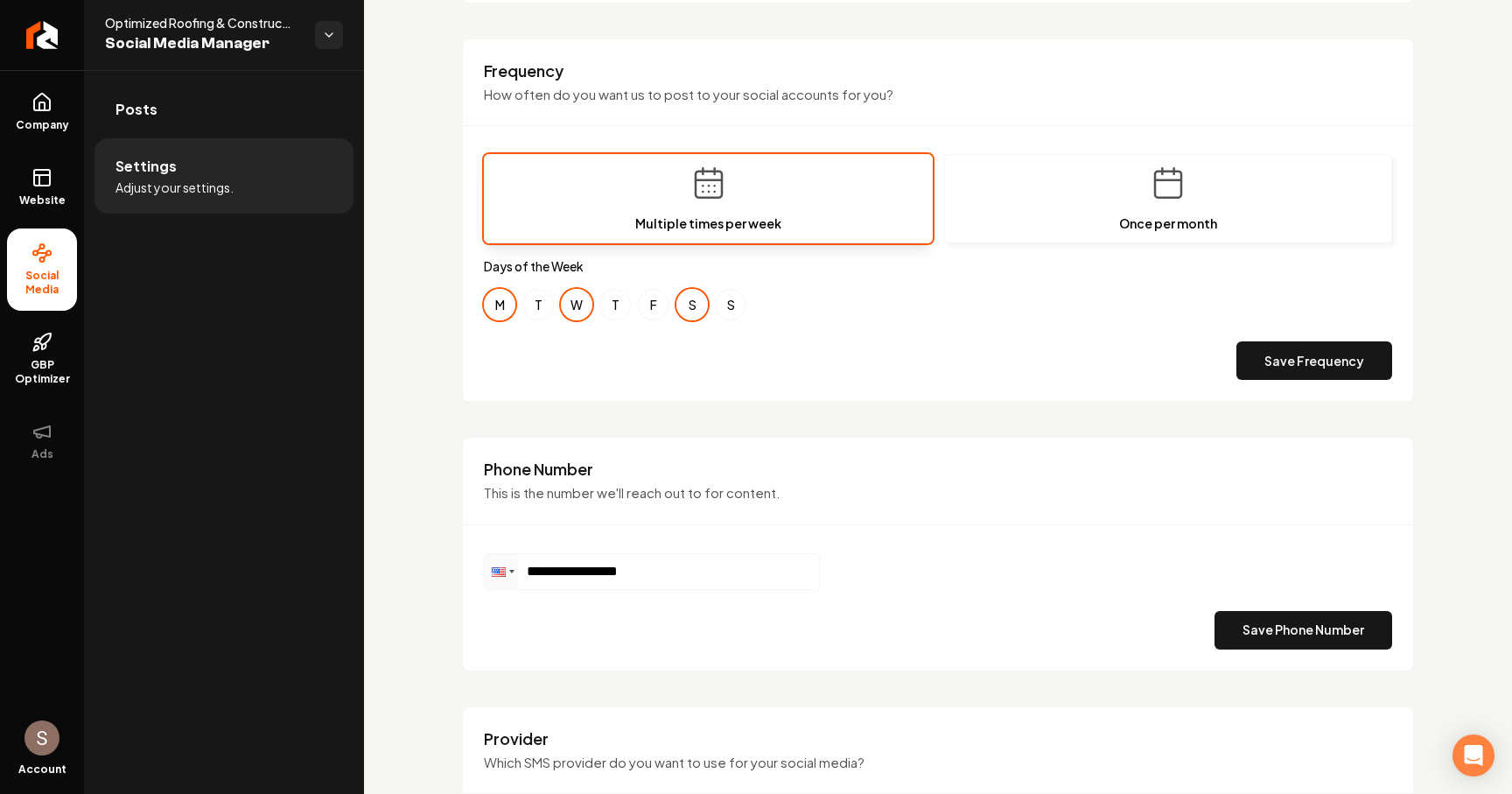
scroll to position [677, 0]
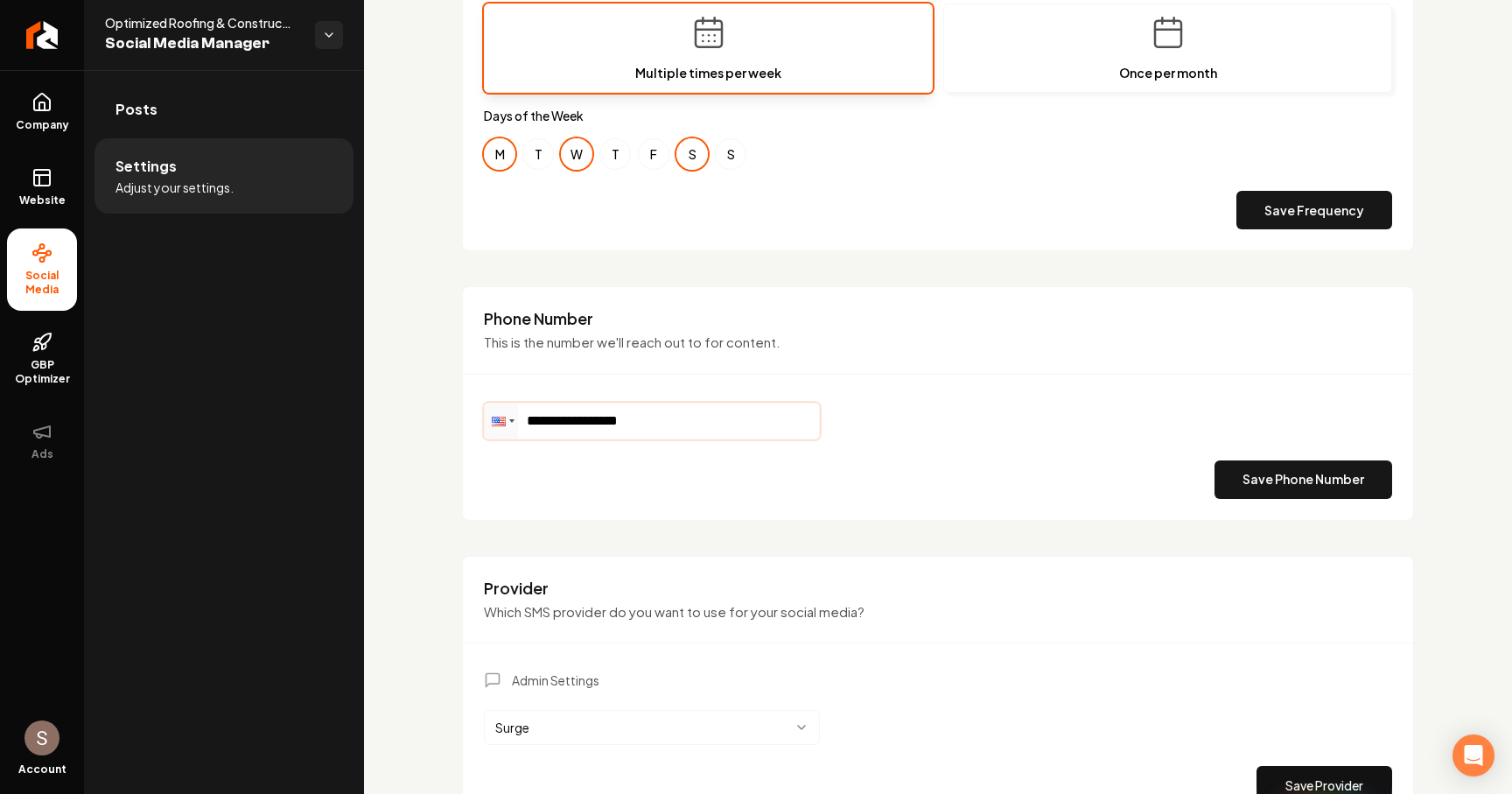
click at [655, 425] on input "**********" at bounding box center [652, 421] width 334 height 35
drag, startPoint x: 662, startPoint y: 425, endPoint x: 562, endPoint y: 425, distance: 100.0
click at [562, 425] on input "**********" at bounding box center [652, 421] width 334 height 35
type input "**********"
click at [1277, 472] on button "Save Phone Number" at bounding box center [1303, 479] width 178 height 38
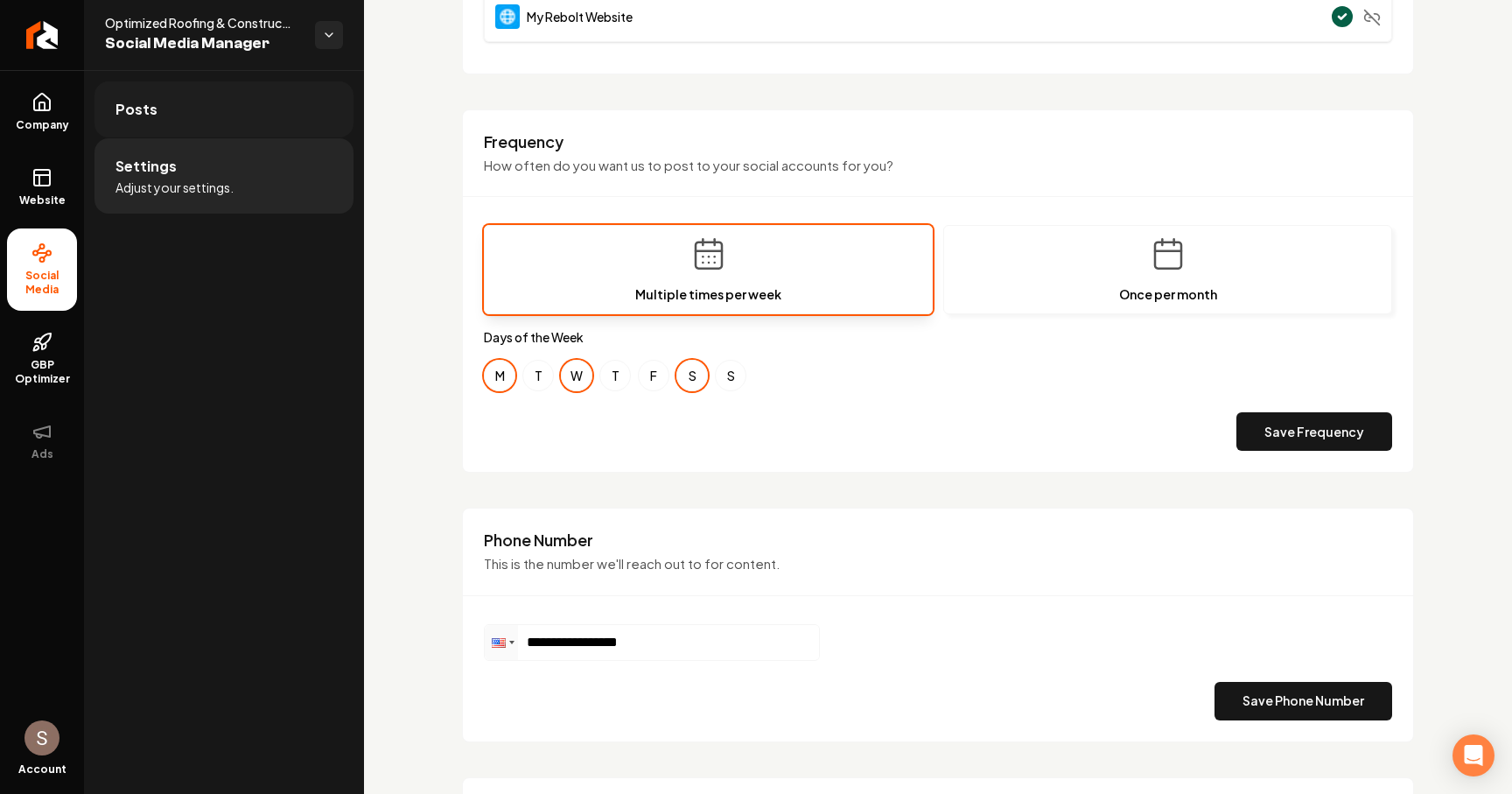
click at [283, 118] on link "Posts" at bounding box center [224, 109] width 259 height 56
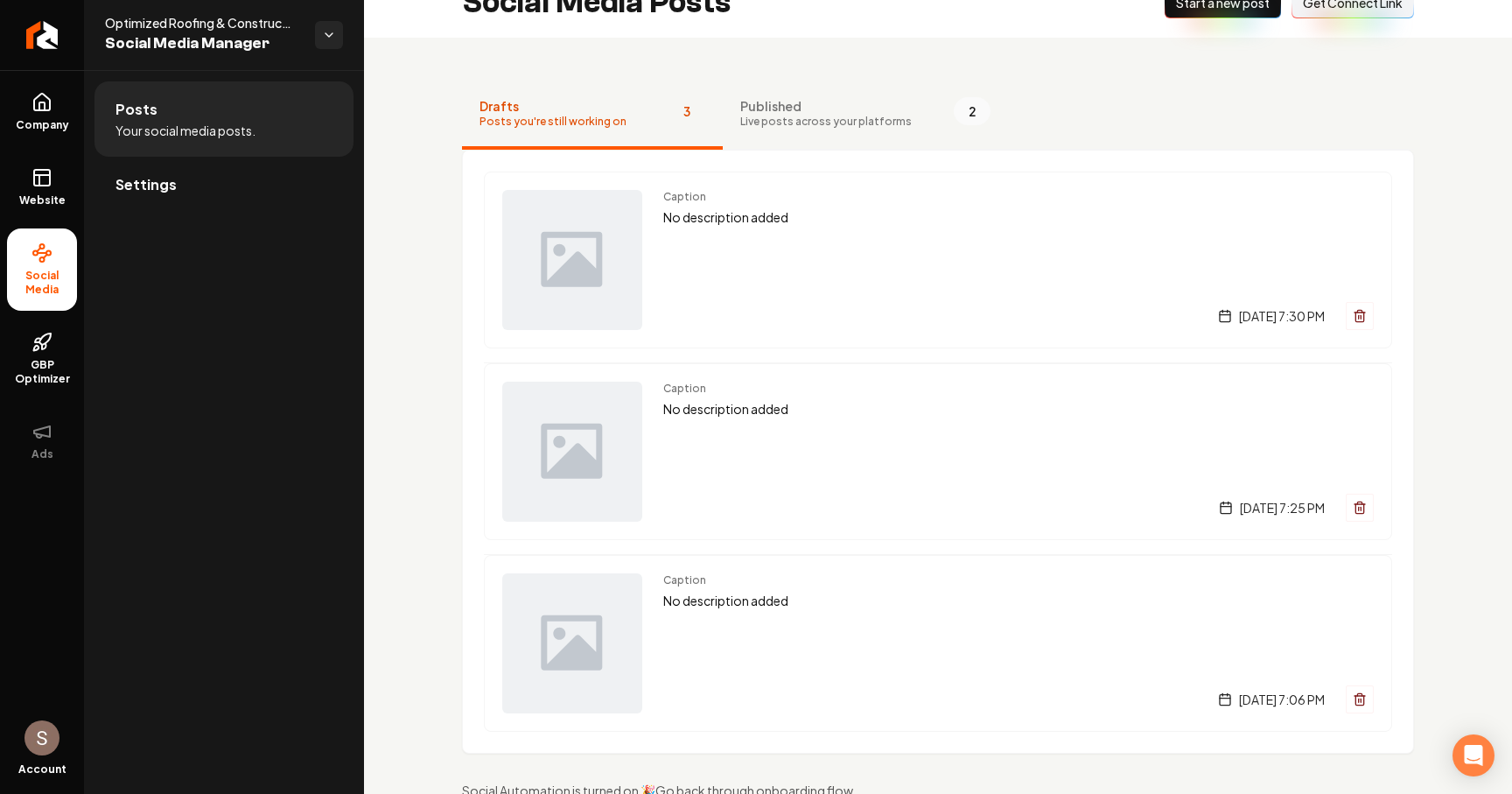
scroll to position [16, 0]
